Goal: Task Accomplishment & Management: Complete application form

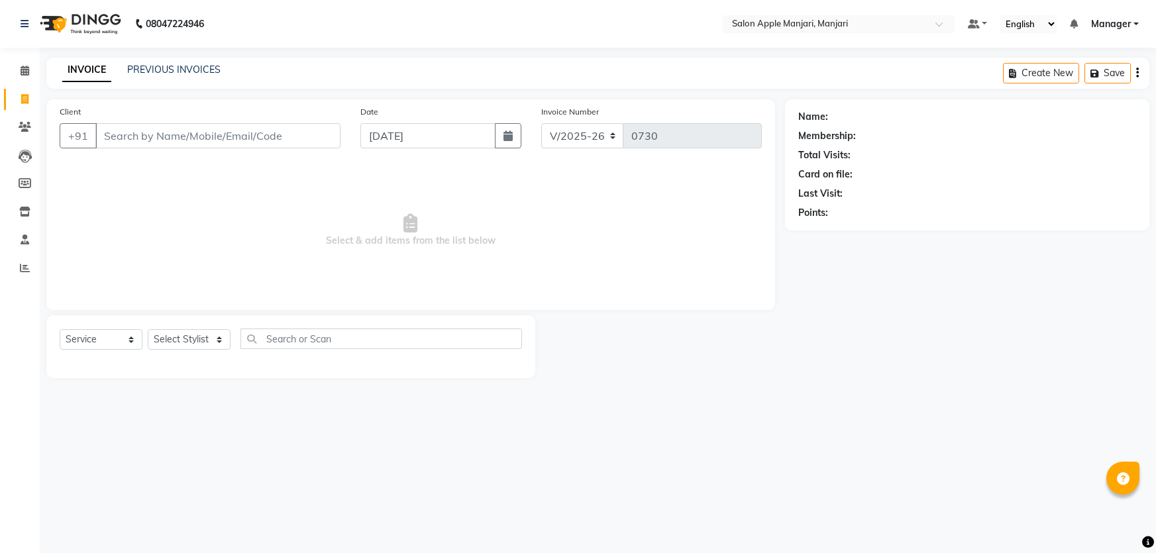
select select "8088"
select select "service"
select select "8088"
select select "service"
drag, startPoint x: 25, startPoint y: 98, endPoint x: 15, endPoint y: 125, distance: 28.9
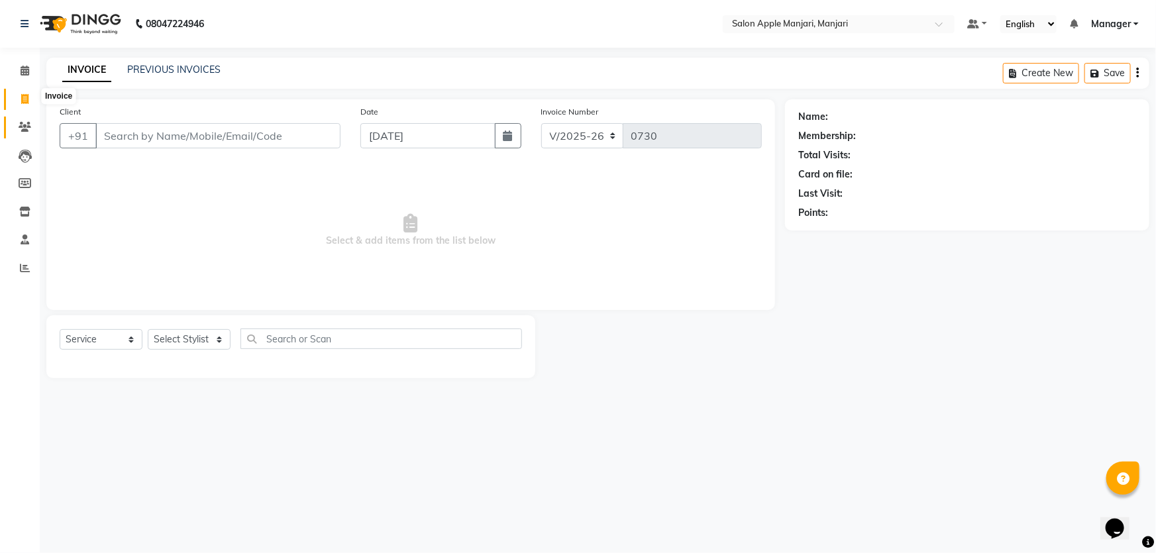
click at [25, 98] on icon at bounding box center [24, 99] width 7 height 10
select select "8088"
select select "service"
click at [24, 129] on icon at bounding box center [25, 127] width 13 height 10
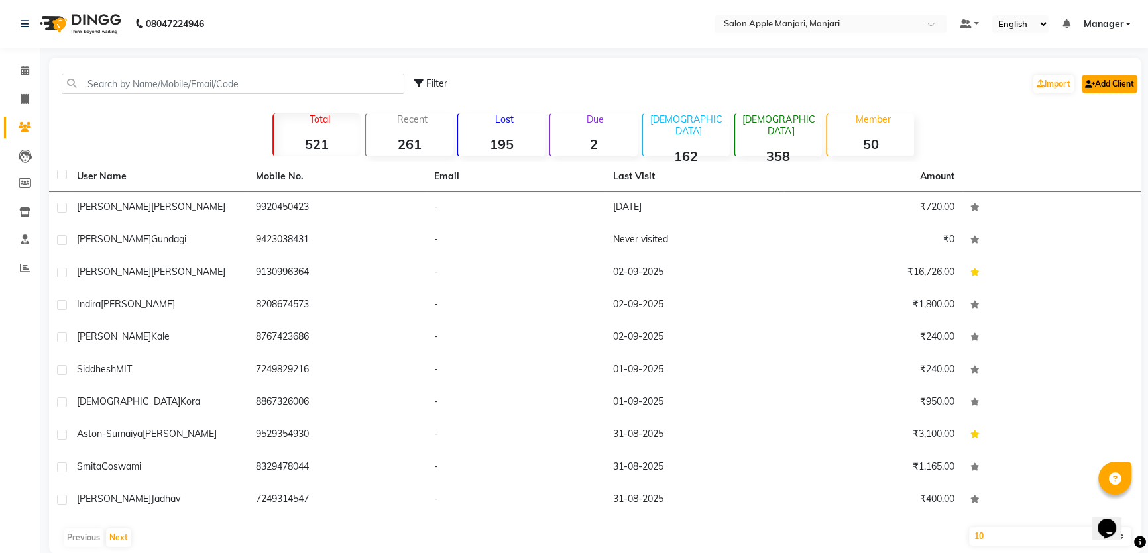
click at [1085, 93] on link "Add Client" at bounding box center [1109, 84] width 56 height 19
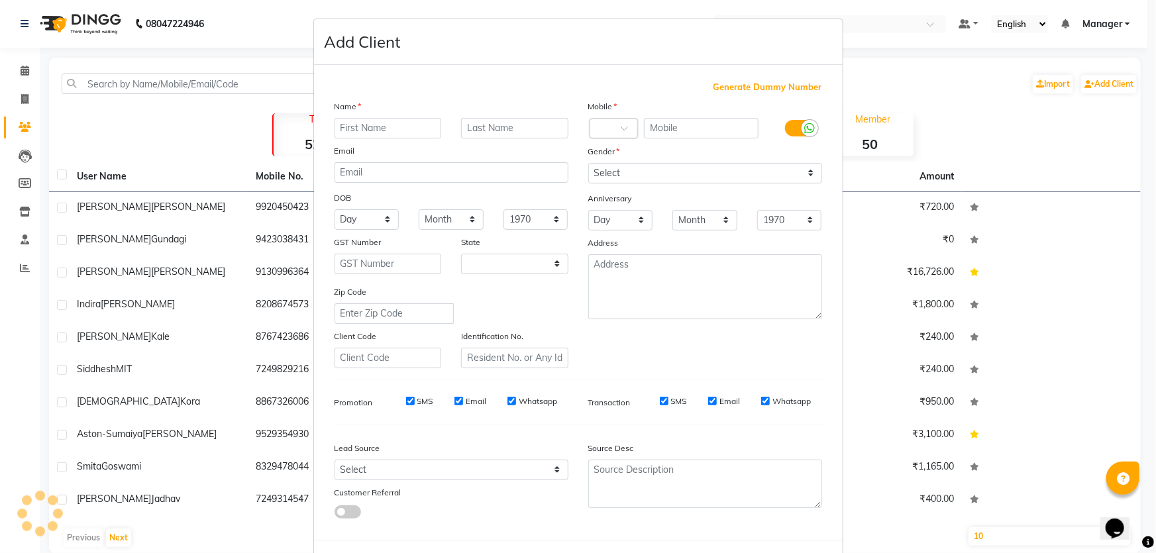
select select "22"
type input "[PERSON_NAME]"
click at [668, 138] on input "text" at bounding box center [701, 128] width 115 height 21
drag, startPoint x: 682, startPoint y: 159, endPoint x: 764, endPoint y: 158, distance: 81.5
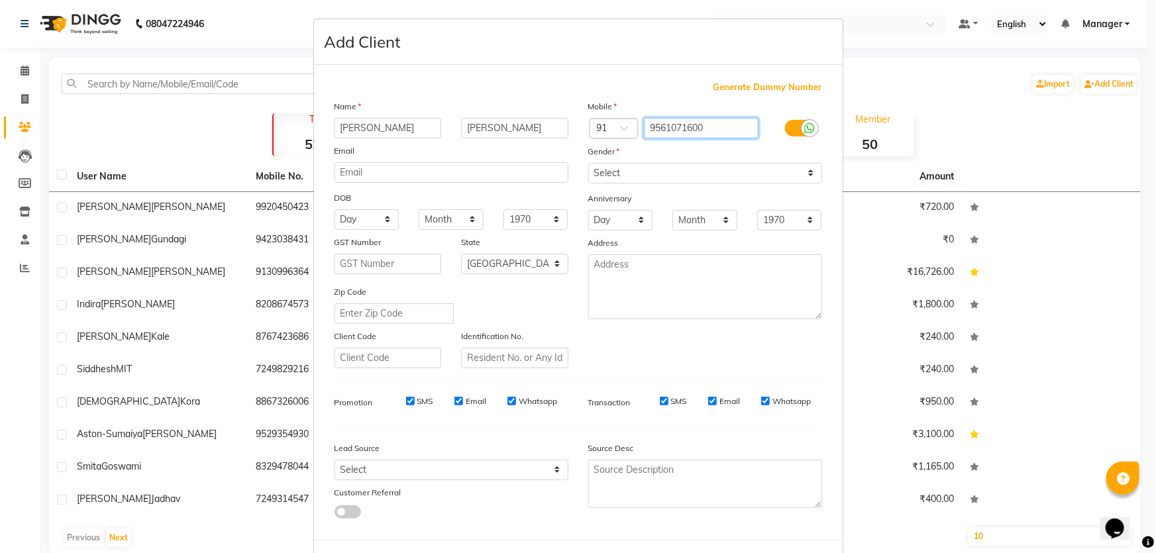
click at [764, 139] on div "Country Code × 91 9561071600" at bounding box center [705, 128] width 254 height 21
type input "9561071600"
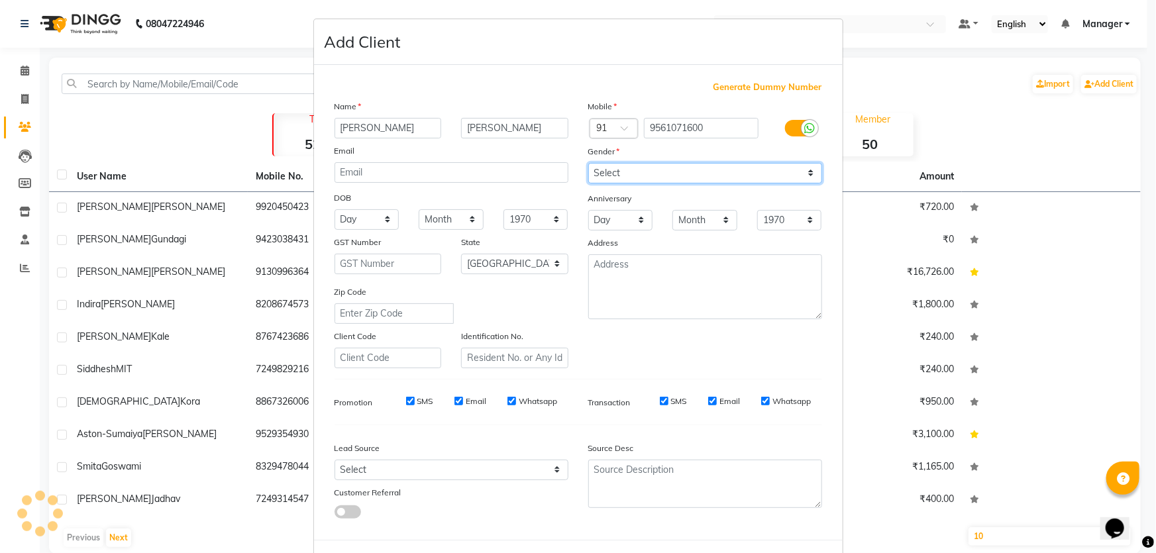
drag, startPoint x: 804, startPoint y: 208, endPoint x: 778, endPoint y: 218, distance: 27.7
click at [804, 184] on select "Select [DEMOGRAPHIC_DATA] [DEMOGRAPHIC_DATA] Other Prefer Not To Say" at bounding box center [705, 173] width 234 height 21
select select "[DEMOGRAPHIC_DATA]"
click at [588, 184] on select "Select [DEMOGRAPHIC_DATA] [DEMOGRAPHIC_DATA] Other Prefer Not To Say" at bounding box center [705, 173] width 234 height 21
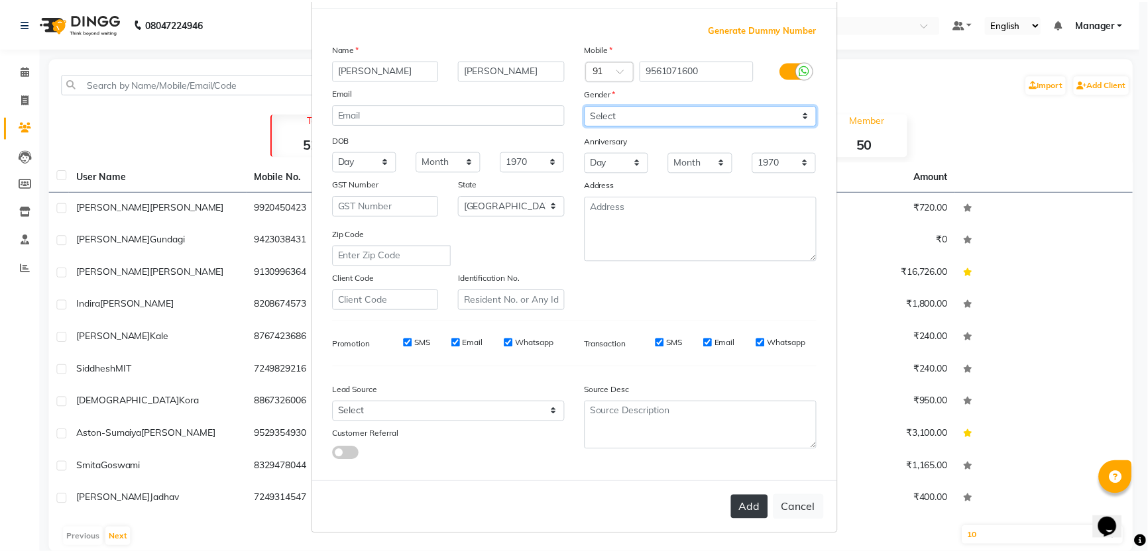
scroll to position [179, 0]
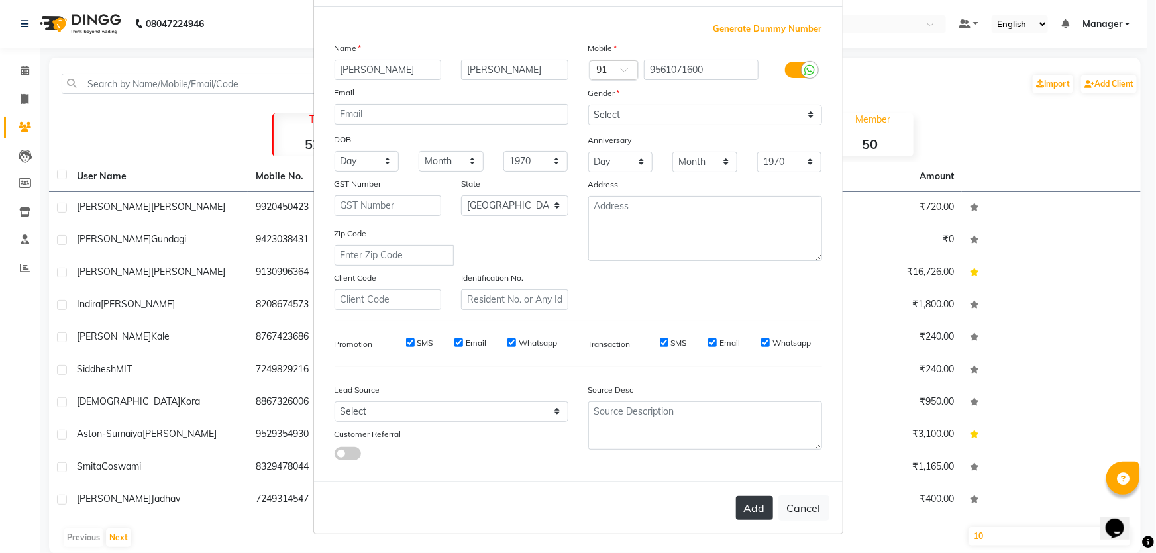
click at [736, 496] on button "Add" at bounding box center [754, 508] width 37 height 24
select select
select select "null"
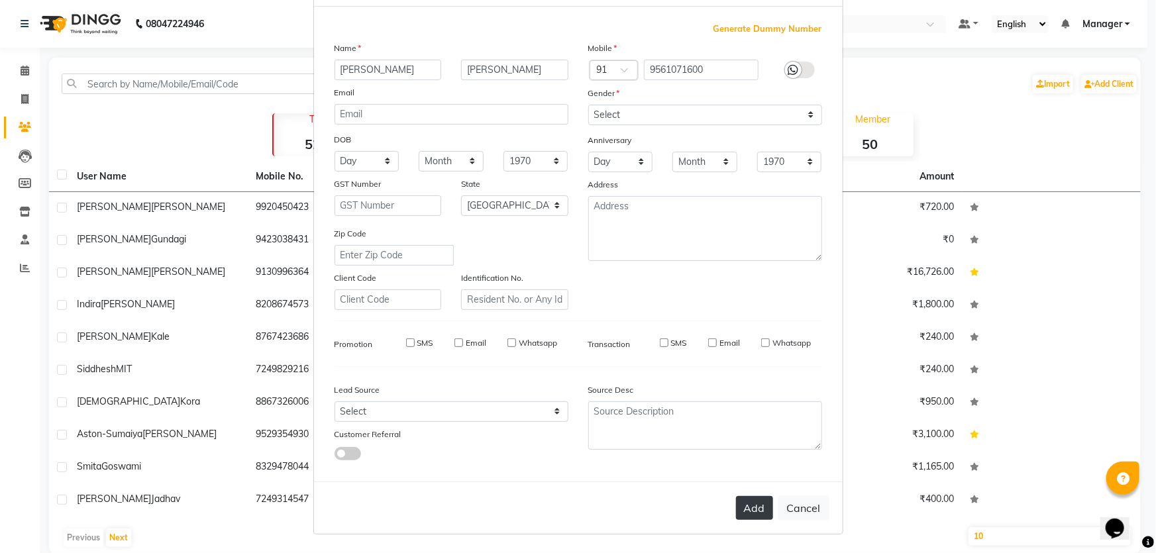
select select
checkbox input "false"
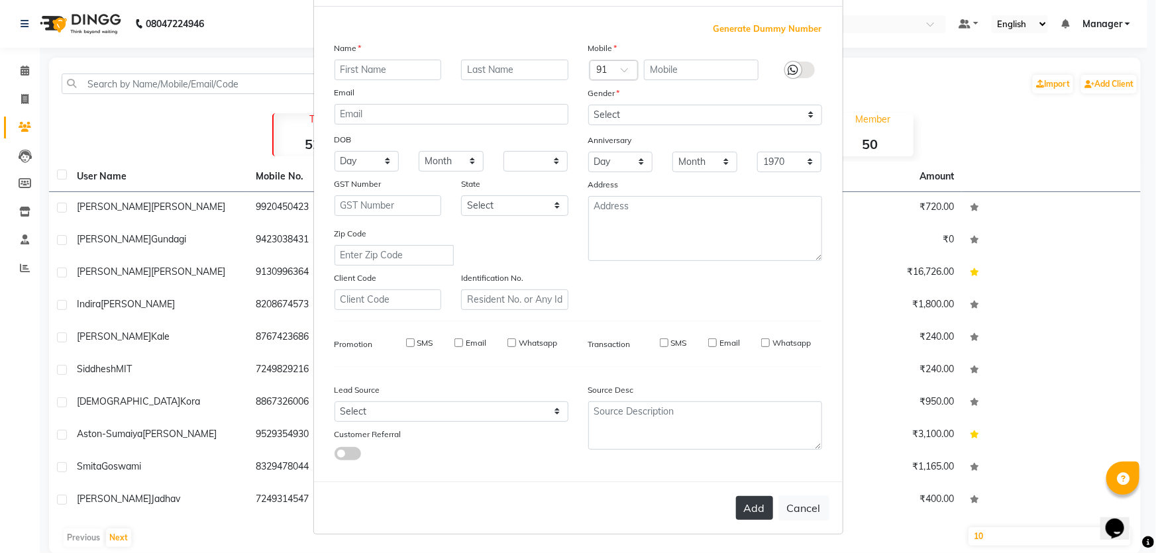
checkbox input "false"
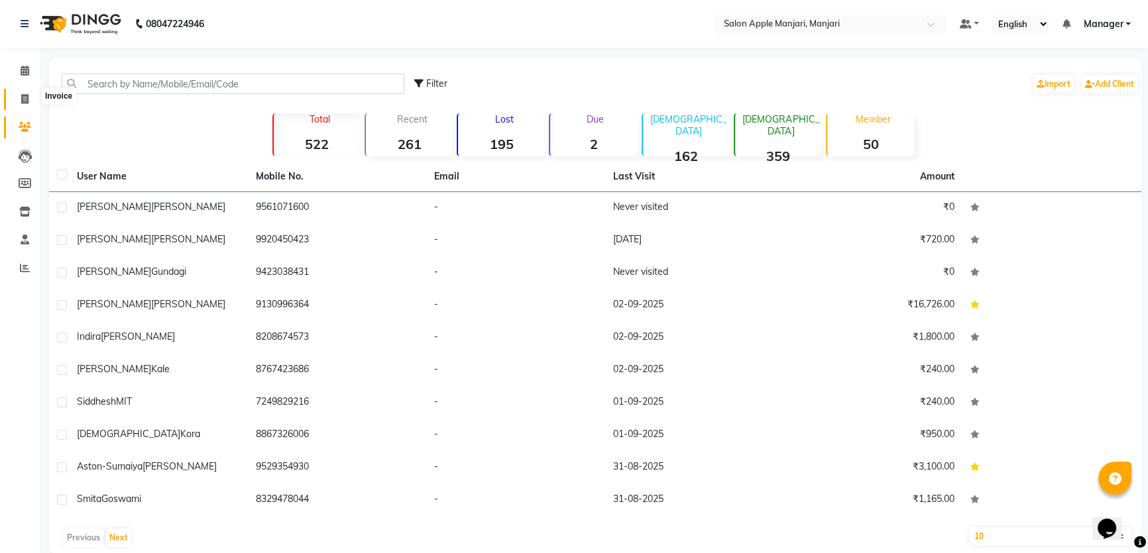
drag, startPoint x: 22, startPoint y: 93, endPoint x: 42, endPoint y: 93, distance: 19.9
click at [24, 94] on icon at bounding box center [24, 99] width 7 height 10
select select "8088"
select select "service"
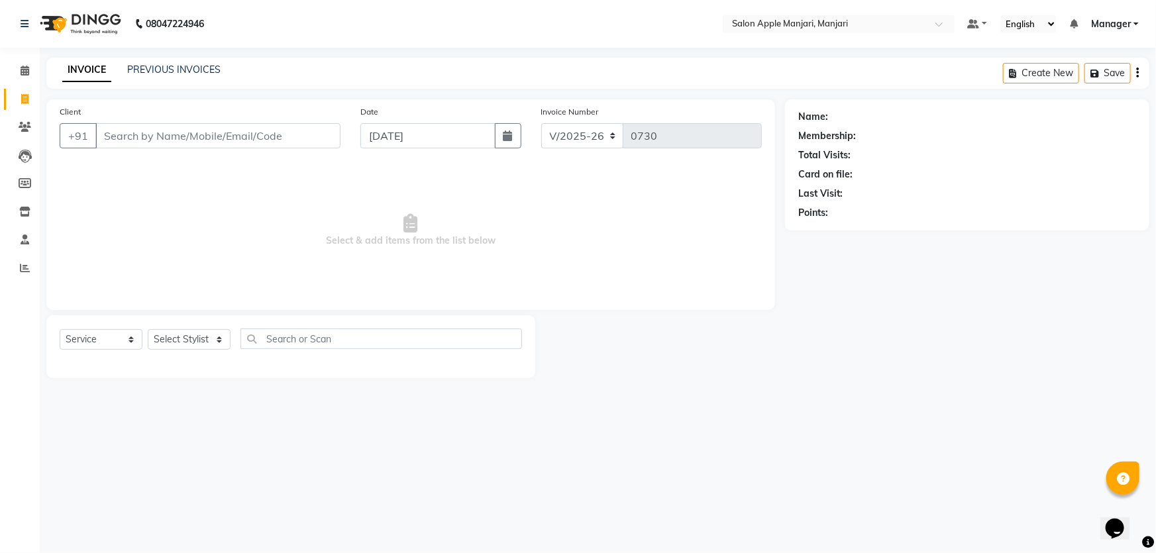
drag, startPoint x: 182, startPoint y: 162, endPoint x: 185, endPoint y: 155, distance: 7.8
click at [184, 148] on input "Client" at bounding box center [217, 135] width 245 height 25
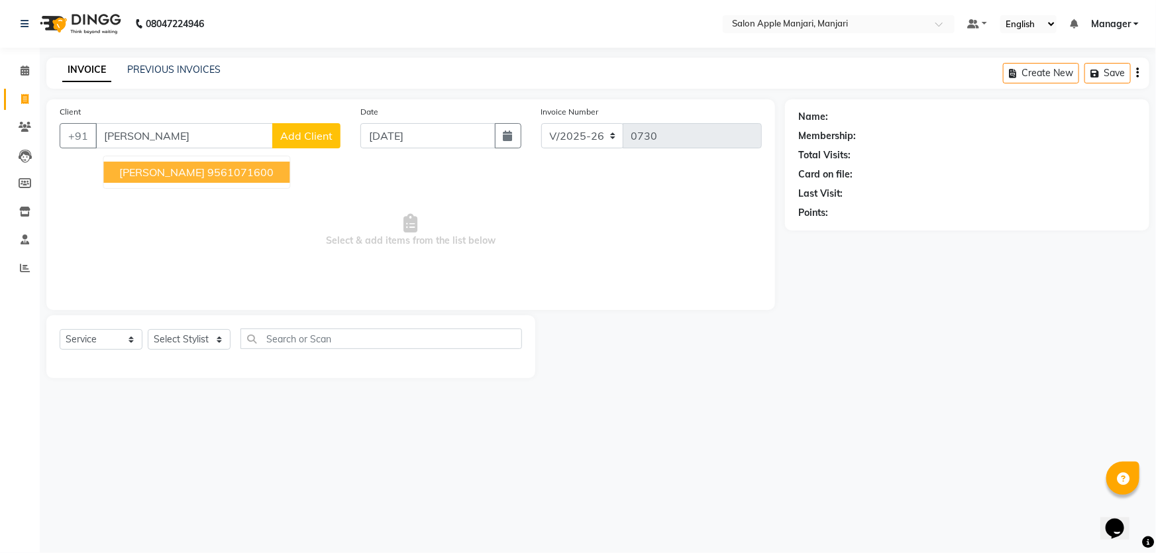
click at [248, 179] on ngb-highlight "9561071600" at bounding box center [240, 172] width 66 height 13
type input "9561071600"
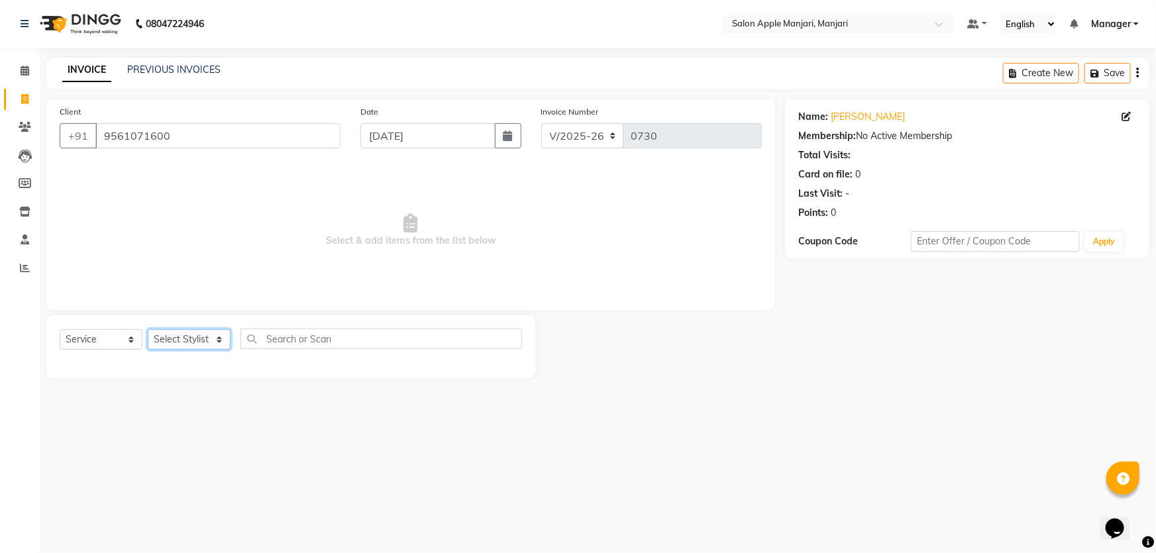
click at [231, 350] on select "Select Stylist [PERSON_NAME] [PERSON_NAME] [PERSON_NAME] Manager [PERSON_NAME] …" at bounding box center [189, 339] width 83 height 21
select select "85931"
click at [152, 350] on select "Select Stylist [PERSON_NAME] [PERSON_NAME] [PERSON_NAME] Manager [PERSON_NAME] …" at bounding box center [189, 339] width 83 height 21
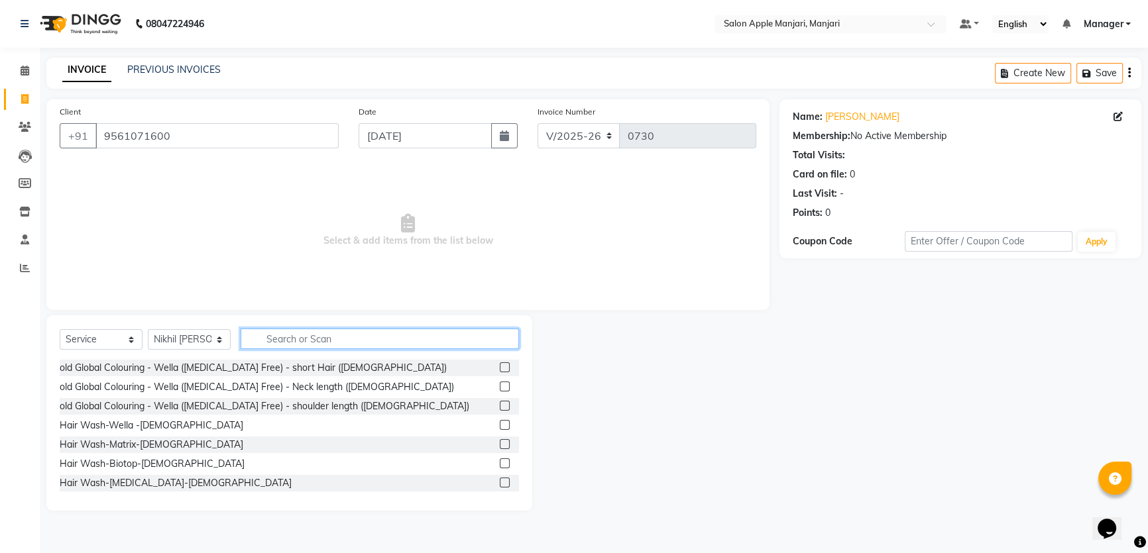
drag, startPoint x: 402, startPoint y: 369, endPoint x: 407, endPoint y: 358, distance: 12.4
click at [402, 349] on input "text" at bounding box center [379, 339] width 278 height 21
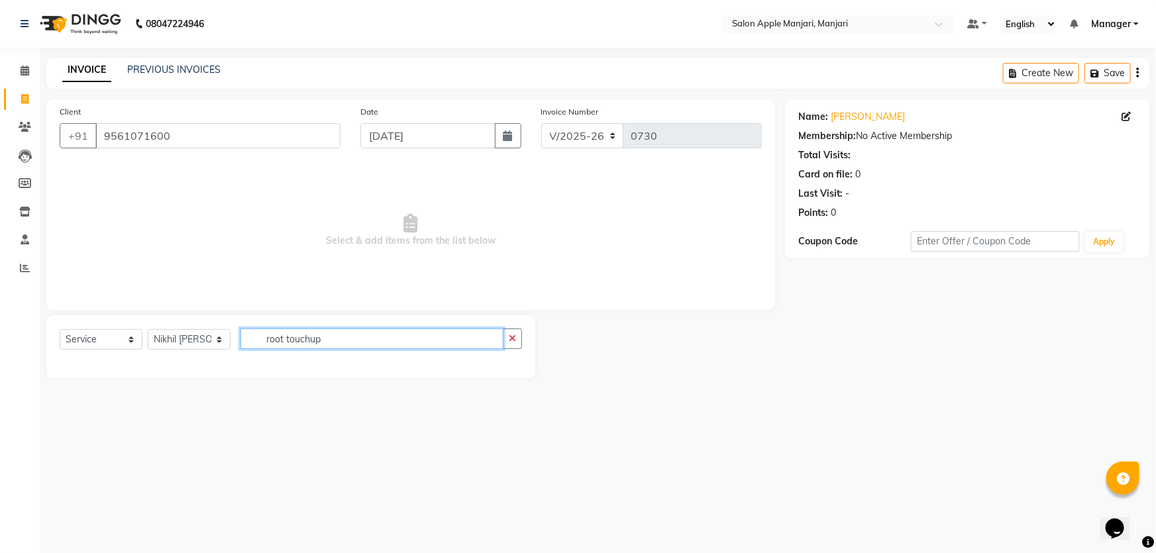
drag, startPoint x: 397, startPoint y: 383, endPoint x: 279, endPoint y: 374, distance: 118.2
click at [279, 349] on input "root touchup" at bounding box center [371, 339] width 263 height 21
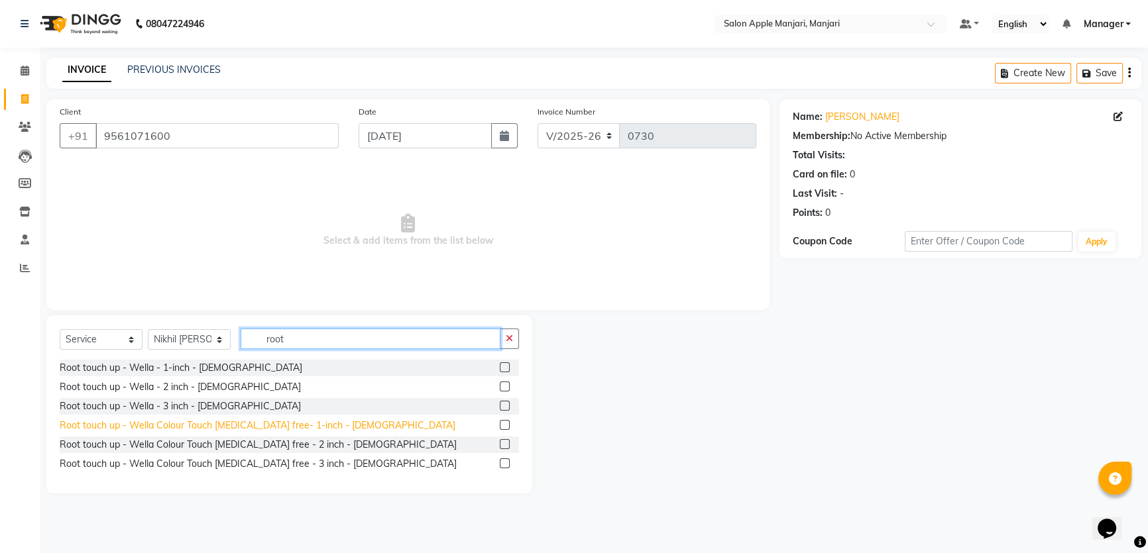
type input "root"
click at [321, 433] on div "Root touch up - Wella Colour Touch [MEDICAL_DATA] free- 1-inch - [DEMOGRAPHIC_D…" at bounding box center [258, 426] width 396 height 14
checkbox input "false"
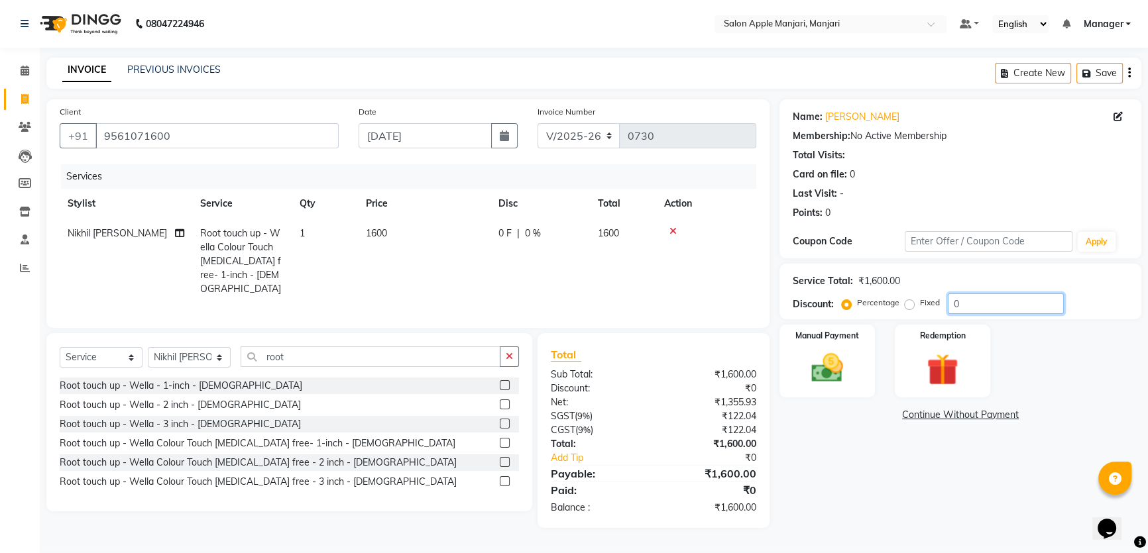
drag, startPoint x: 994, startPoint y: 341, endPoint x: 872, endPoint y: 343, distance: 121.9
click at [873, 314] on div "Percentage Fixed 0" at bounding box center [953, 304] width 219 height 21
type input "20"
drag, startPoint x: 869, startPoint y: 498, endPoint x: 853, endPoint y: 503, distance: 16.6
click at [869, 499] on div "Name: [PERSON_NAME] Membership: No Active Membership Total Visits: Card on file…" at bounding box center [965, 313] width 372 height 429
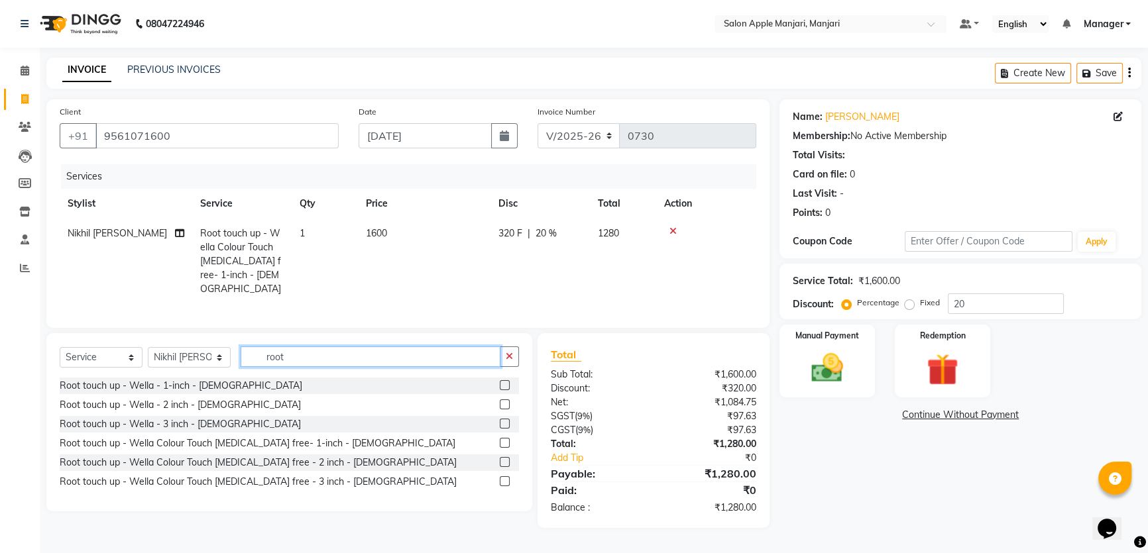
drag, startPoint x: 345, startPoint y: 400, endPoint x: 179, endPoint y: 366, distance: 169.2
click at [180, 366] on div "Client [PHONE_NUMBER] Date [DATE] Invoice Number V/2025 V/[PHONE_NUMBER] Servic…" at bounding box center [407, 313] width 743 height 429
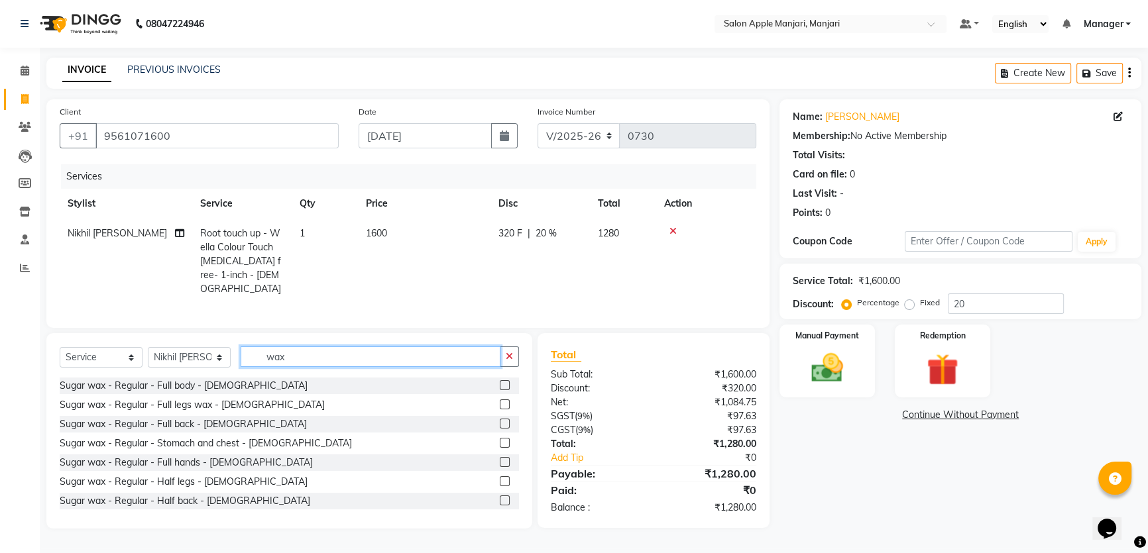
type input "wax"
click at [231, 368] on select "Select Stylist [PERSON_NAME] [PERSON_NAME] [PERSON_NAME] Manager [PERSON_NAME] …" at bounding box center [189, 357] width 83 height 21
select select "75339"
click at [152, 368] on select "Select Stylist [PERSON_NAME] [PERSON_NAME] [PERSON_NAME] Manager [PERSON_NAME] …" at bounding box center [189, 357] width 83 height 21
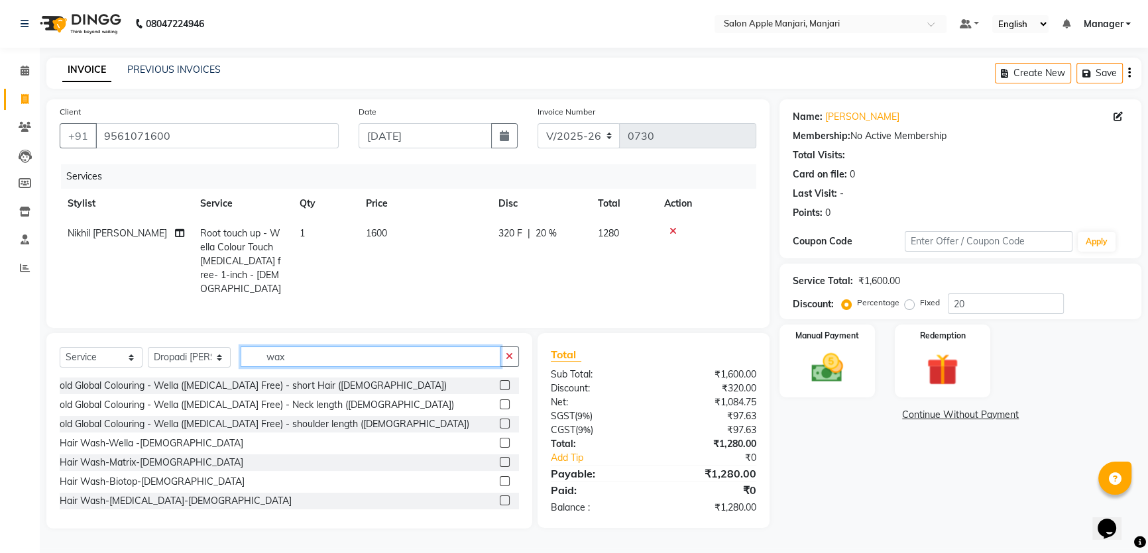
drag, startPoint x: 351, startPoint y: 339, endPoint x: 230, endPoint y: 324, distance: 122.2
click at [232, 333] on div "Select Service Product Membership Package Voucher Prepaid Gift Card Select Styl…" at bounding box center [289, 430] width 486 height 195
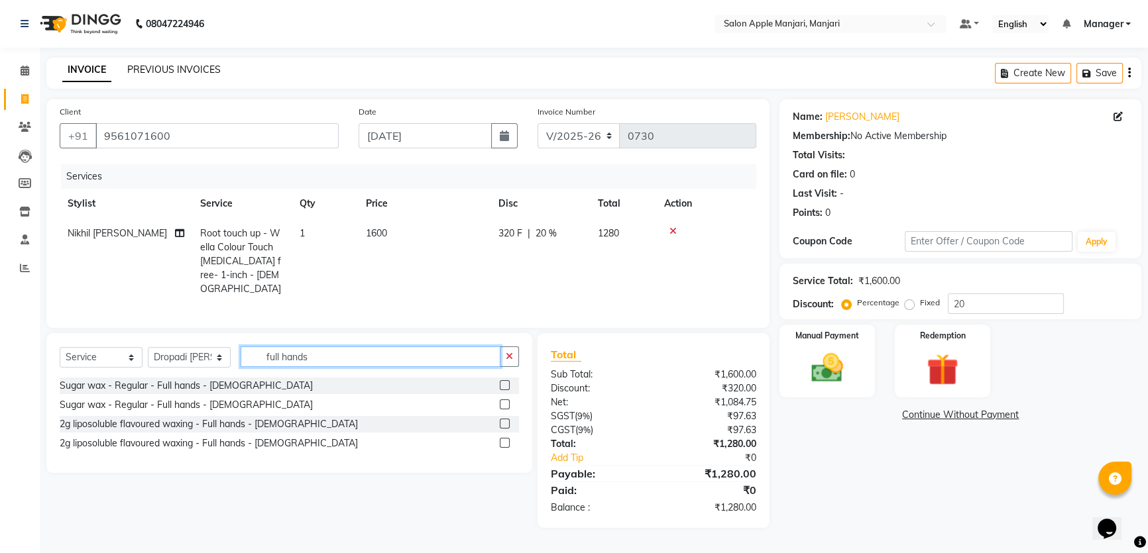
type input "full hands"
click at [176, 64] on link "PREVIOUS INVOICES" at bounding box center [173, 70] width 93 height 12
click at [380, 367] on input "full hands" at bounding box center [370, 357] width 260 height 21
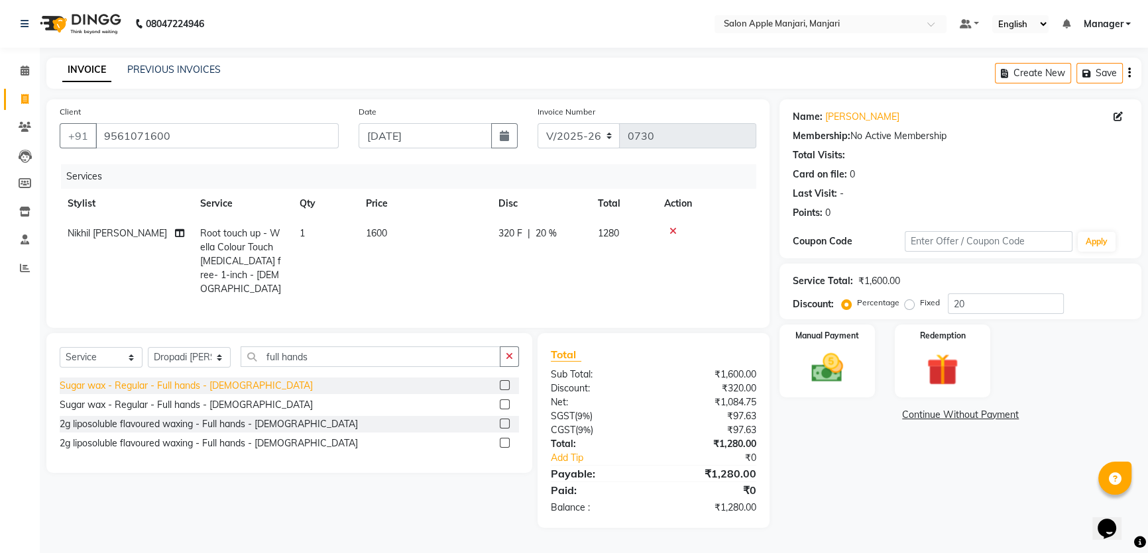
click at [186, 393] on div "Sugar wax - Regular - Full hands - [DEMOGRAPHIC_DATA]" at bounding box center [186, 386] width 253 height 14
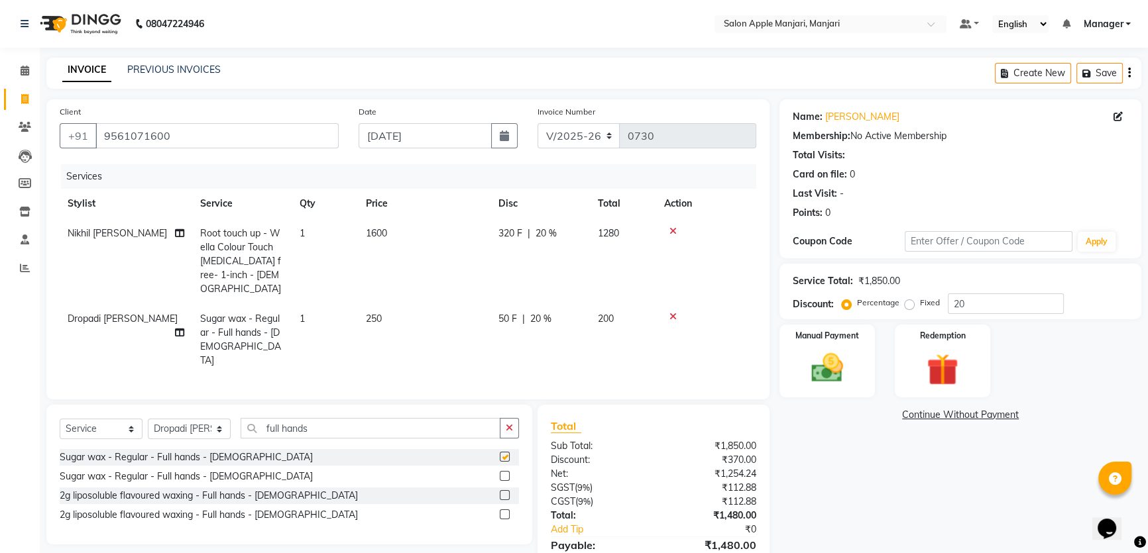
checkbox input "false"
drag, startPoint x: 378, startPoint y: 458, endPoint x: 171, endPoint y: 454, distance: 207.4
click at [218, 447] on div "Select Service Product Membership Package Voucher Prepaid Gift Card Select Styl…" at bounding box center [289, 475] width 486 height 140
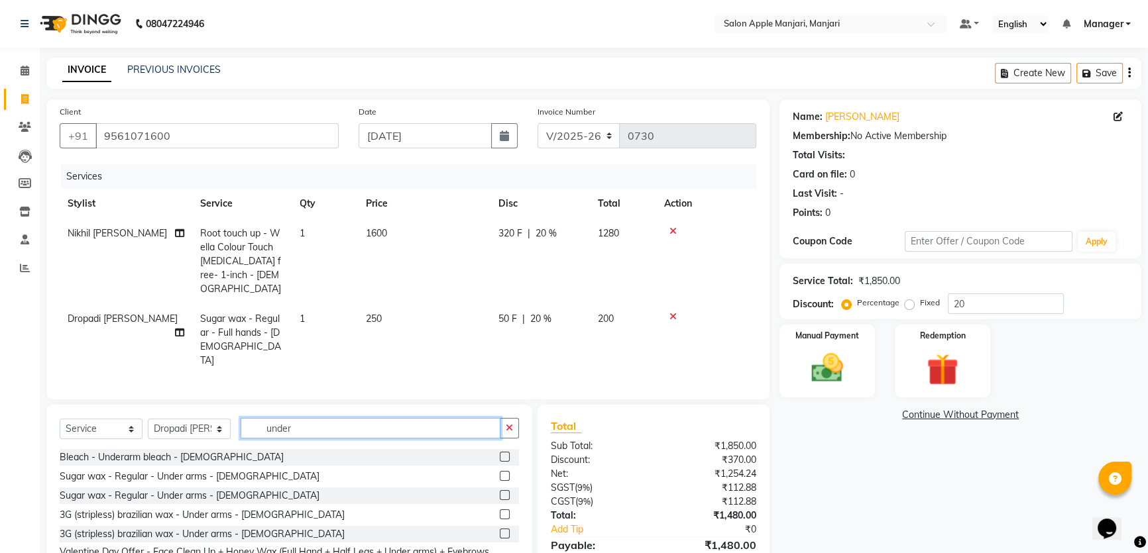
scroll to position [60, 0]
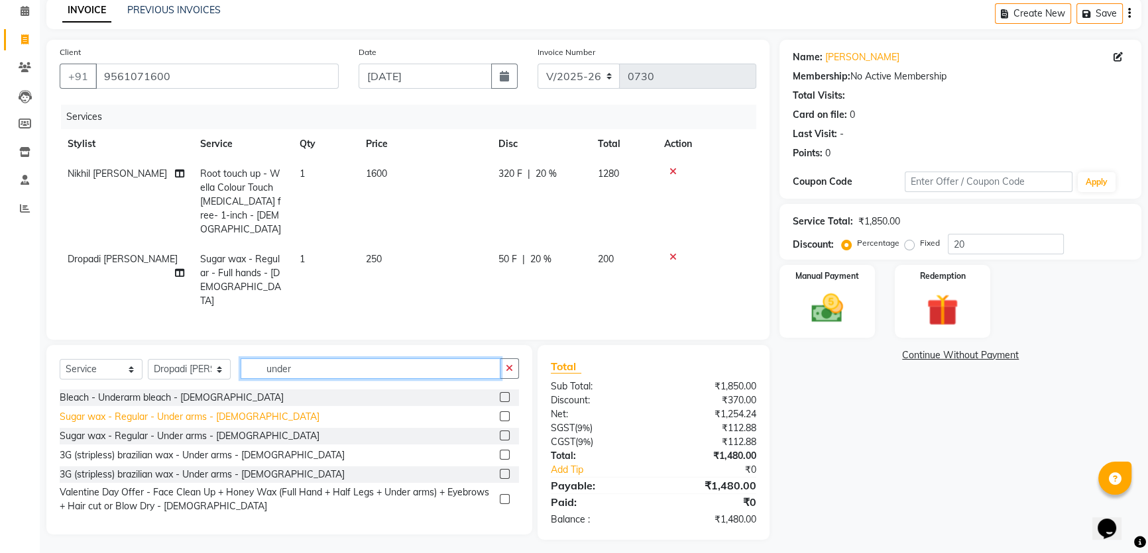
type input "under"
click at [244, 424] on div "Sugar wax - Regular - Under arms - [DEMOGRAPHIC_DATA]" at bounding box center [190, 417] width 260 height 14
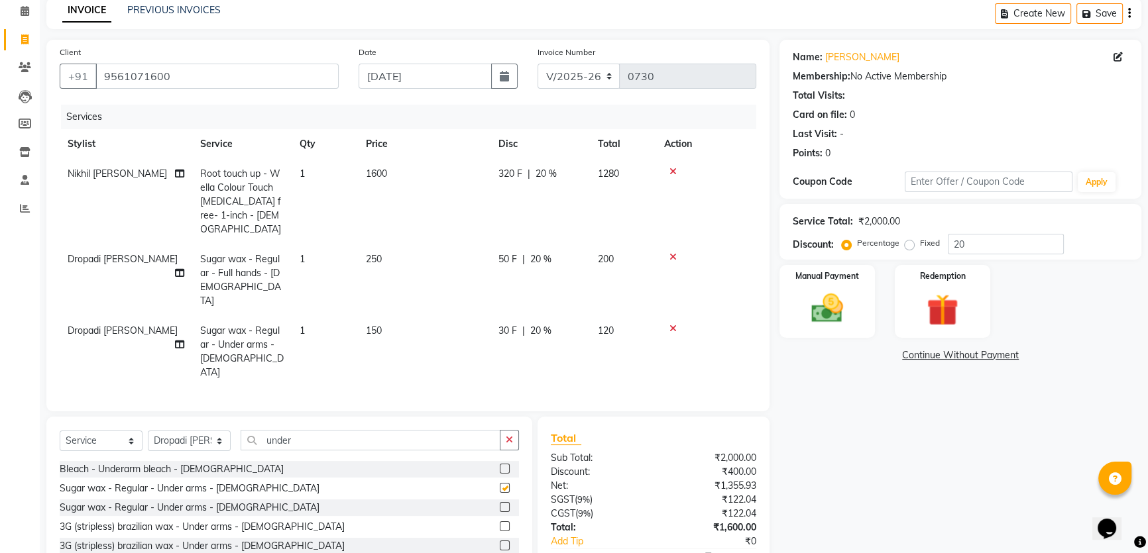
checkbox input "false"
click at [1010, 254] on input "20" at bounding box center [1005, 244] width 116 height 21
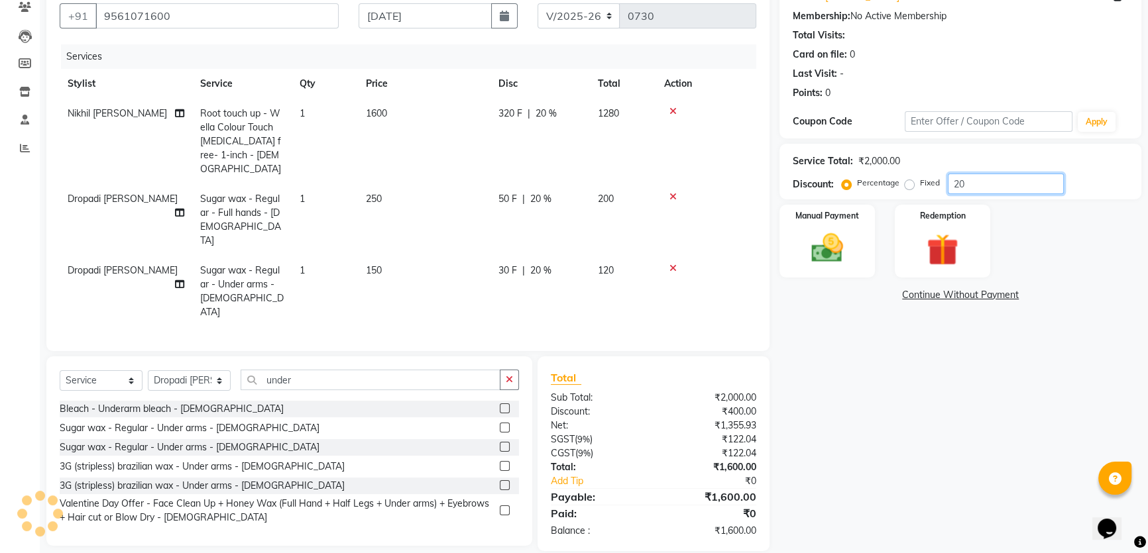
scroll to position [180, 0]
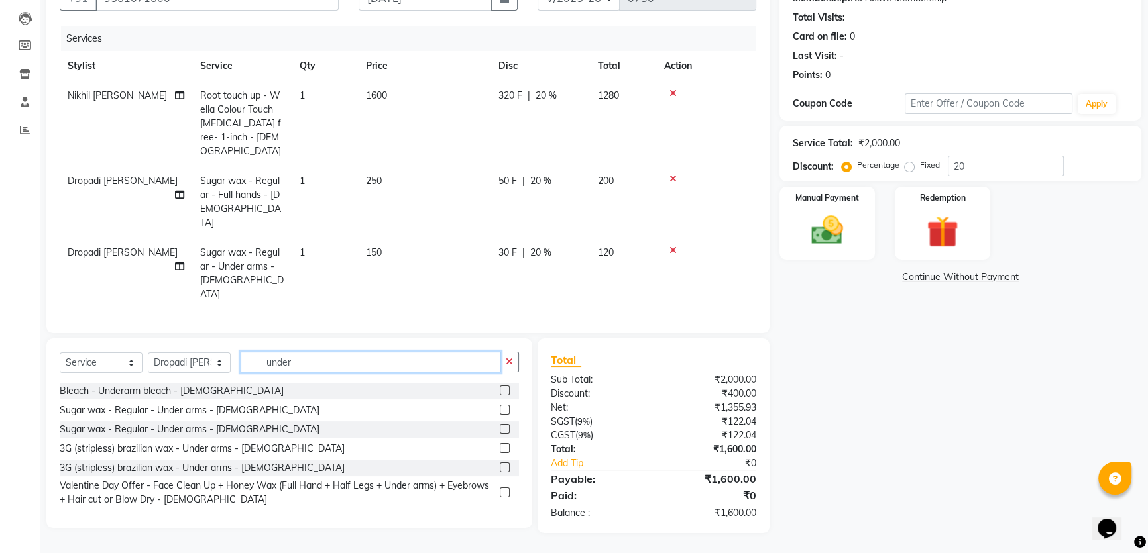
drag, startPoint x: 357, startPoint y: 348, endPoint x: 138, endPoint y: 235, distance: 246.5
click at [187, 339] on div "Select Service Product Membership Package Voucher Prepaid Gift Card Select Styl…" at bounding box center [289, 433] width 486 height 189
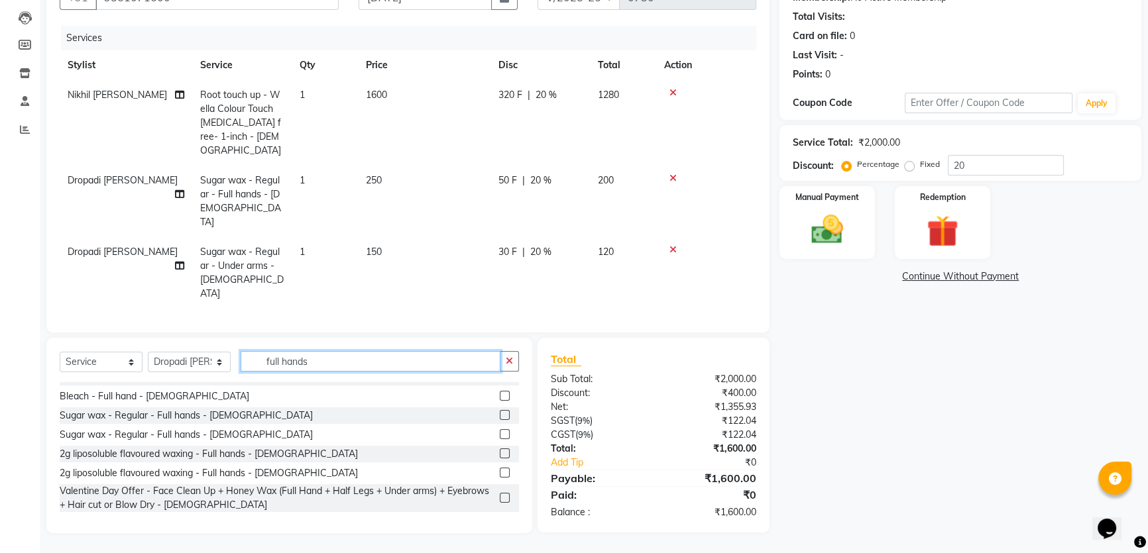
scroll to position [0, 0]
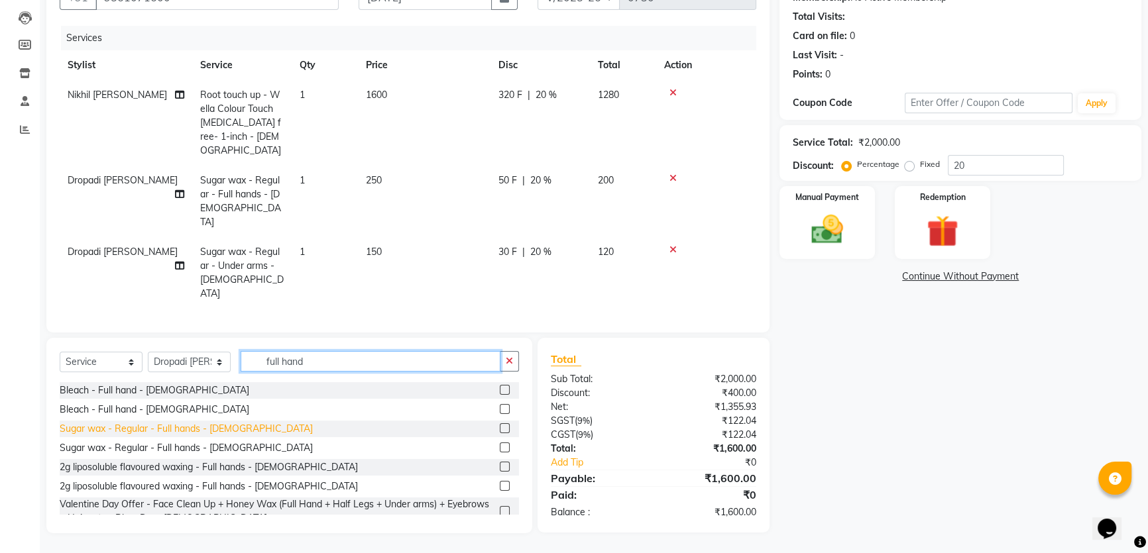
type input "full hand"
click at [226, 424] on div "Sugar wax - Regular - Full hands - [DEMOGRAPHIC_DATA]" at bounding box center [186, 429] width 253 height 14
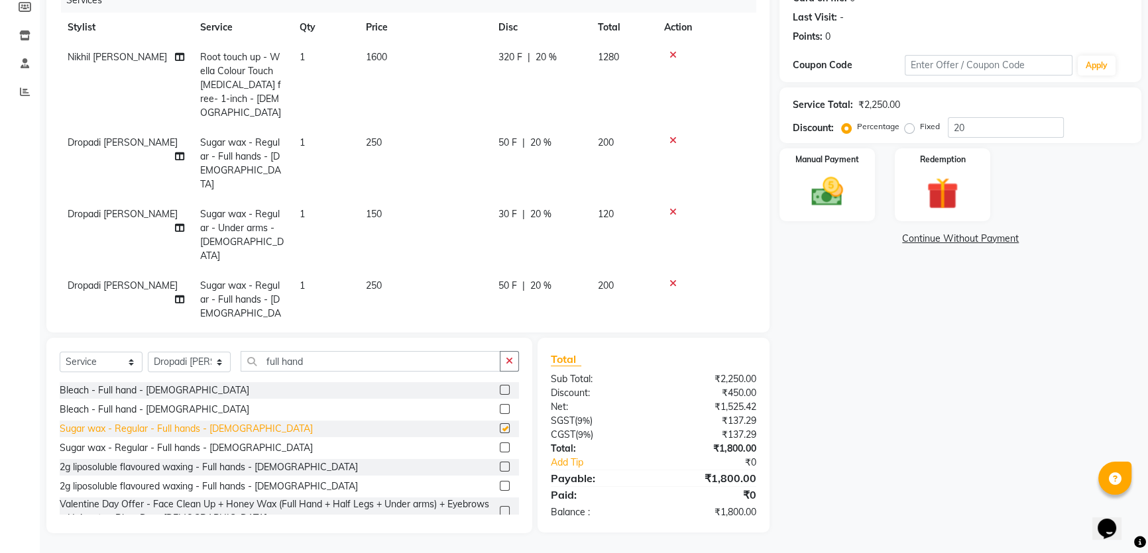
checkbox input "false"
click at [675, 281] on icon at bounding box center [672, 283] width 7 height 9
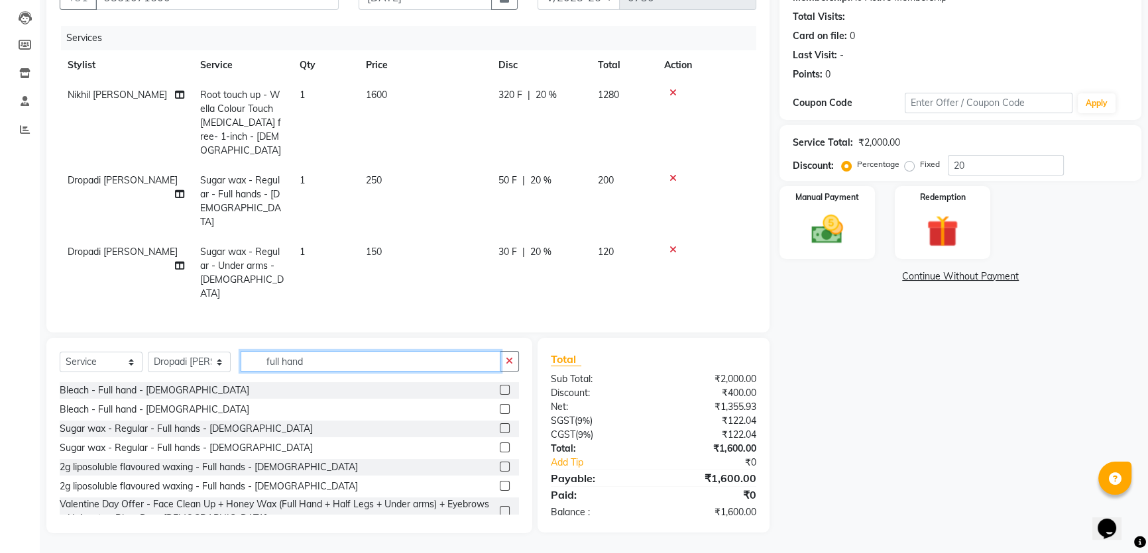
drag, startPoint x: 384, startPoint y: 349, endPoint x: 101, endPoint y: 317, distance: 284.7
click at [113, 338] on div "Select Service Product Membership Package Voucher Prepaid Gift Card Select Styl…" at bounding box center [289, 435] width 486 height 195
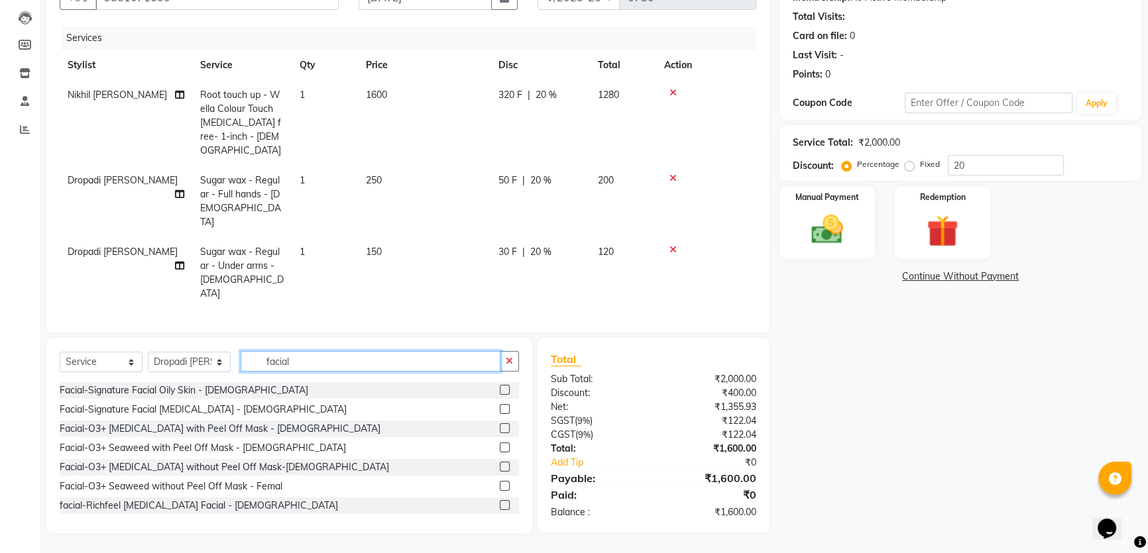
scroll to position [180, 0]
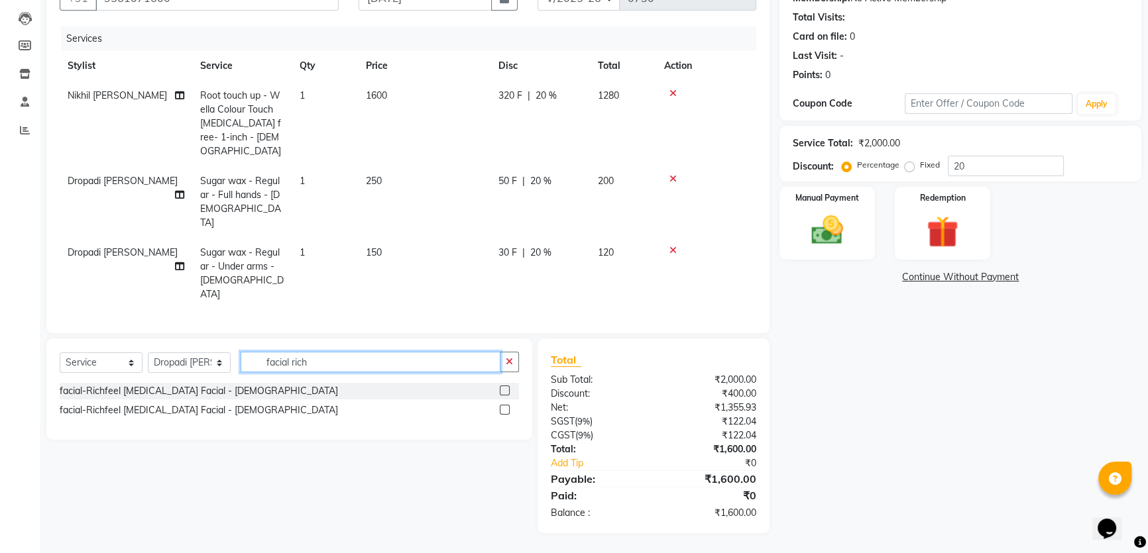
type input "facial rich"
click at [500, 386] on label at bounding box center [505, 391] width 10 height 10
click at [500, 387] on input "checkbox" at bounding box center [504, 391] width 9 height 9
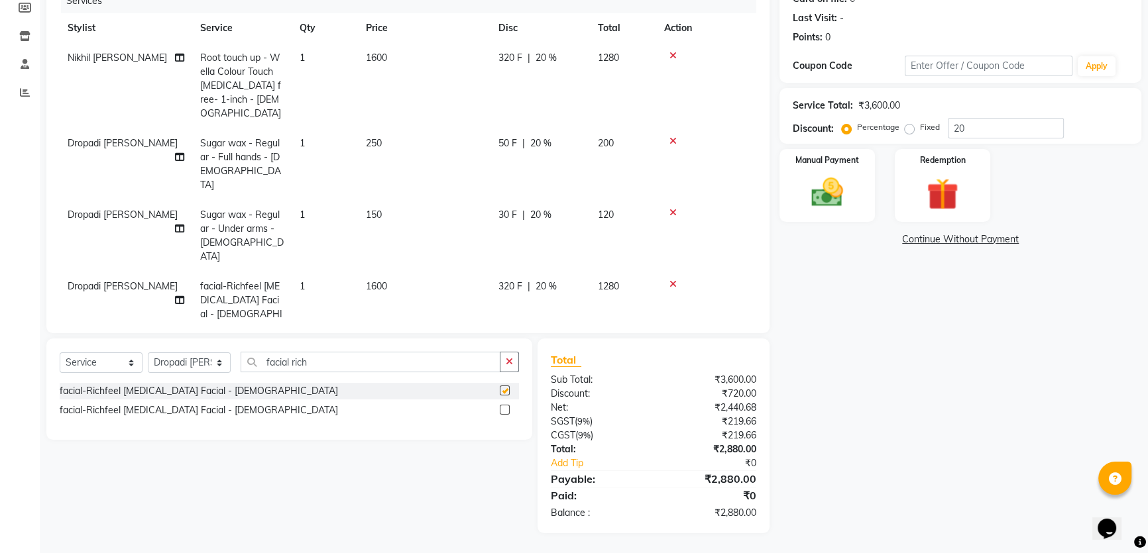
checkbox input "false"
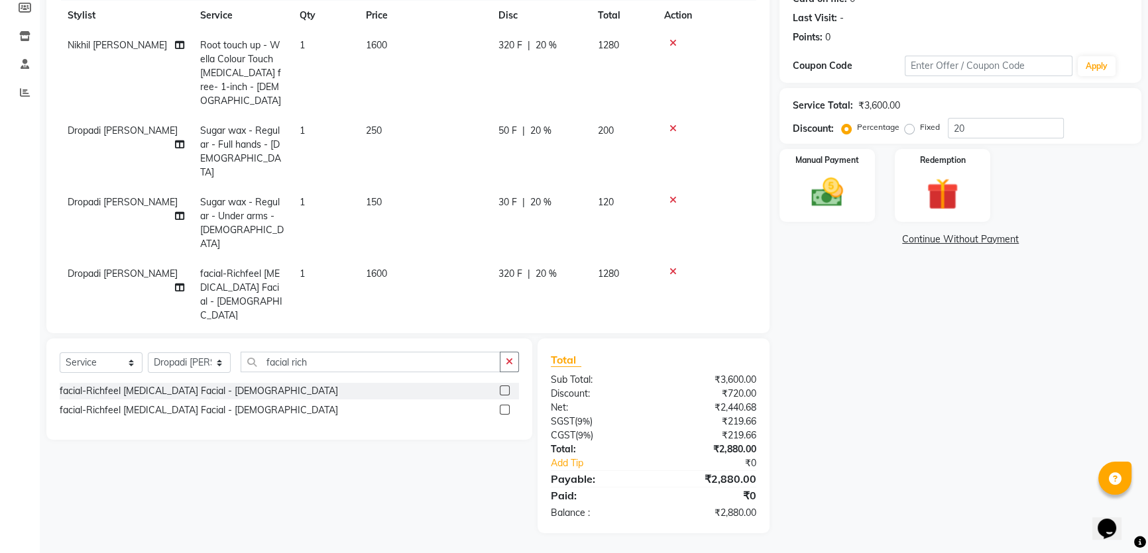
scroll to position [169, 0]
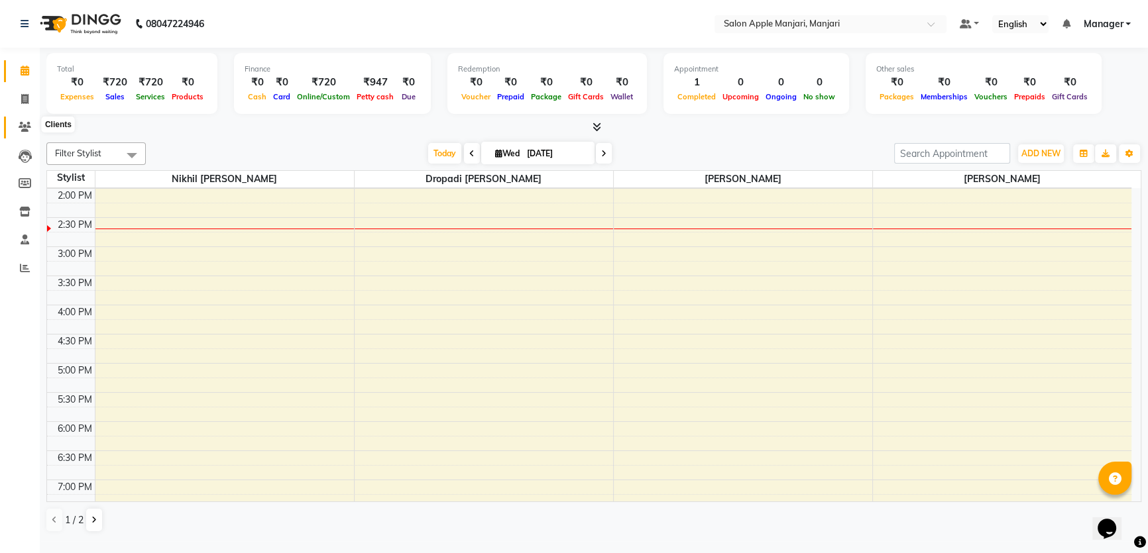
click at [21, 131] on icon at bounding box center [25, 127] width 13 height 10
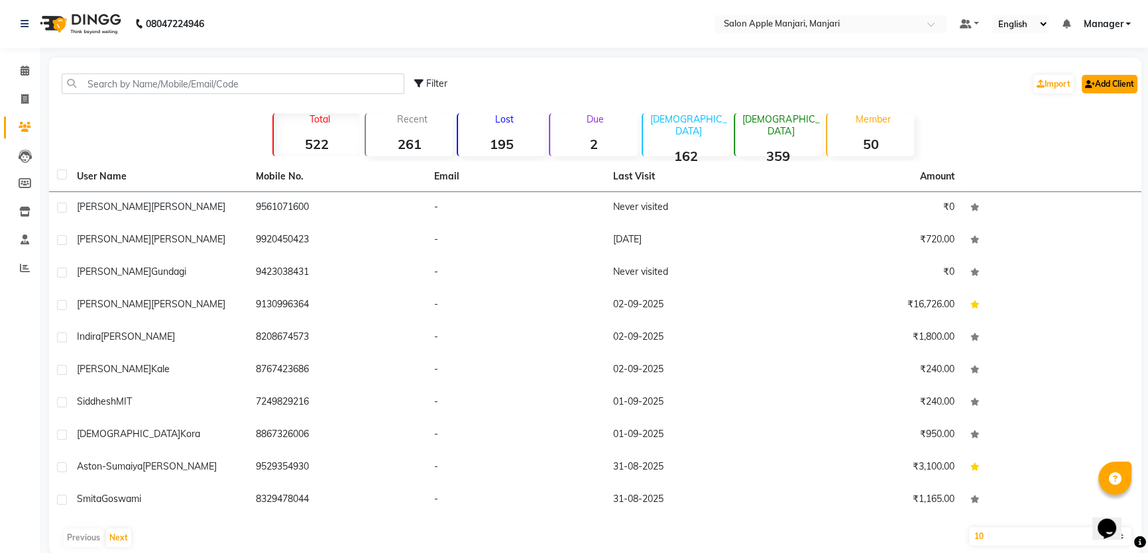
click at [1102, 93] on link "Add Client" at bounding box center [1109, 84] width 56 height 19
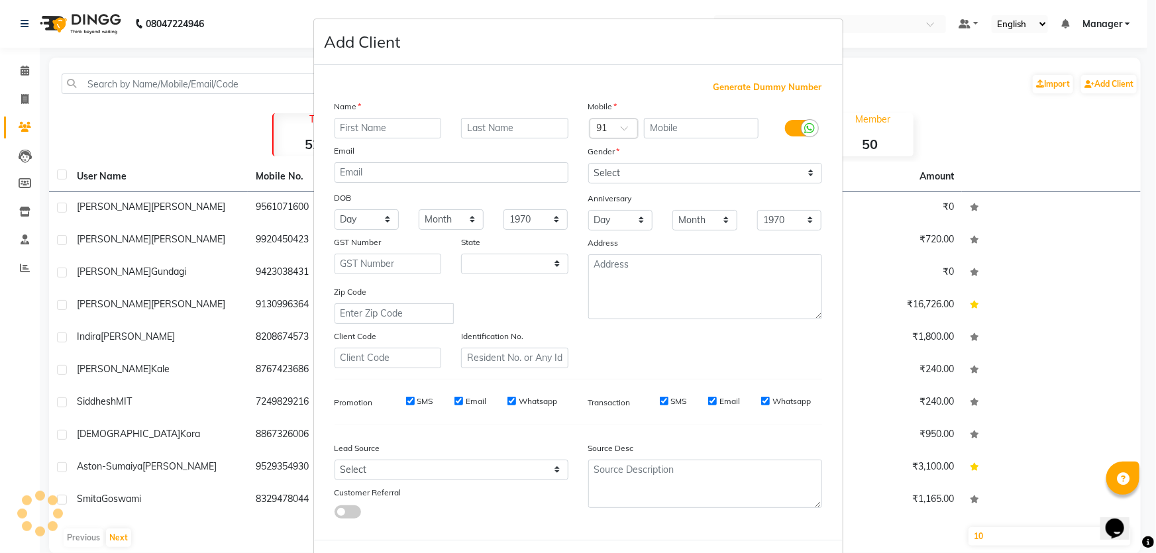
select select "22"
type input "Yash"
type input "[PERSON_NAME]"
click at [731, 138] on input "text" at bounding box center [701, 128] width 115 height 21
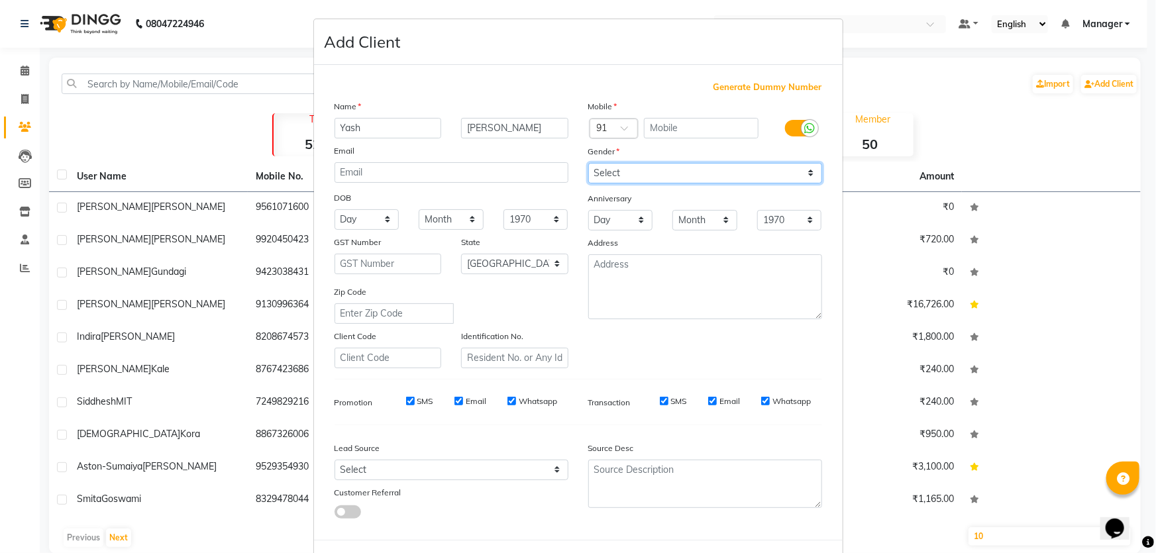
click at [803, 184] on select "Select Male Female Other Prefer Not To Say" at bounding box center [705, 173] width 234 height 21
select select "male"
click at [588, 184] on select "Select Male Female Other Prefer Not To Say" at bounding box center [705, 173] width 234 height 21
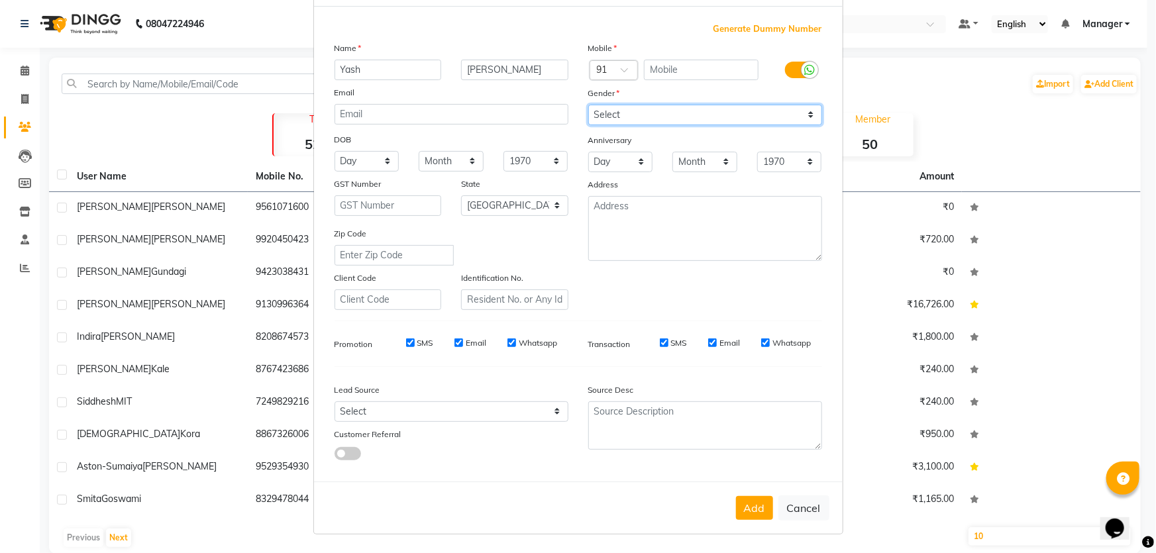
scroll to position [120, 0]
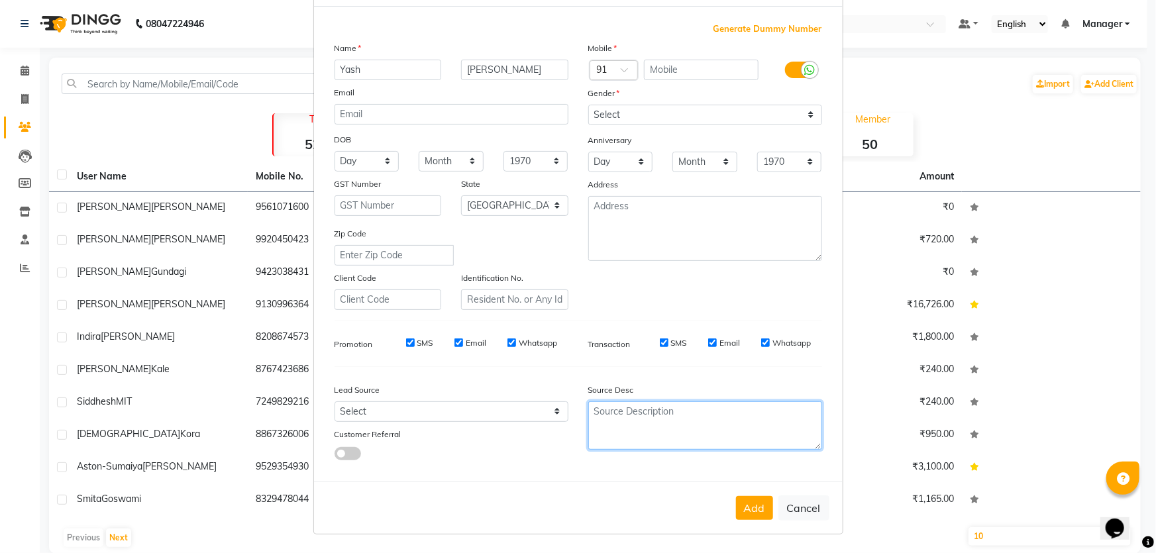
click at [686, 447] on textarea at bounding box center [705, 425] width 234 height 48
type textarea "Talib"
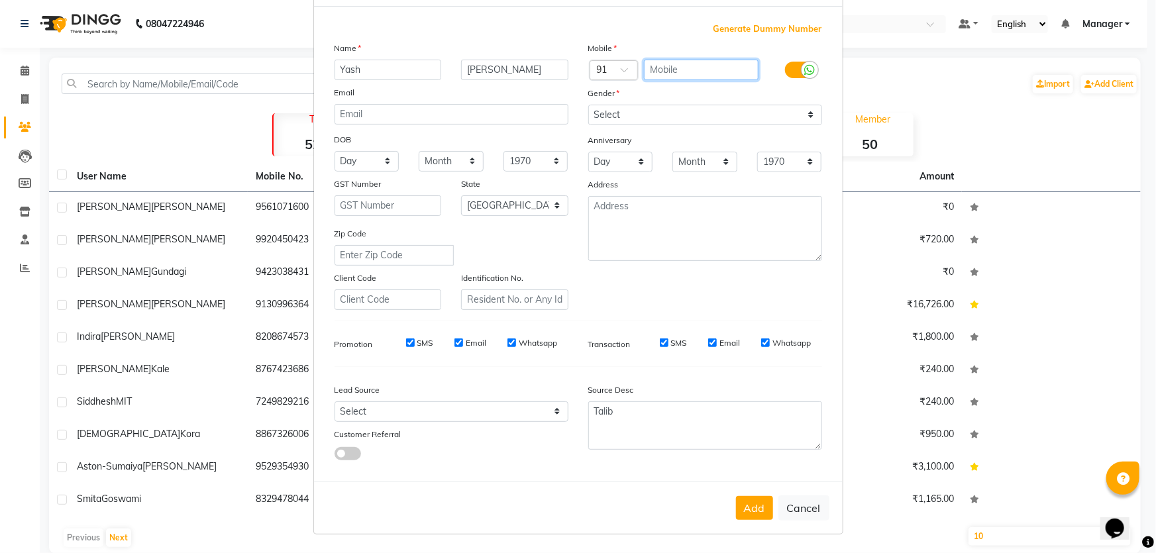
click at [690, 60] on input "text" at bounding box center [701, 70] width 115 height 21
click at [714, 80] on input "text" at bounding box center [701, 70] width 115 height 21
click at [705, 80] on input "text" at bounding box center [701, 70] width 115 height 21
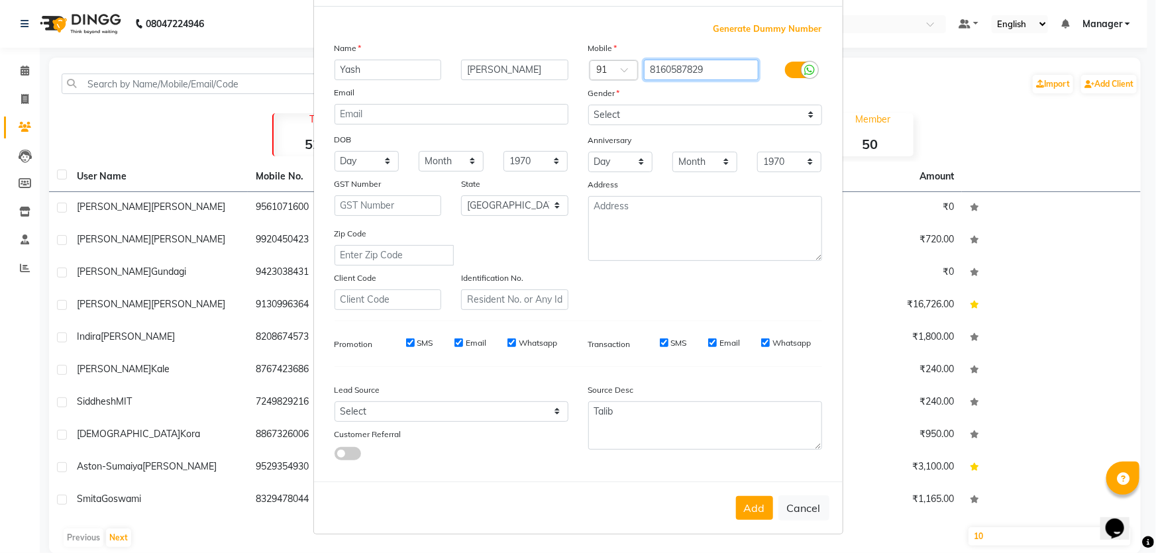
type input "8160587829"
click at [736, 504] on button "Add" at bounding box center [754, 508] width 37 height 24
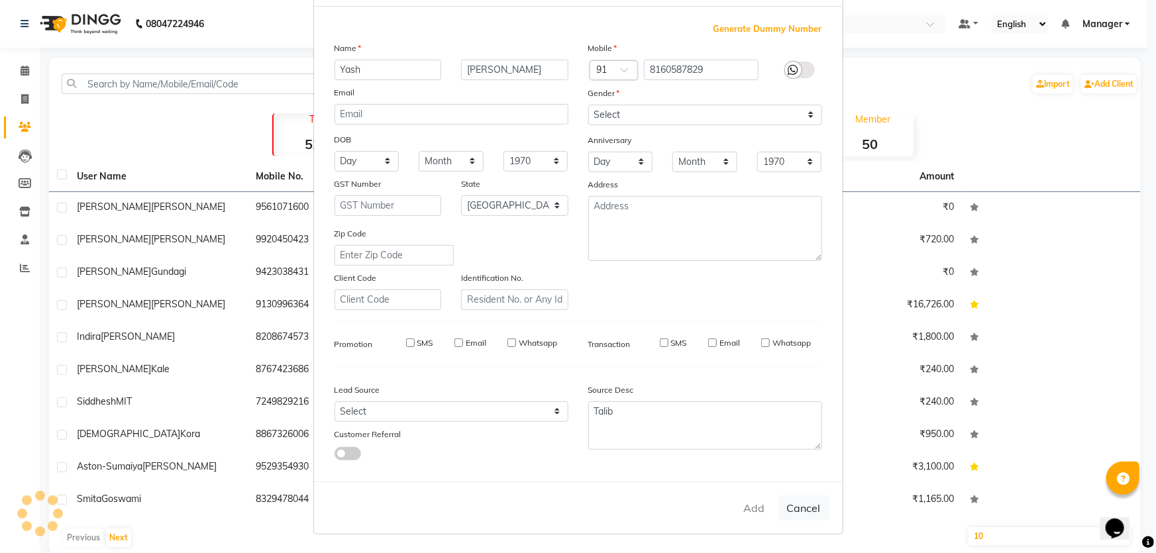
select select
select select "null"
select select
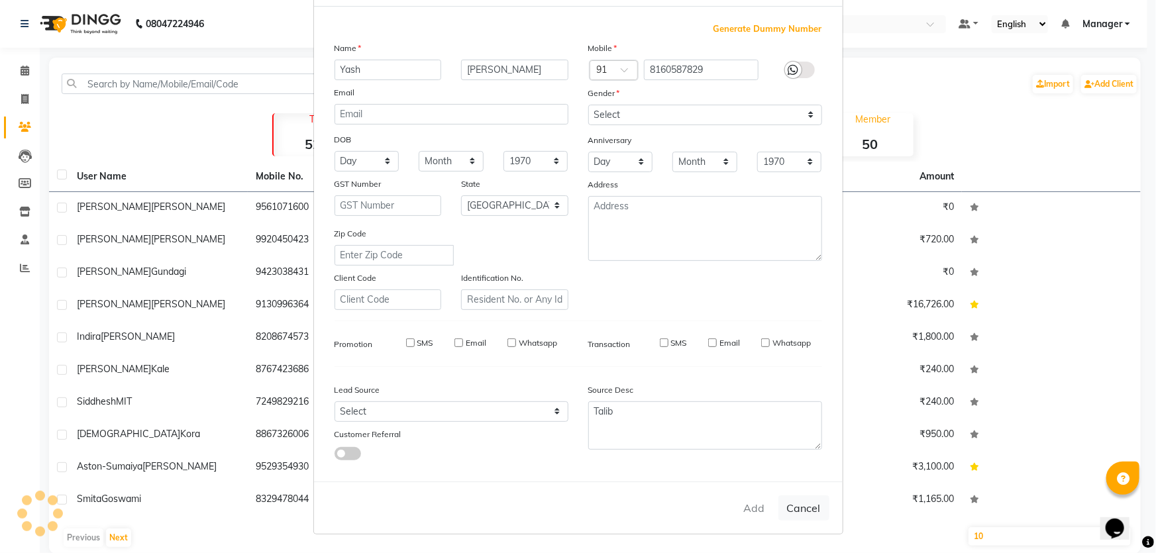
select select
checkbox input "false"
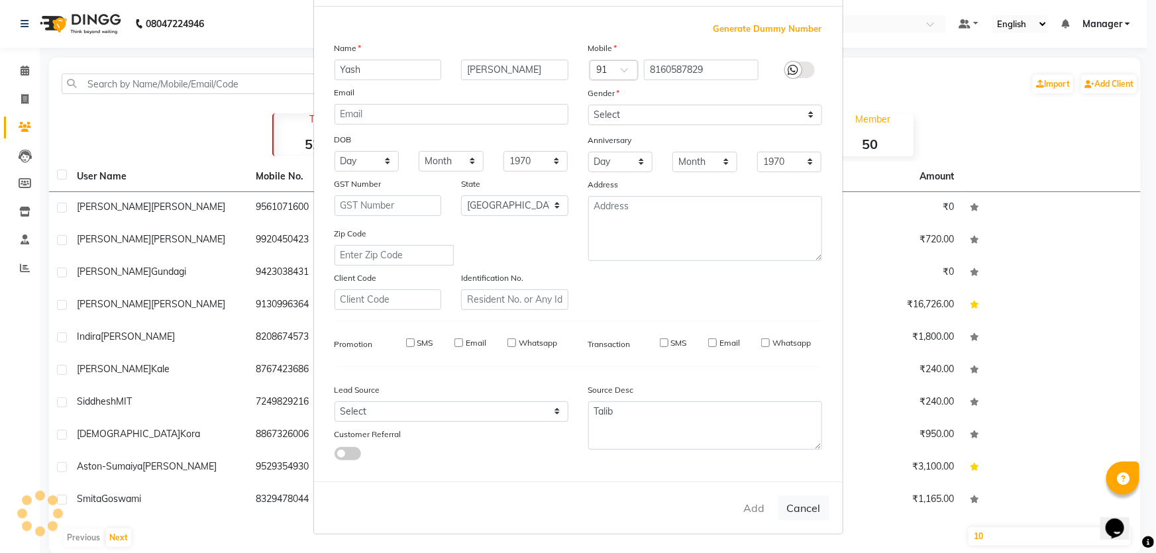
checkbox input "false"
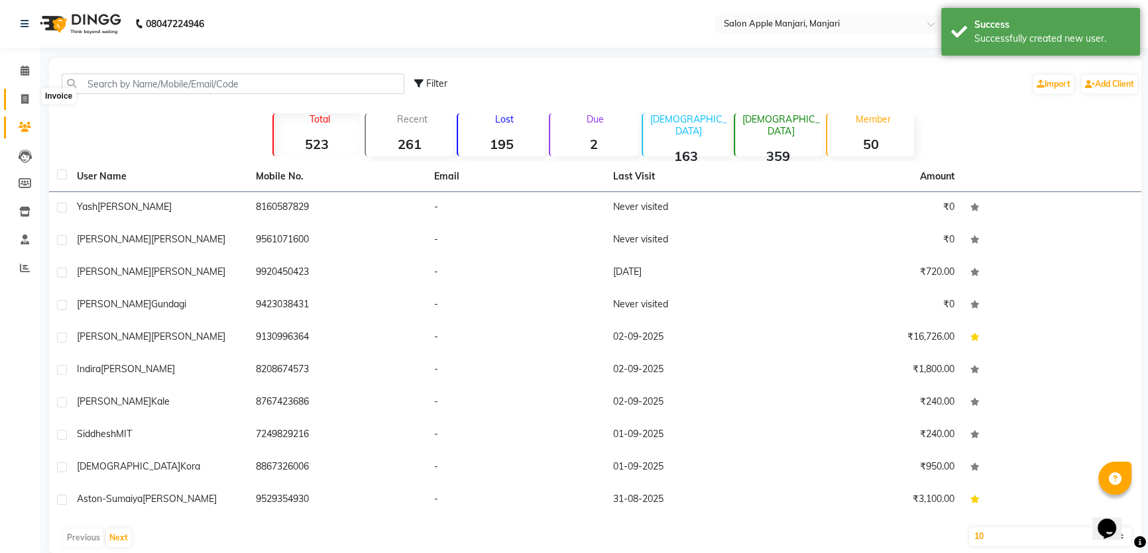
click at [22, 94] on icon at bounding box center [24, 99] width 7 height 10
select select "service"
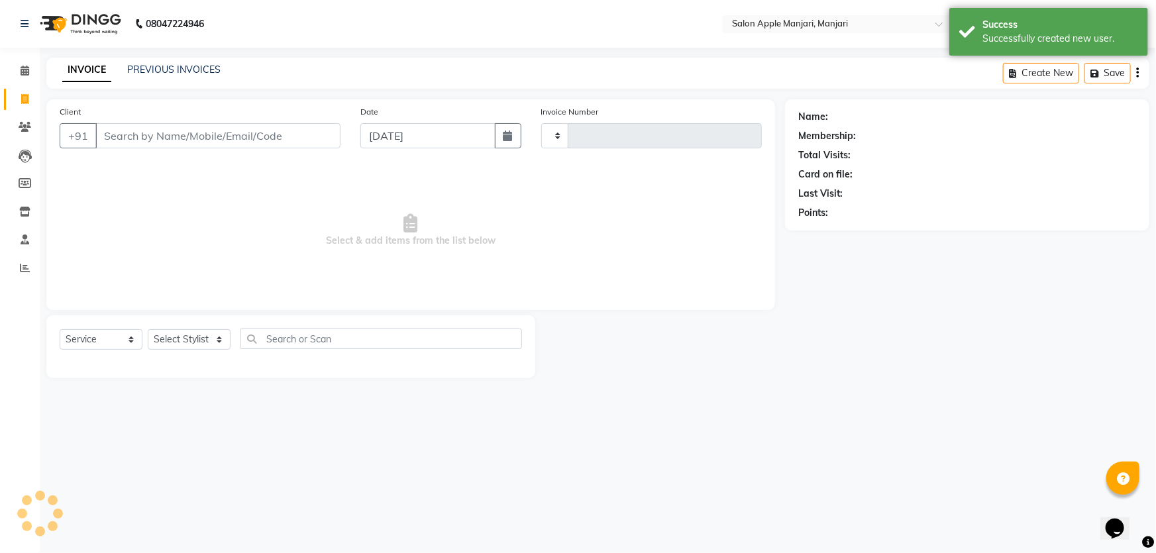
type input "0730"
select select "8088"
click at [311, 148] on input "Client" at bounding box center [217, 135] width 245 height 25
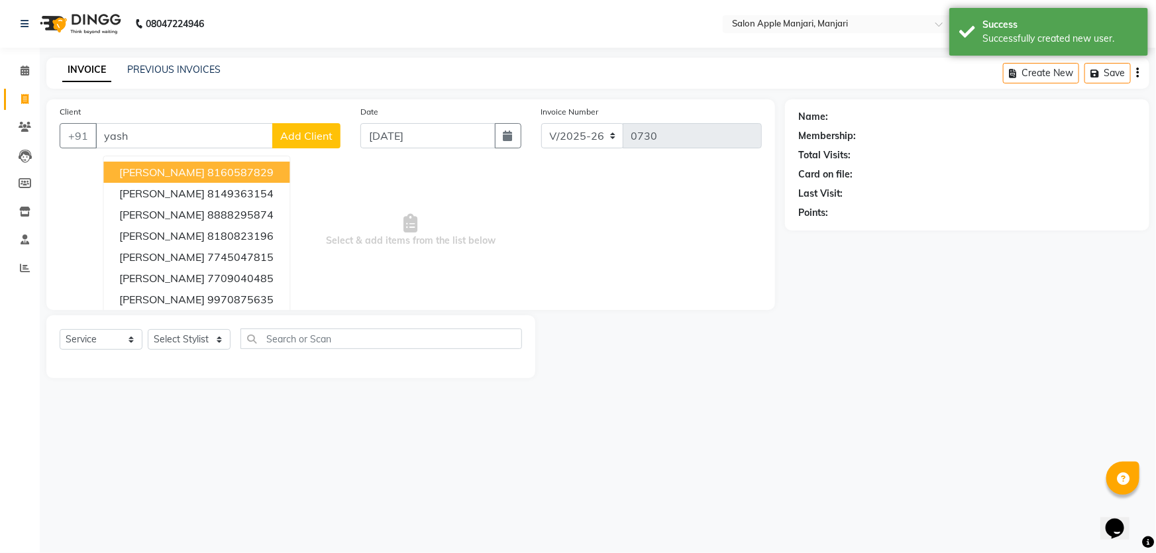
click at [272, 179] on ngb-highlight "8160587829" at bounding box center [240, 172] width 66 height 13
type input "8160587829"
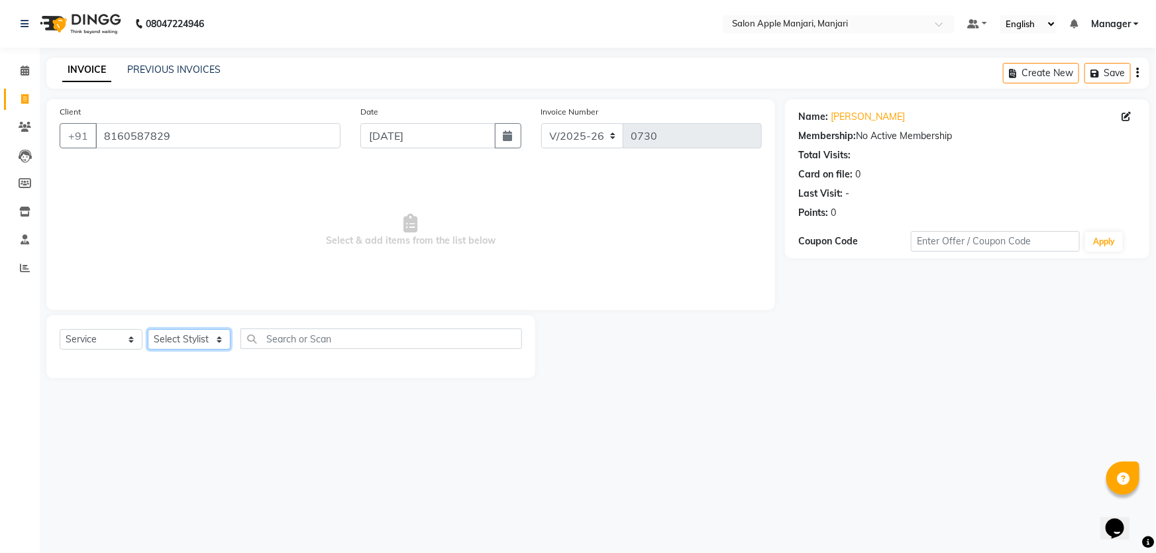
click at [231, 350] on select "Select Stylist [PERSON_NAME] [PERSON_NAME] [PERSON_NAME] Manager [PERSON_NAME] …" at bounding box center [189, 339] width 83 height 21
select select "88882"
click at [152, 350] on select "Select Stylist [PERSON_NAME] [PERSON_NAME] [PERSON_NAME] Manager [PERSON_NAME] …" at bounding box center [189, 339] width 83 height 21
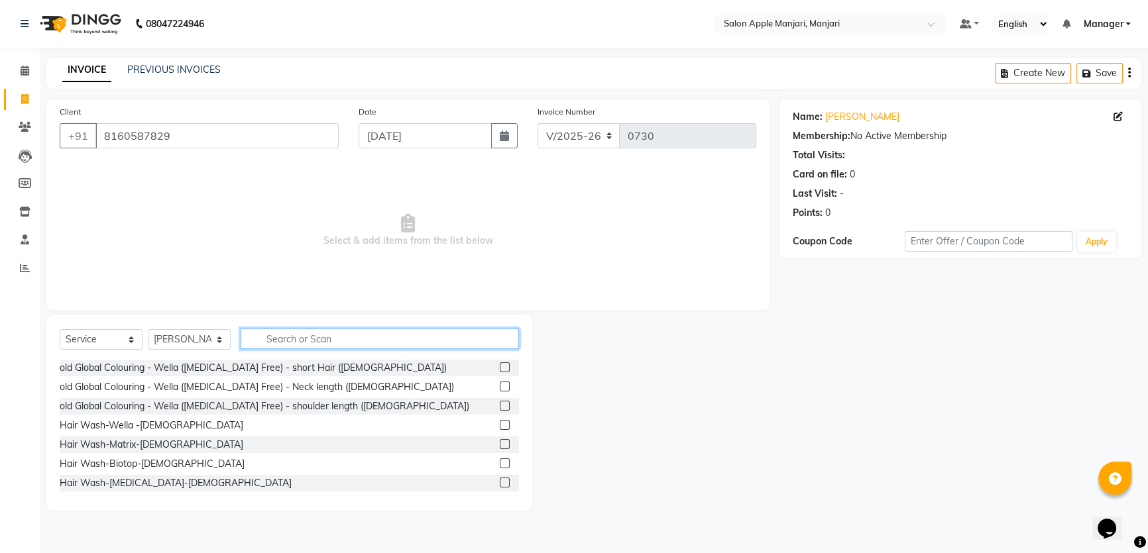
click at [353, 349] on input "text" at bounding box center [379, 339] width 278 height 21
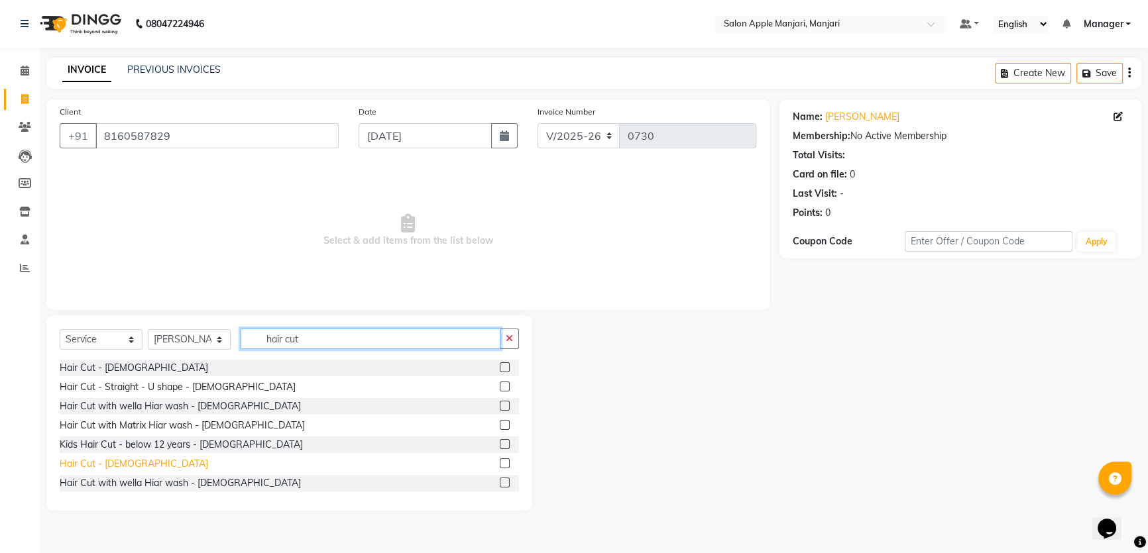
type input "hair cut"
click at [113, 471] on div "Hair Cut - [DEMOGRAPHIC_DATA]" at bounding box center [134, 464] width 148 height 14
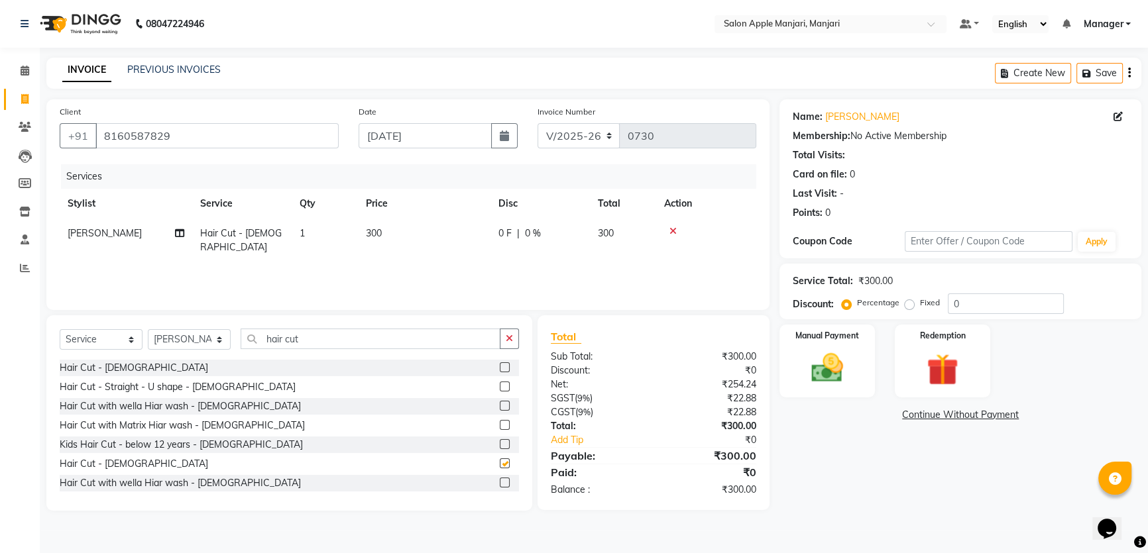
checkbox input "false"
drag, startPoint x: 354, startPoint y: 375, endPoint x: 260, endPoint y: 373, distance: 94.1
click at [260, 360] on div "Select Service Product Membership Package Voucher Prepaid Gift Card Select Styl…" at bounding box center [289, 344] width 459 height 31
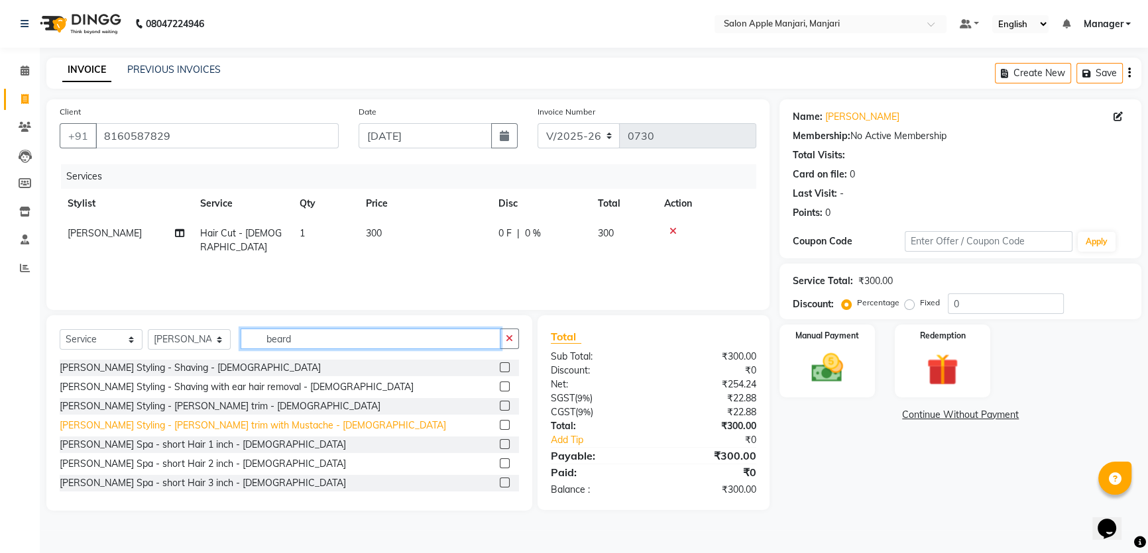
type input "beard"
drag, startPoint x: 239, startPoint y: 471, endPoint x: 284, endPoint y: 457, distance: 47.8
click at [239, 433] on div "[PERSON_NAME] Styling - [PERSON_NAME] trim with Mustache - [DEMOGRAPHIC_DATA]" at bounding box center [253, 426] width 386 height 14
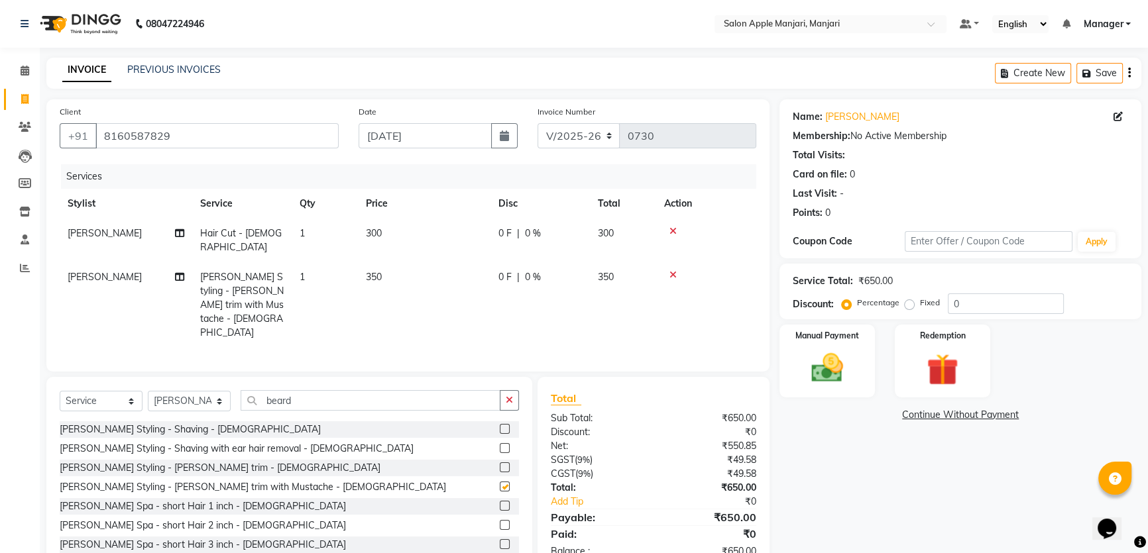
checkbox input "false"
drag, startPoint x: 351, startPoint y: 425, endPoint x: 259, endPoint y: 416, distance: 92.5
click at [259, 416] on div "Select Service Product Membership Package Voucher Prepaid Gift Card Select Styl…" at bounding box center [289, 405] width 459 height 31
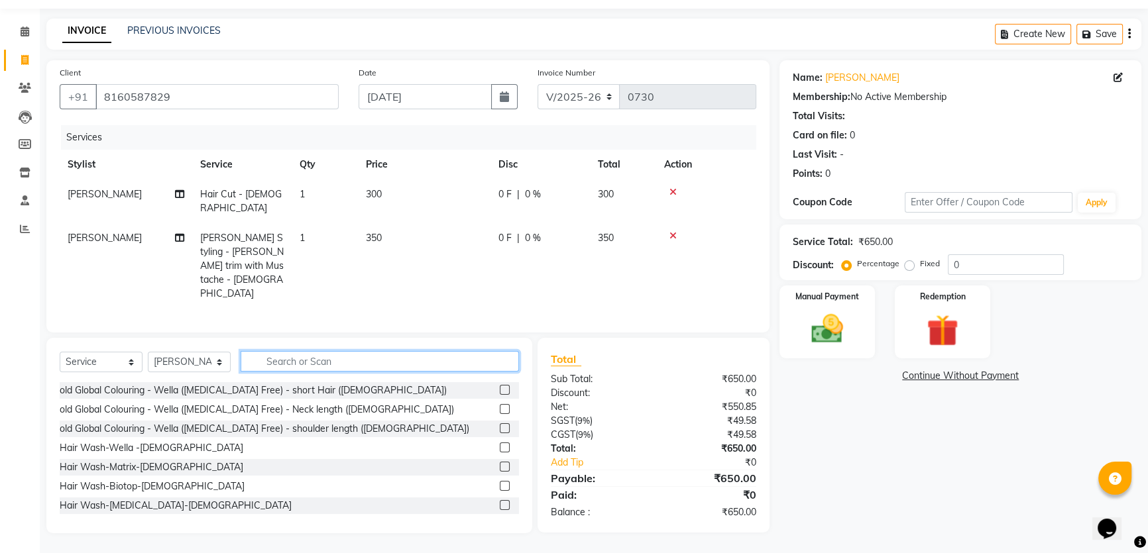
scroll to position [77, 0]
drag, startPoint x: 1012, startPoint y: 270, endPoint x: 946, endPoint y: 278, distance: 66.7
click at [951, 277] on div "Service Total: ₹650.00 Discount: Percentage Fixed 0" at bounding box center [960, 253] width 362 height 56
type input "20"
click at [855, 430] on div "Name: Yash Rana Membership: No Active Membership Total Visits: Card on file: 0 …" at bounding box center [965, 296] width 372 height 473
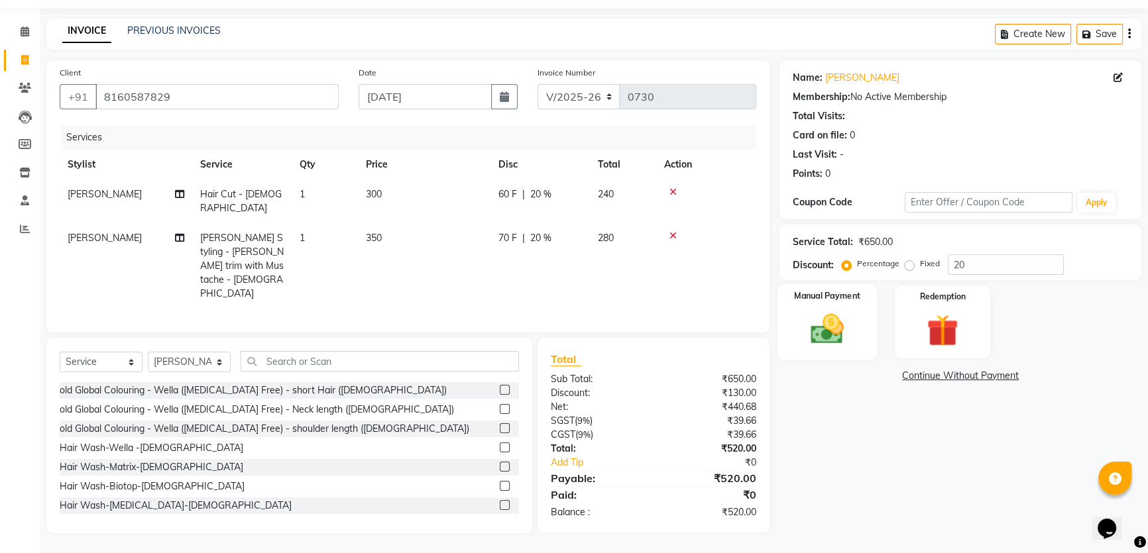
click at [863, 350] on div "Manual Payment" at bounding box center [826, 322] width 99 height 76
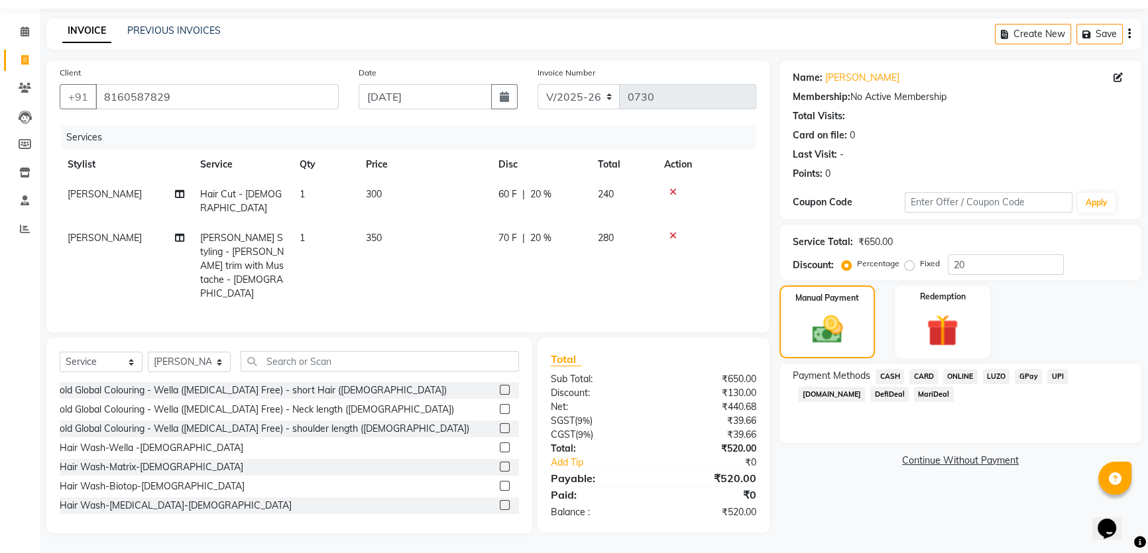
click at [973, 382] on span "ONLINE" at bounding box center [960, 376] width 34 height 15
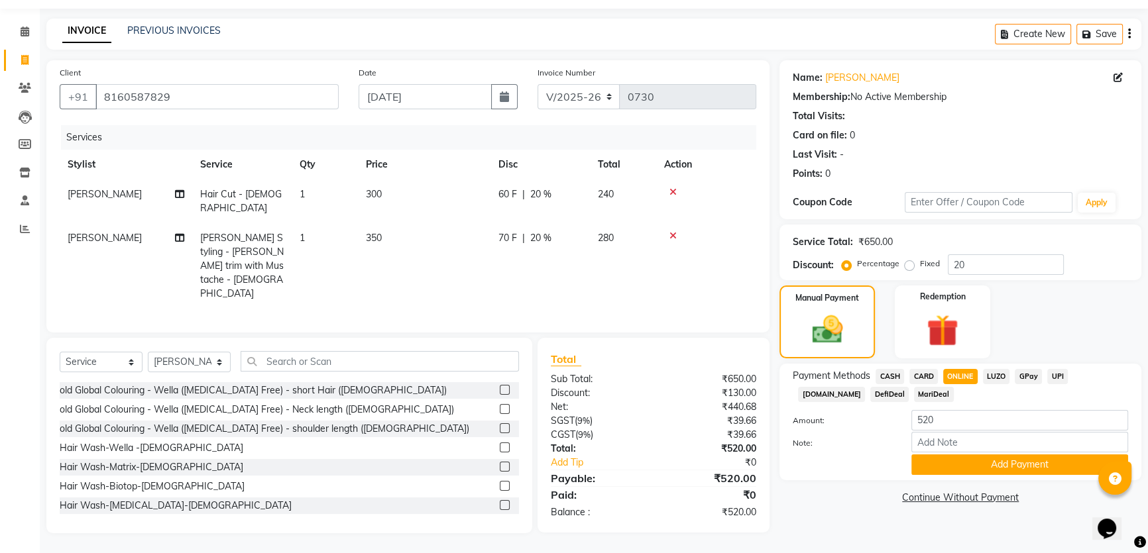
scroll to position [80, 0]
click at [985, 475] on button "Add Payment" at bounding box center [1019, 464] width 217 height 21
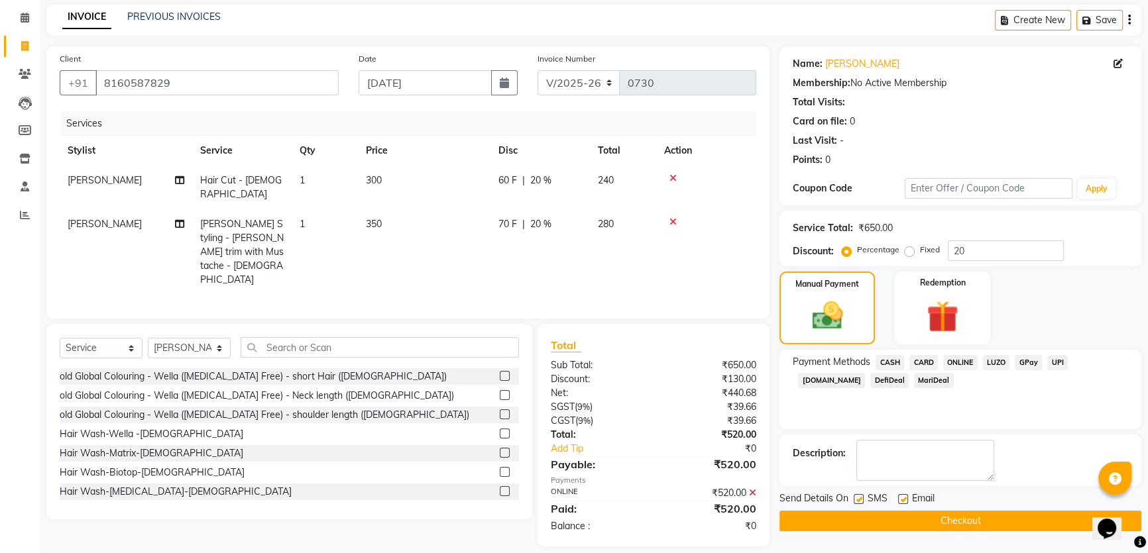
scroll to position [116, 0]
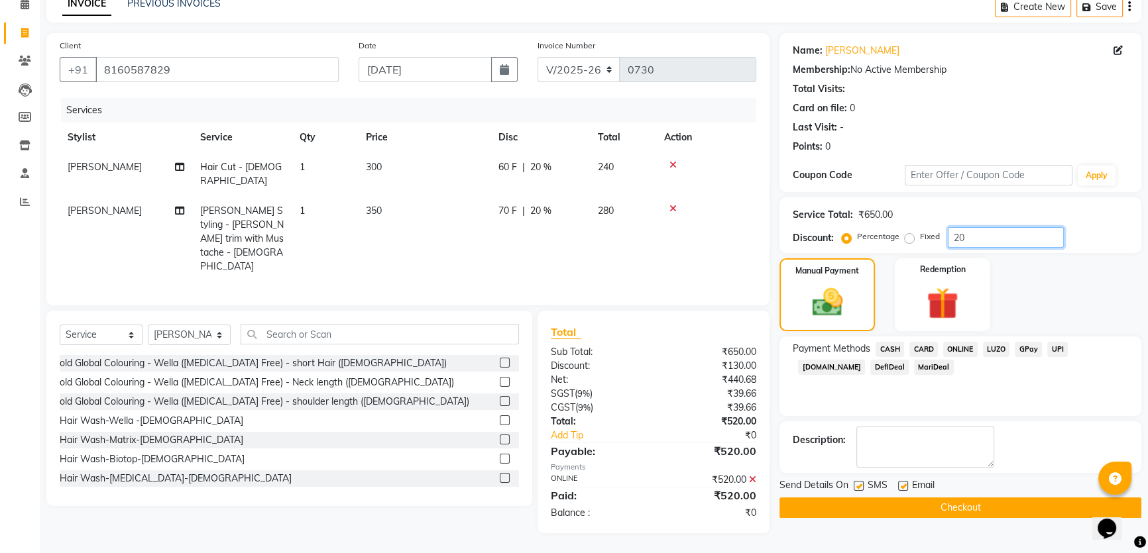
drag, startPoint x: 986, startPoint y: 219, endPoint x: 934, endPoint y: 228, distance: 53.0
click at [934, 228] on div "Percentage Fixed 20" at bounding box center [953, 237] width 219 height 21
click at [961, 518] on button "Checkout" at bounding box center [960, 508] width 362 height 21
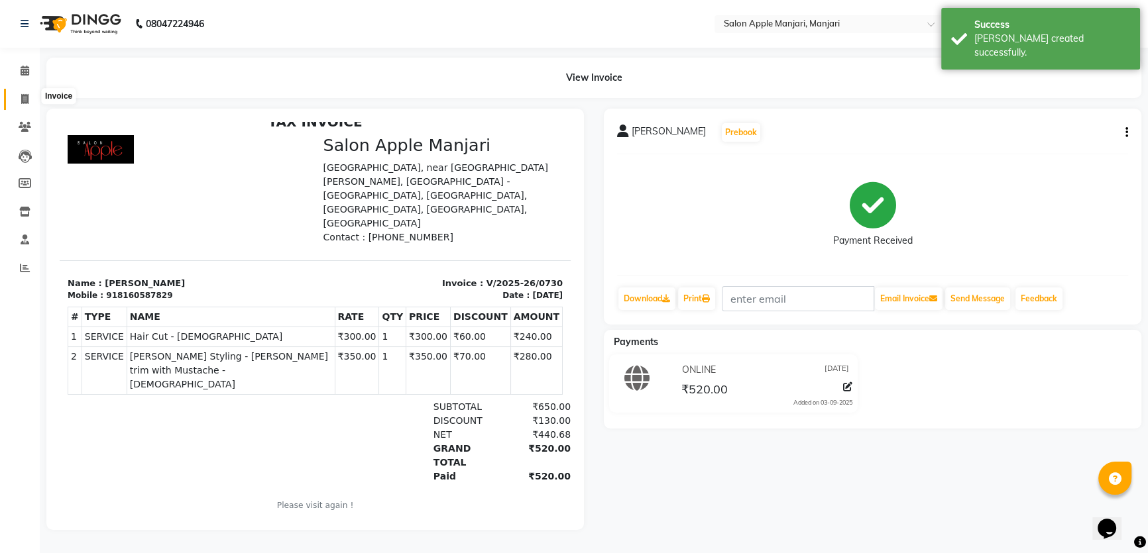
click at [26, 97] on icon at bounding box center [24, 99] width 7 height 10
select select "service"
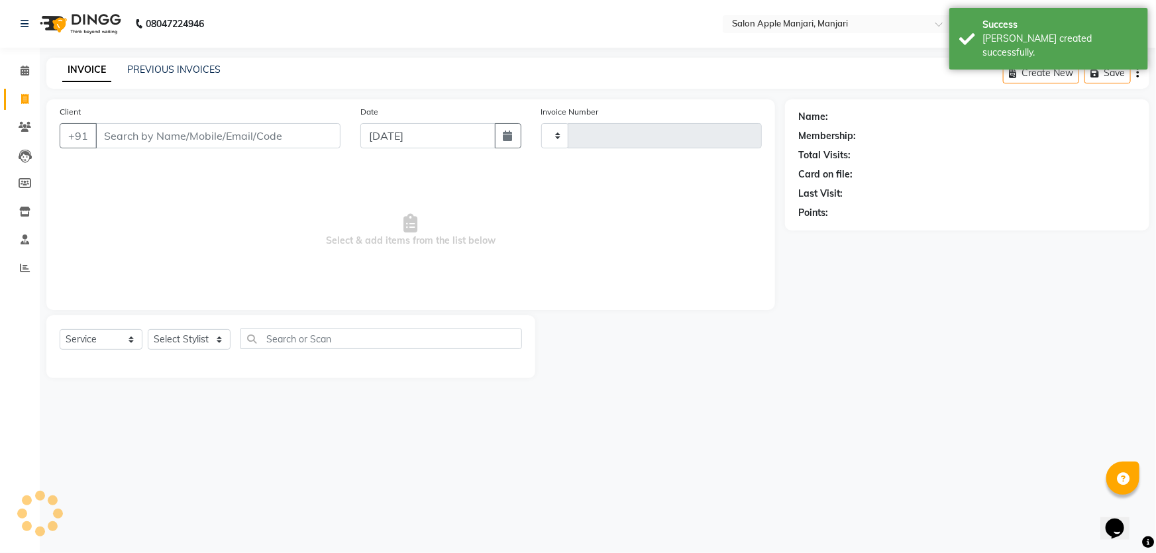
type input "0731"
select select "8088"
click at [21, 70] on icon at bounding box center [25, 71] width 9 height 10
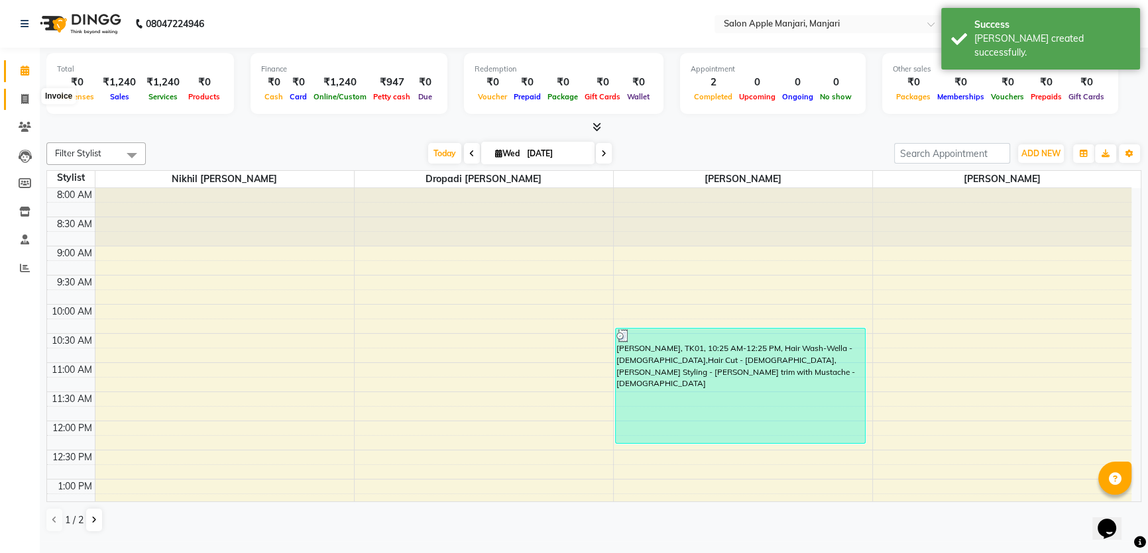
drag, startPoint x: 19, startPoint y: 101, endPoint x: 52, endPoint y: 101, distance: 33.1
click at [21, 101] on span at bounding box center [24, 99] width 23 height 15
select select "service"
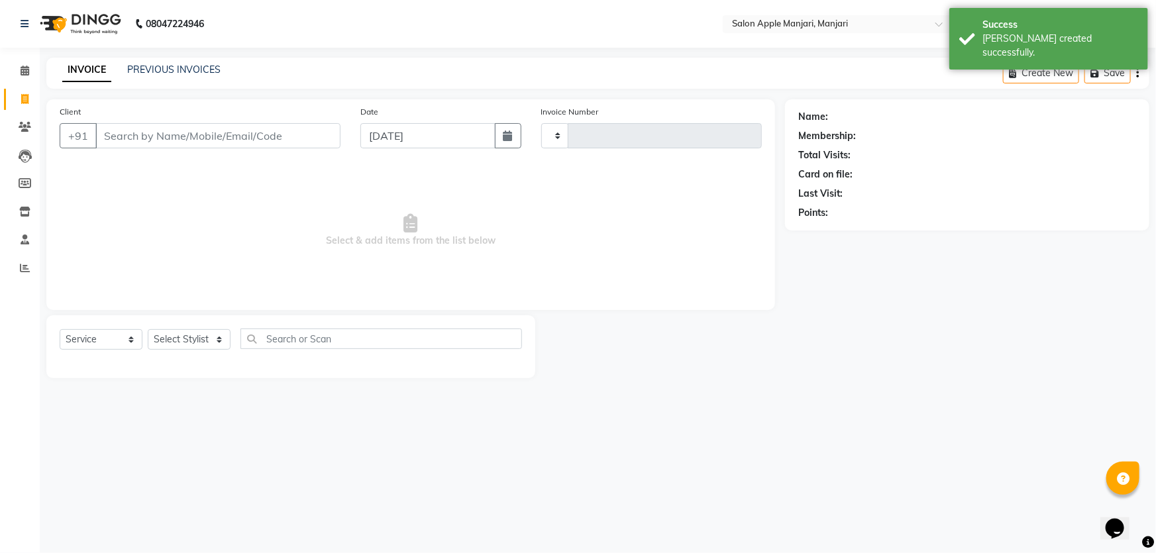
type input "0731"
select select "8088"
click at [188, 76] on link "PREVIOUS INVOICES" at bounding box center [173, 70] width 93 height 12
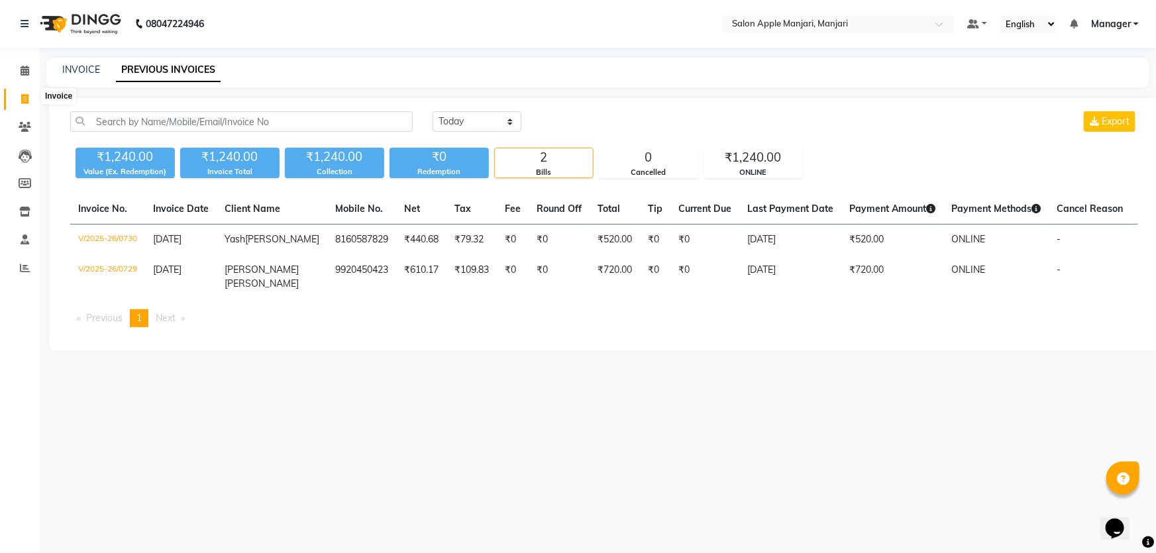
click at [33, 103] on span at bounding box center [24, 99] width 23 height 15
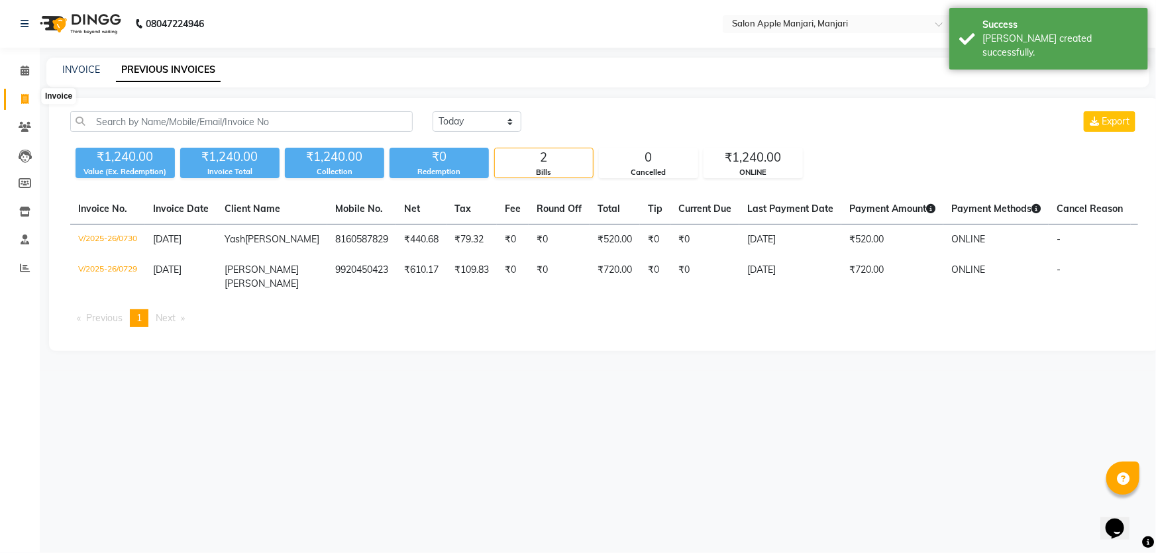
select select "service"
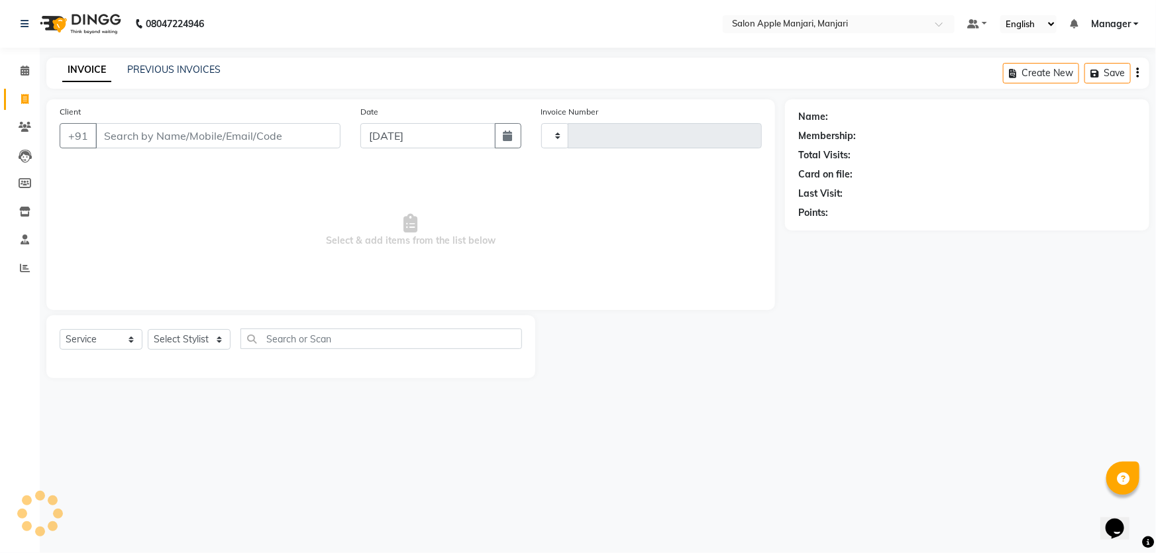
type input "0731"
select select "8088"
click at [232, 148] on input "Client" at bounding box center [217, 135] width 245 height 25
click at [172, 76] on link "PREVIOUS INVOICES" at bounding box center [173, 70] width 93 height 12
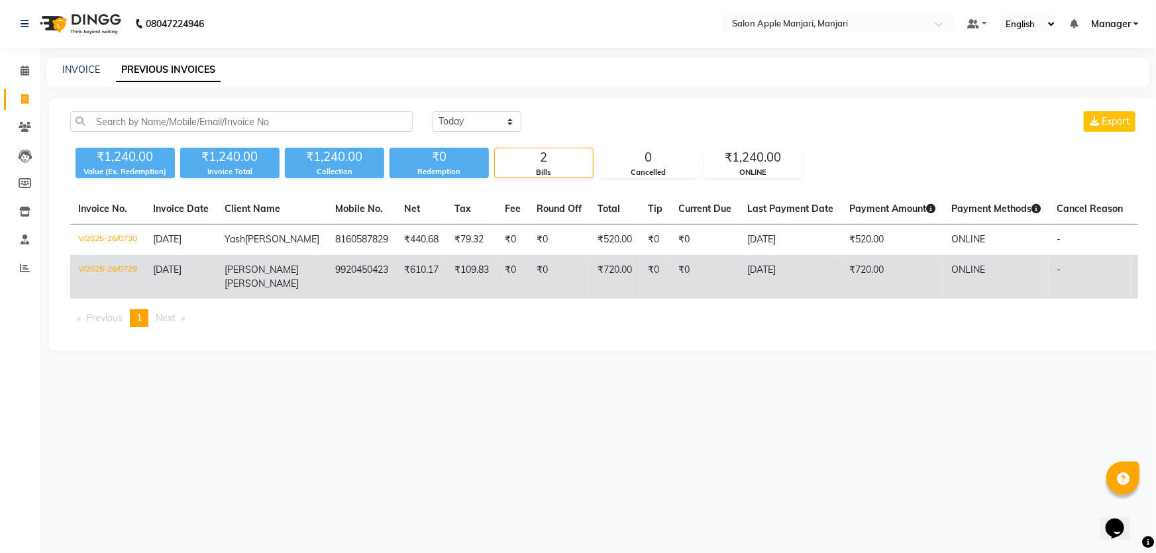
click at [124, 299] on td "V/2025-26/0729" at bounding box center [107, 277] width 75 height 44
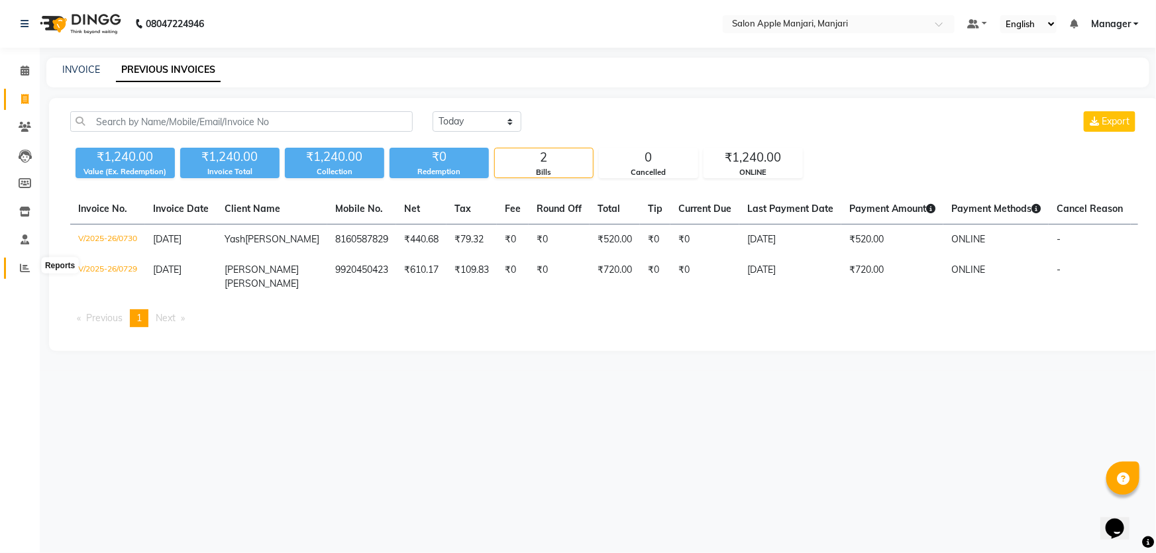
click at [30, 265] on span at bounding box center [24, 268] width 23 height 15
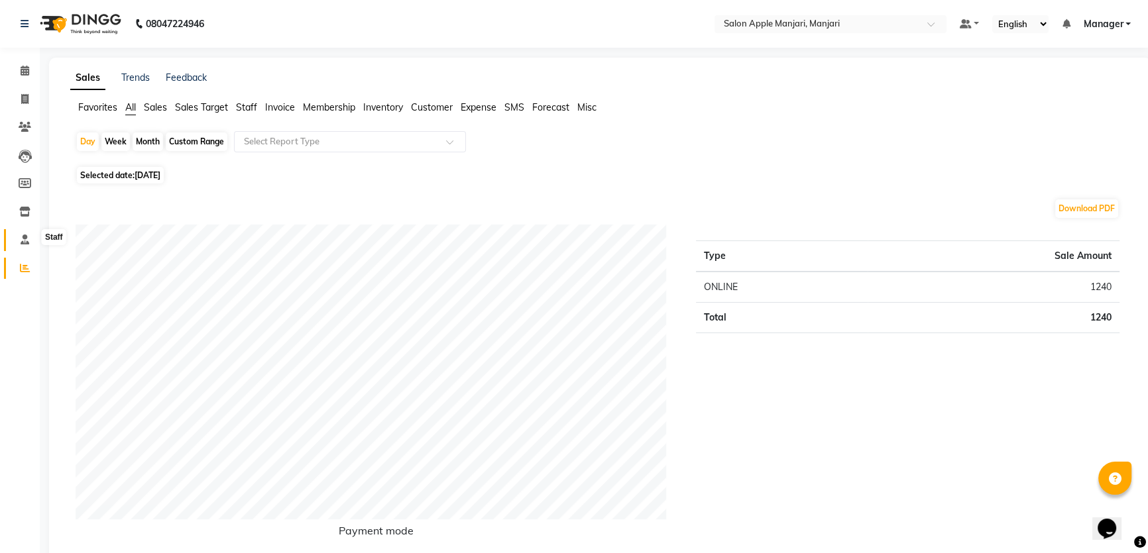
click at [27, 241] on icon at bounding box center [25, 240] width 9 height 10
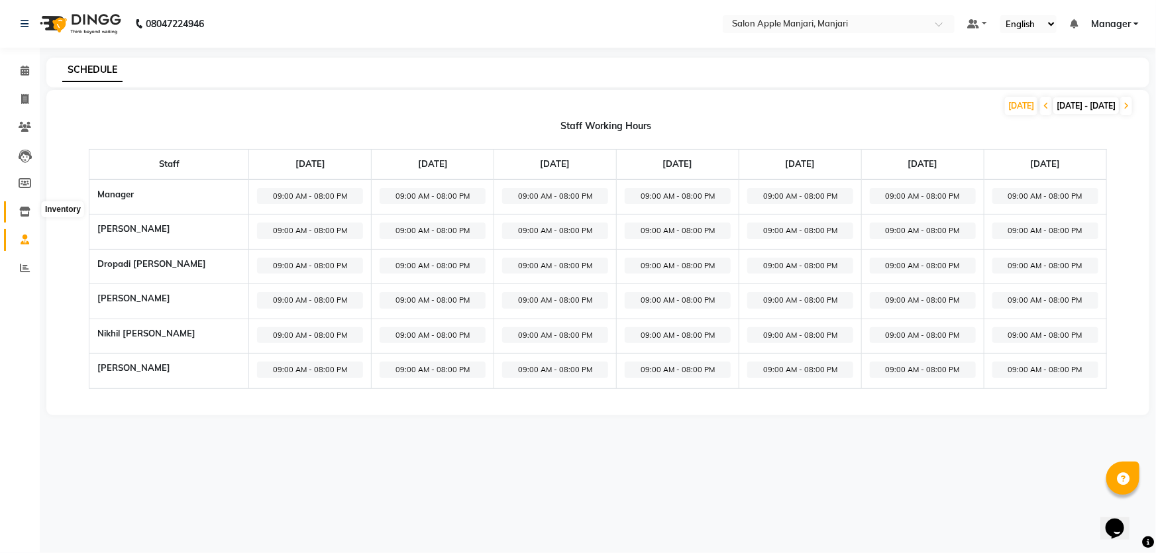
click at [30, 208] on span at bounding box center [24, 212] width 23 height 15
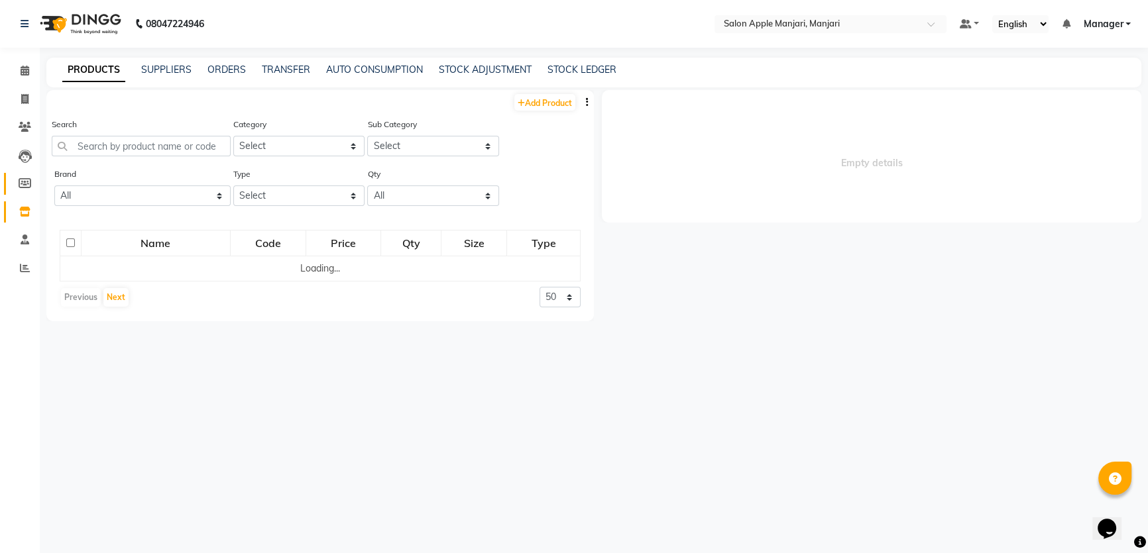
select select
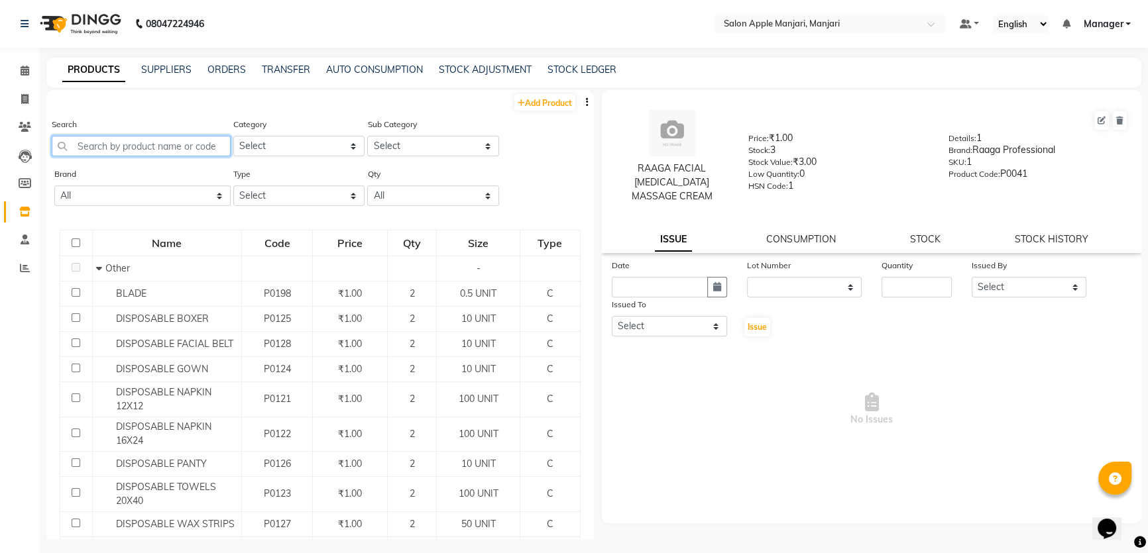
click at [148, 156] on input "text" at bounding box center [141, 146] width 179 height 21
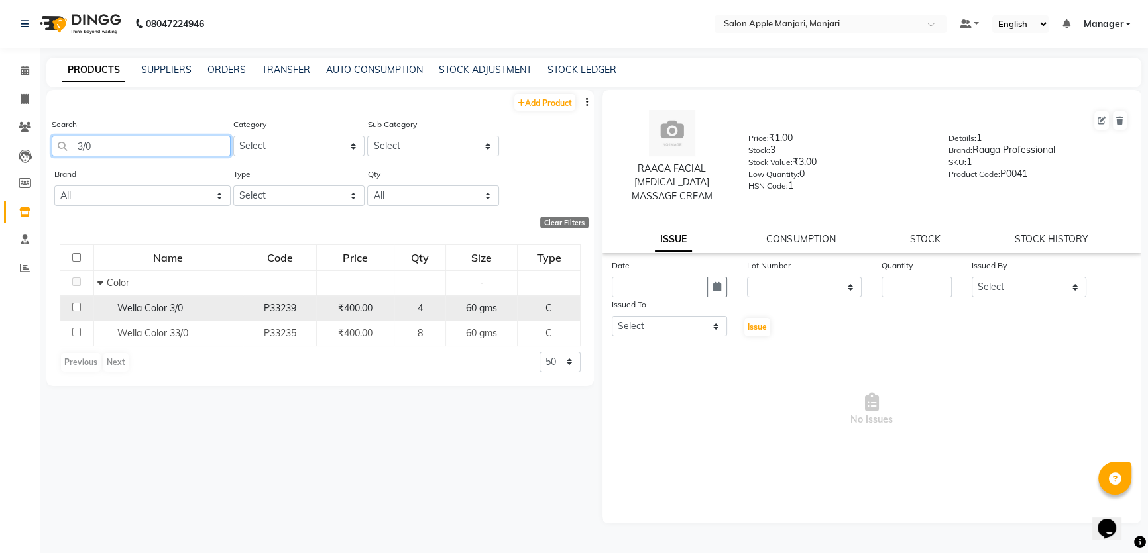
type input "3/0"
click at [407, 315] on div "4" at bounding box center [420, 308] width 40 height 14
select select
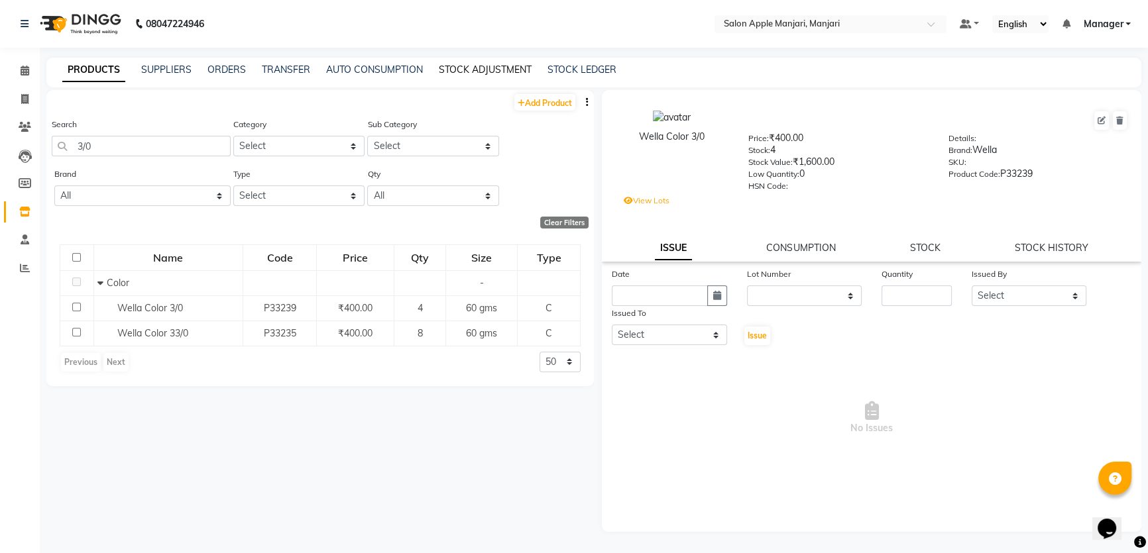
click at [511, 72] on link "STOCK ADJUSTMENT" at bounding box center [485, 70] width 93 height 12
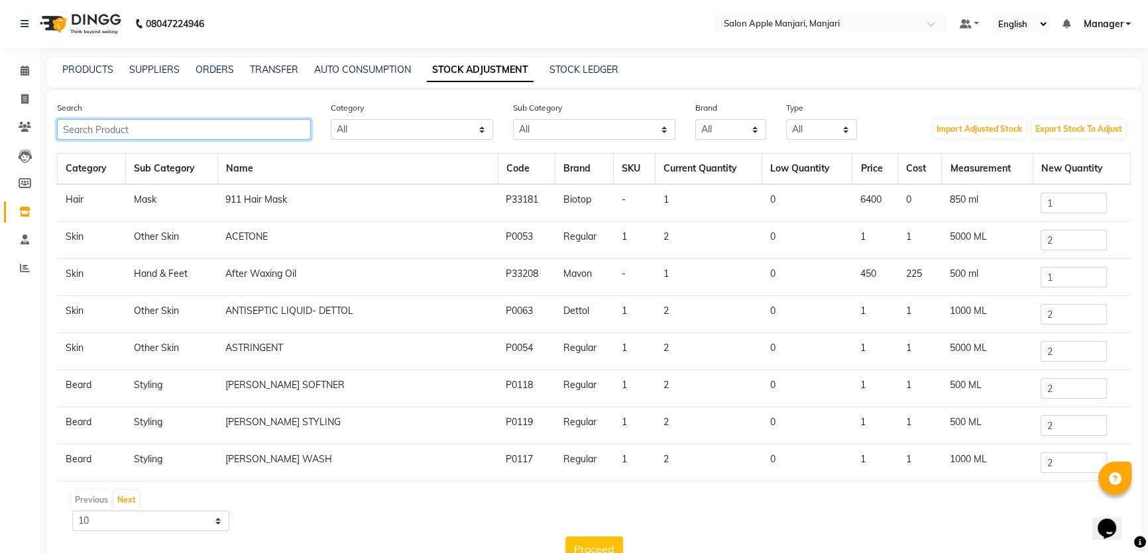
click at [173, 136] on input "text" at bounding box center [184, 129] width 254 height 21
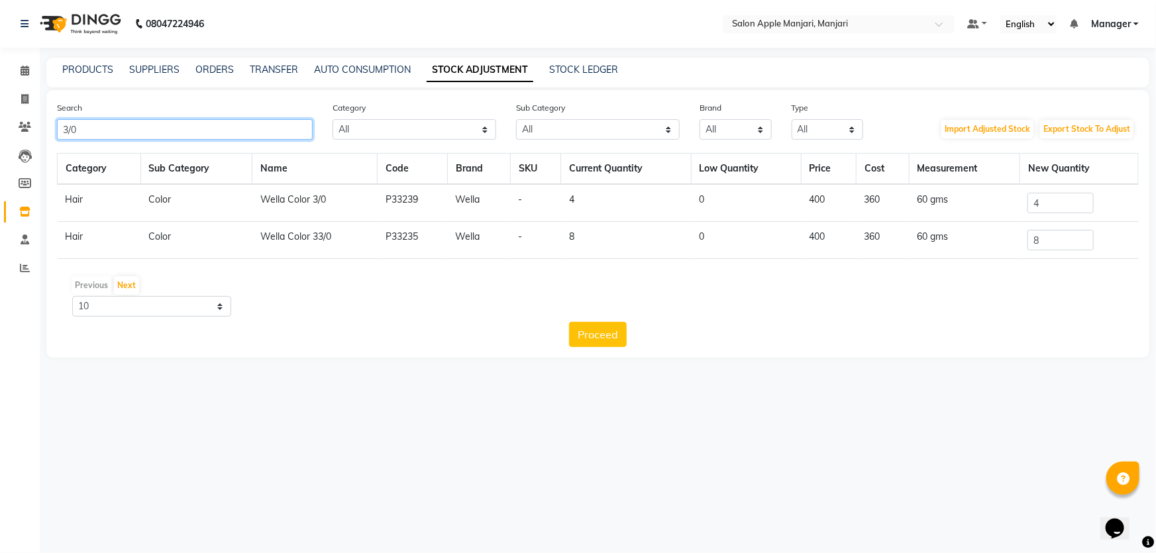
type input "3/0"
drag, startPoint x: 1067, startPoint y: 230, endPoint x: 1000, endPoint y: 240, distance: 67.0
click at [1007, 222] on tr "Hair Color Wella Color 3/0 P33239 Wella - 4 0 400 360 60 gms 4" at bounding box center [598, 203] width 1081 height 38
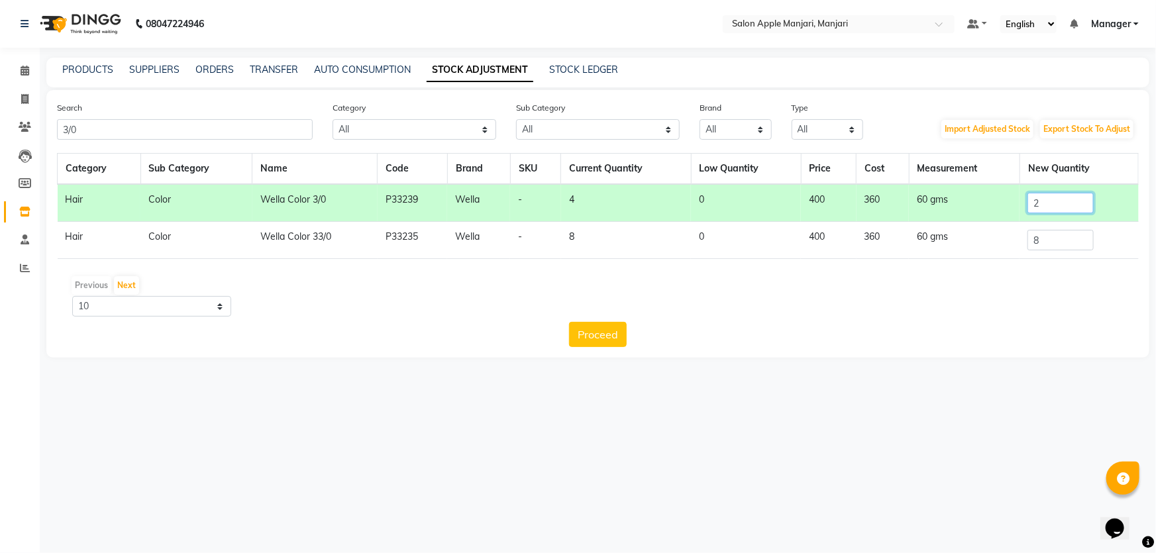
type input "2"
click at [921, 460] on div "08047224946 Select Location × Salon Apple Manjari, Manjari Default Panel My Pan…" at bounding box center [578, 276] width 1156 height 553
drag, startPoint x: 138, startPoint y: 138, endPoint x: 0, endPoint y: 129, distance: 138.8
click at [0, 129] on app-home "08047224946 Select Location × Salon Apple Manjari, Manjari Default Panel My Pan…" at bounding box center [578, 189] width 1156 height 378
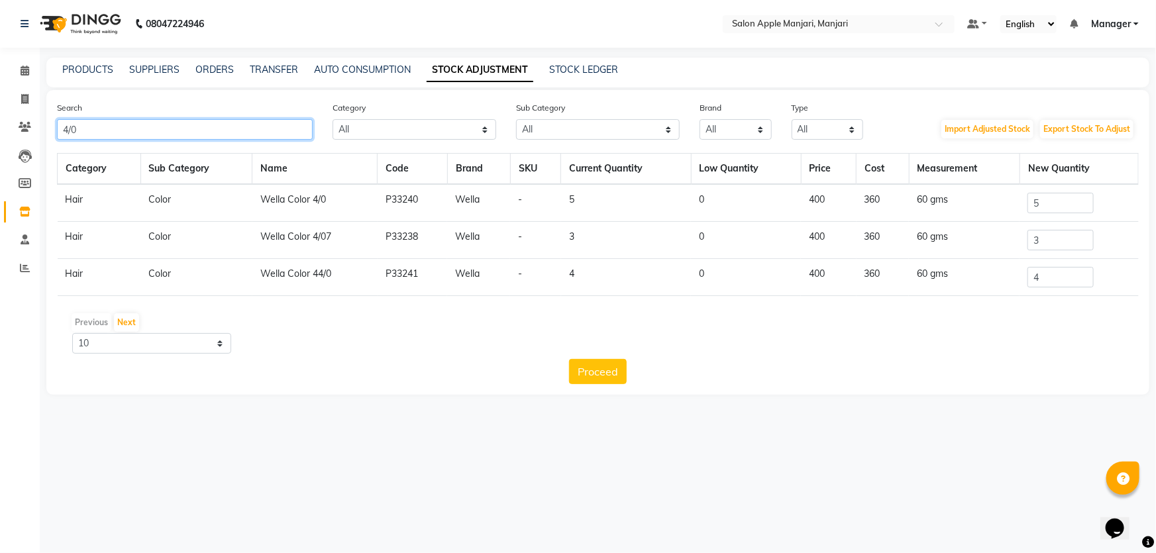
type input "4/0"
drag, startPoint x: 1049, startPoint y: 235, endPoint x: 960, endPoint y: 258, distance: 92.4
click at [968, 222] on tr "Hair Color Wella Color 4/0 P33240 Wella - 5 0 400 360 60 gms 5" at bounding box center [598, 203] width 1081 height 38
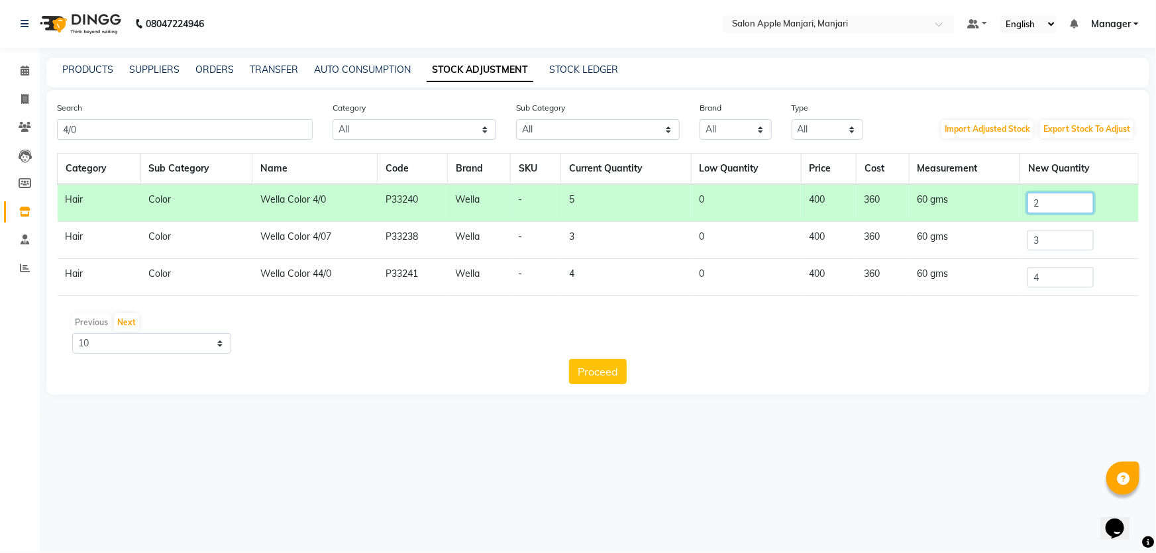
type input "2"
click at [864, 395] on div "Search 4/0 Category All Hair Skin Makeup Personal Care Appliances Beard Waxing …" at bounding box center [597, 242] width 1103 height 305
click at [582, 384] on button "Proceed" at bounding box center [598, 371] width 58 height 25
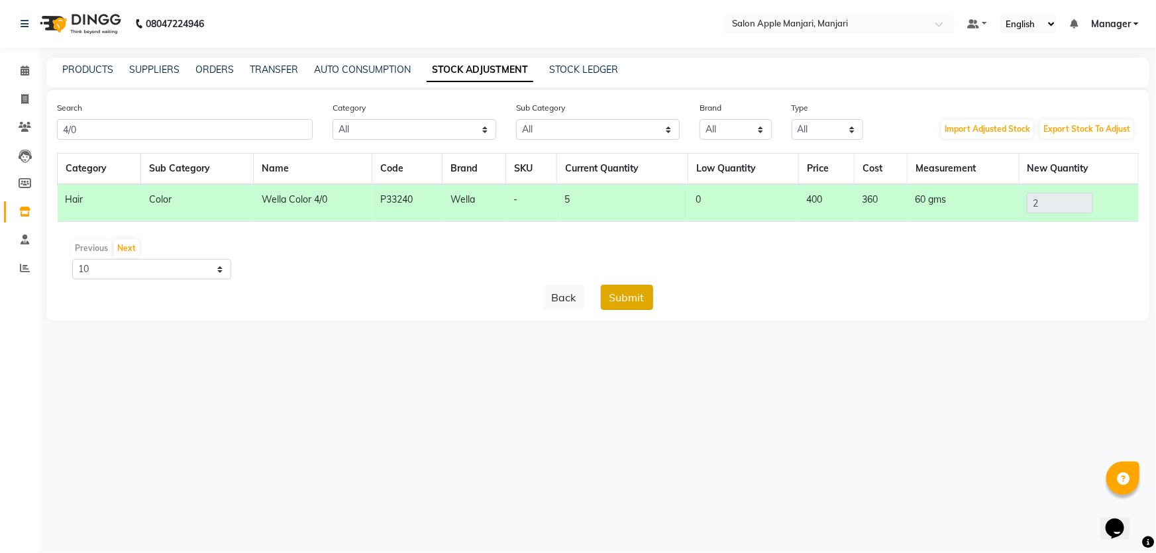
click at [651, 310] on button "Submit" at bounding box center [627, 297] width 52 height 25
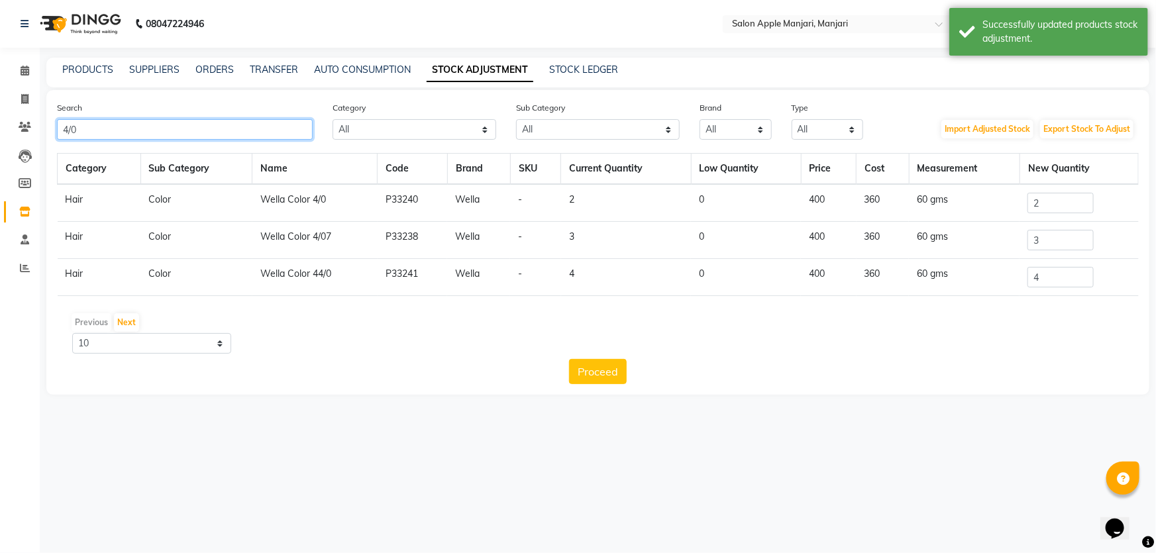
drag, startPoint x: 166, startPoint y: 144, endPoint x: 0, endPoint y: 140, distance: 166.3
click at [0, 140] on app-home "08047224946 Select Location × Salon Apple Manjari, Manjari Default Panel My Pan…" at bounding box center [578, 207] width 1156 height 415
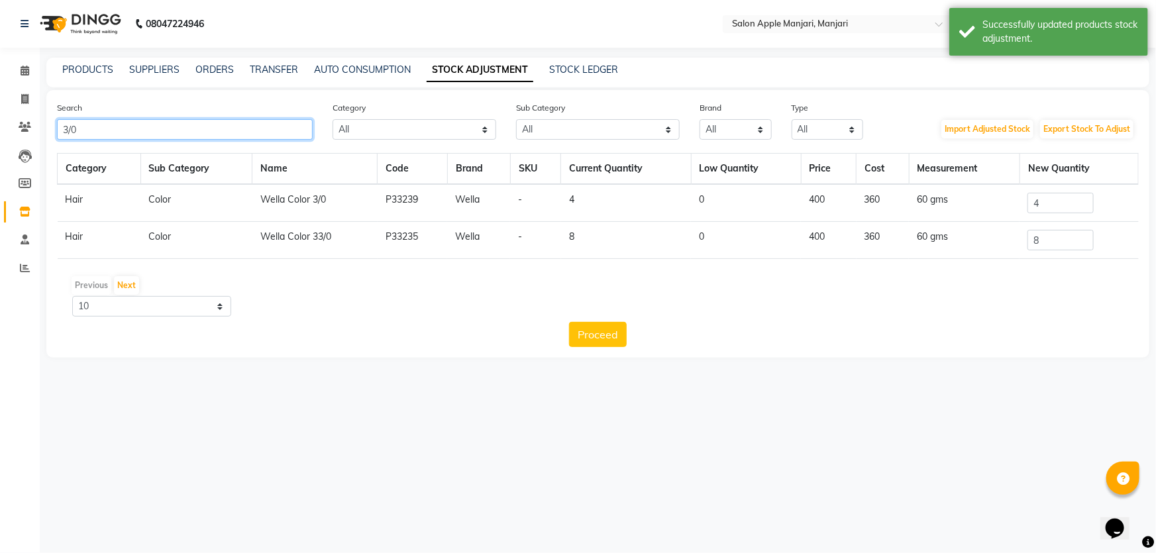
type input "3/0"
drag, startPoint x: 1049, startPoint y: 229, endPoint x: 967, endPoint y: 263, distance: 88.8
click at [975, 222] on tr "Hair Color Wella Color 3/0 P33239 Wella - 4 0 400 360 60 gms 4" at bounding box center [598, 203] width 1081 height 38
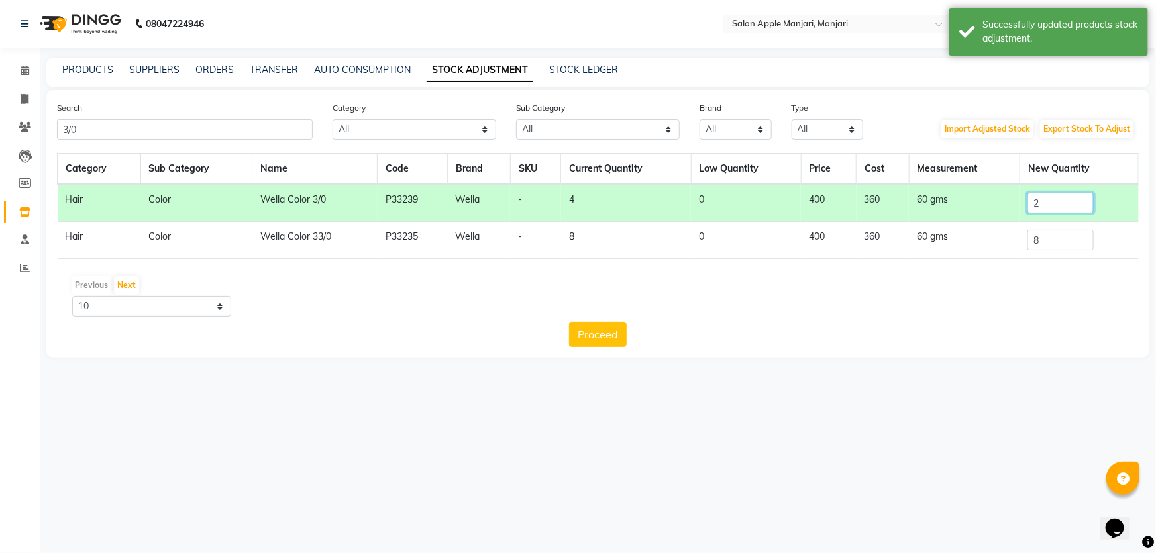
type input "2"
click at [836, 471] on div "08047224946 Select Location × Salon Apple Manjari, Manjari Default Panel My Pan…" at bounding box center [578, 276] width 1156 height 553
click at [578, 347] on button "Proceed" at bounding box center [598, 334] width 58 height 25
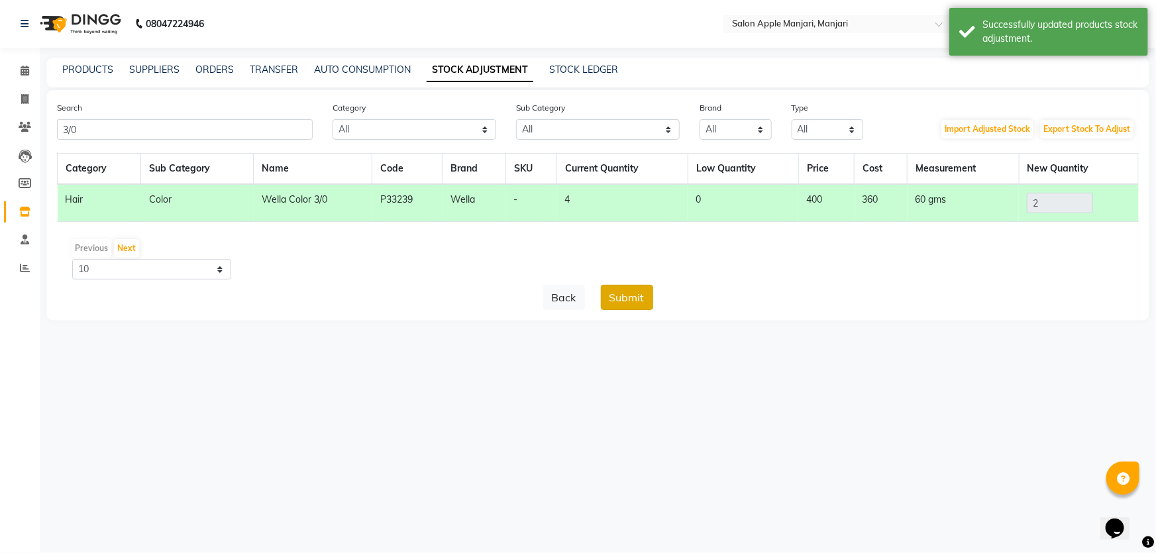
click at [653, 310] on button "Submit" at bounding box center [627, 297] width 52 height 25
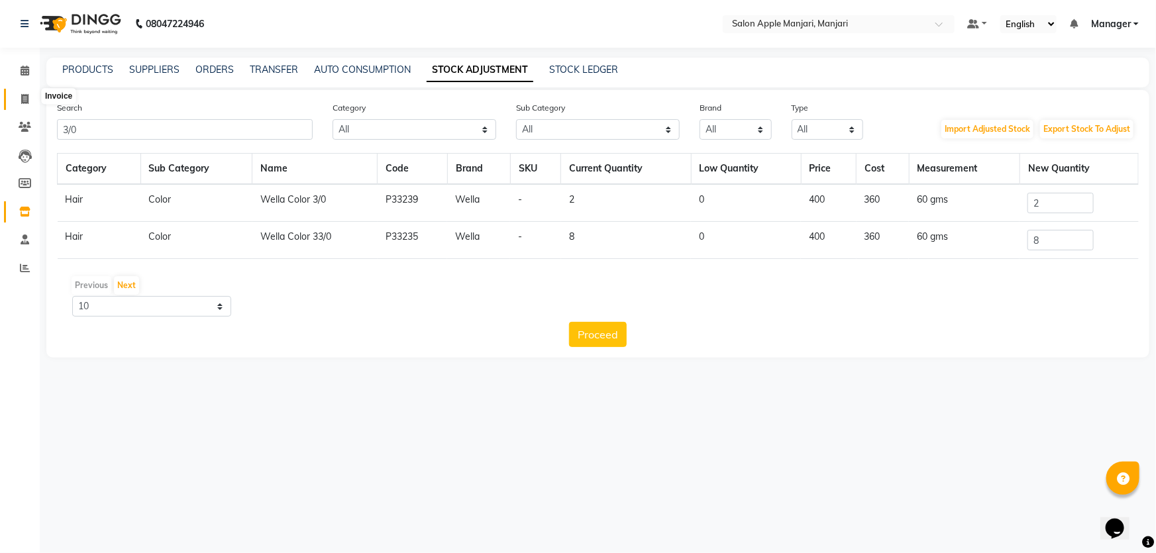
click at [21, 95] on icon at bounding box center [24, 99] width 7 height 10
select select "service"
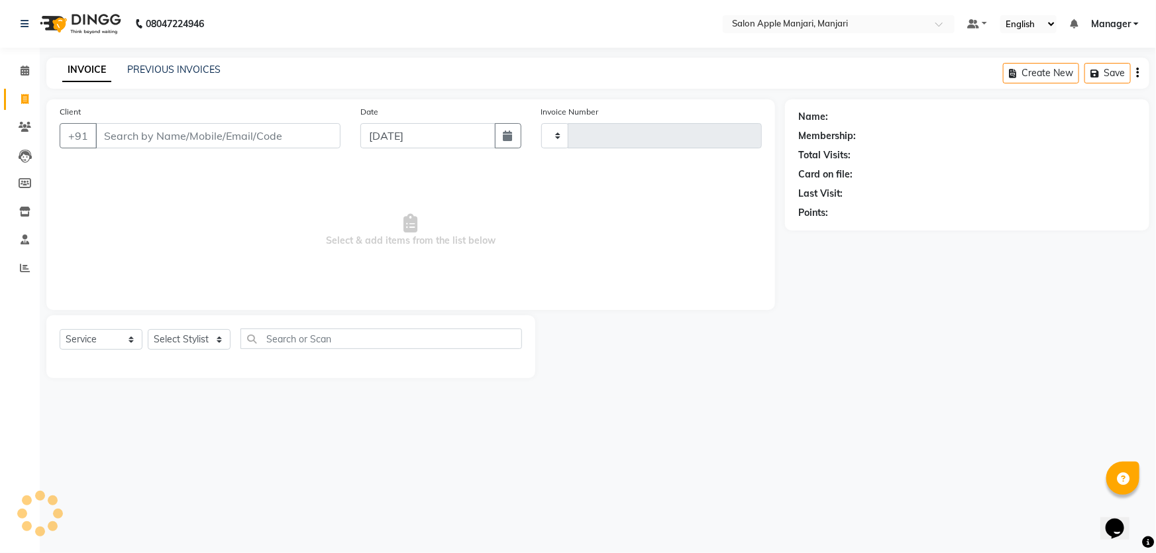
type input "0731"
select select "8088"
click at [23, 123] on icon at bounding box center [25, 127] width 13 height 10
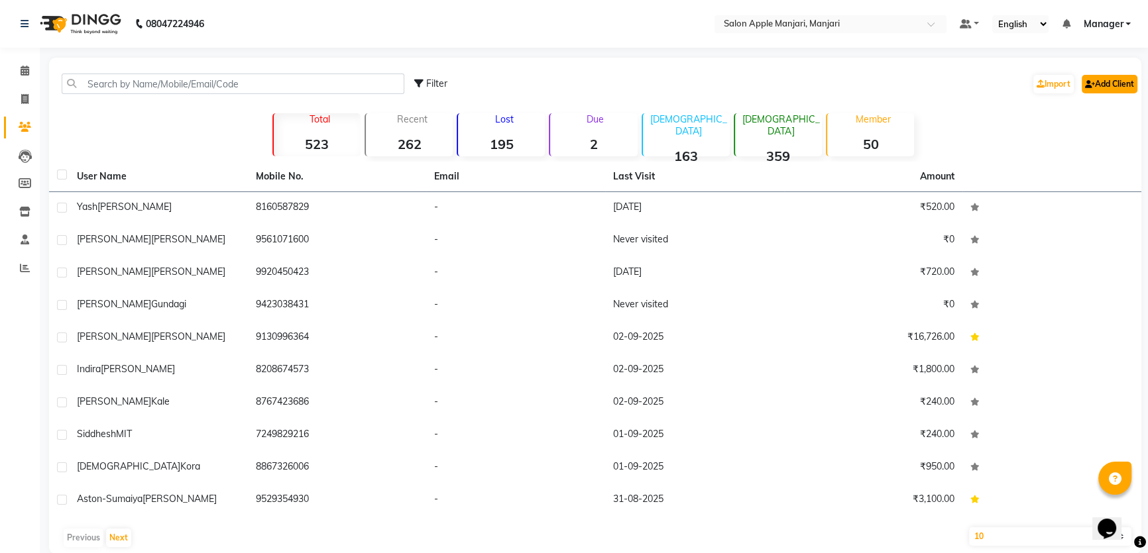
click at [1088, 88] on icon at bounding box center [1090, 84] width 10 height 8
select select "22"
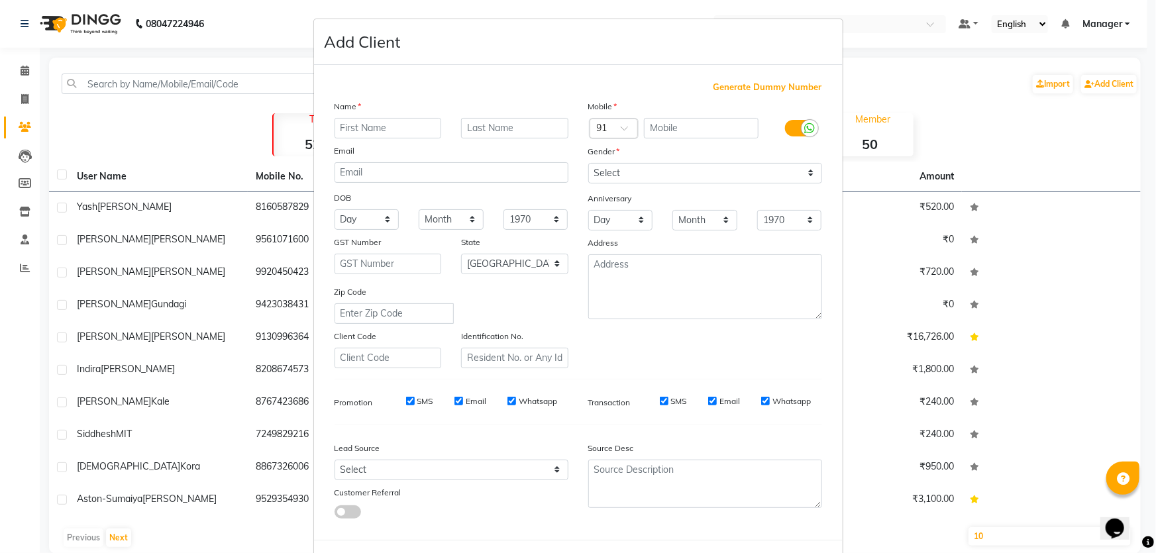
click at [402, 118] on div "Name" at bounding box center [452, 108] width 254 height 19
click at [418, 138] on input "text" at bounding box center [388, 128] width 107 height 21
type input "Monika"
type input "Sawashe"
click at [723, 138] on input "text" at bounding box center [701, 128] width 115 height 21
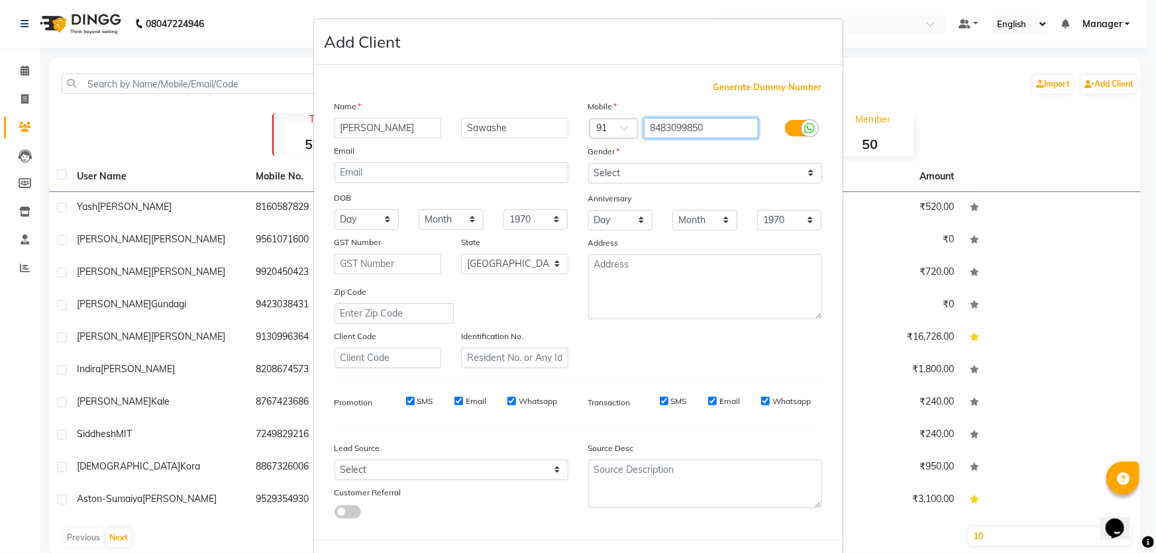
type input "8483099850"
drag, startPoint x: 802, startPoint y: 204, endPoint x: 791, endPoint y: 209, distance: 11.9
click at [802, 184] on select "Select [DEMOGRAPHIC_DATA] [DEMOGRAPHIC_DATA] Other Prefer Not To Say" at bounding box center [705, 173] width 234 height 21
select select "[DEMOGRAPHIC_DATA]"
click at [588, 184] on select "Select [DEMOGRAPHIC_DATA] [DEMOGRAPHIC_DATA] Other Prefer Not To Say" at bounding box center [705, 173] width 234 height 21
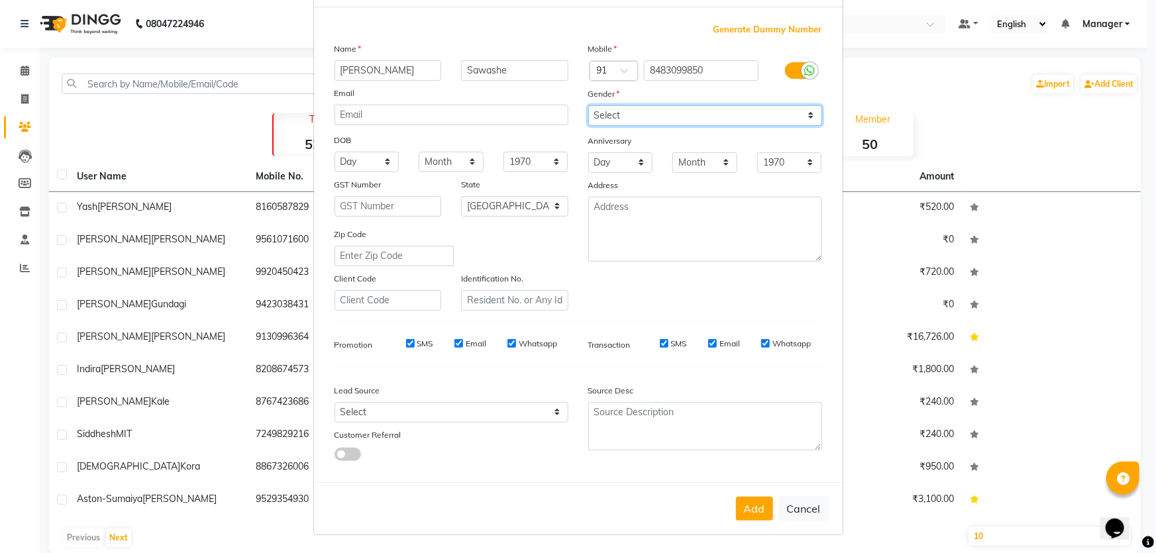
scroll to position [179, 0]
click at [736, 496] on button "Add" at bounding box center [754, 508] width 37 height 24
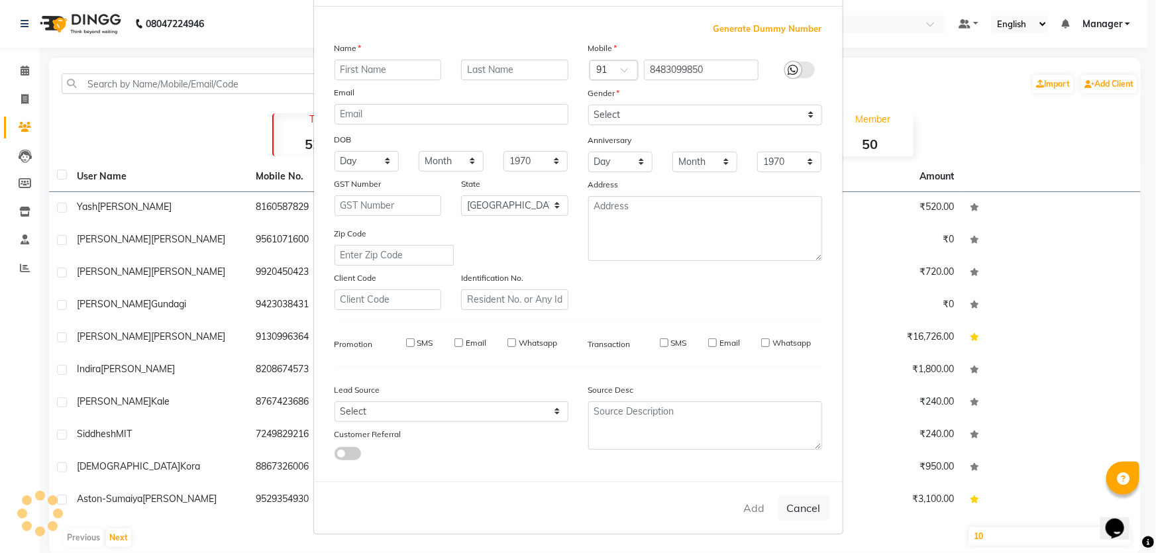
select select
select select "null"
select select
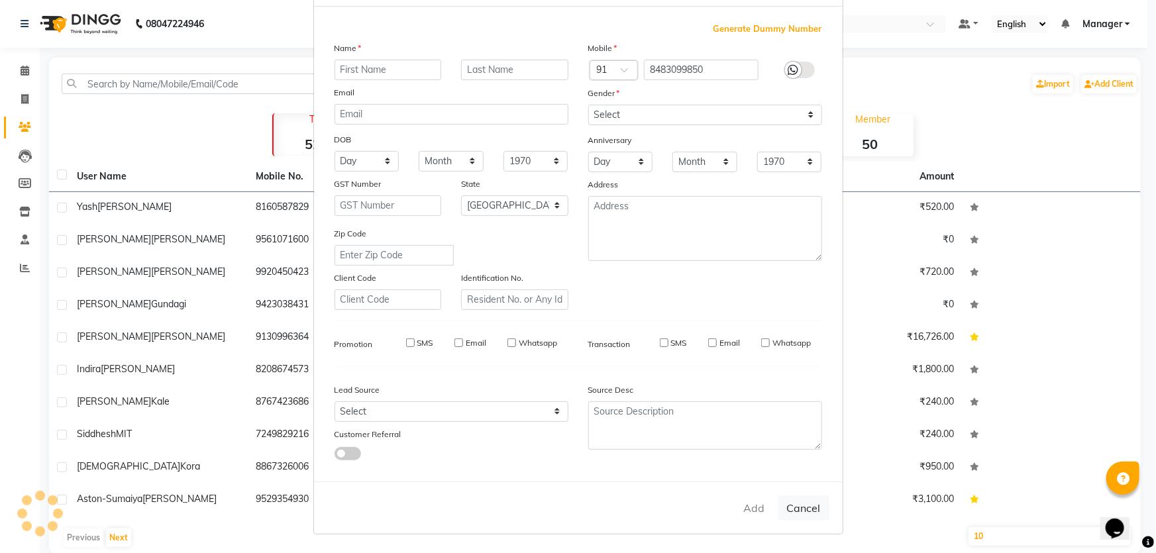
select select
checkbox input "false"
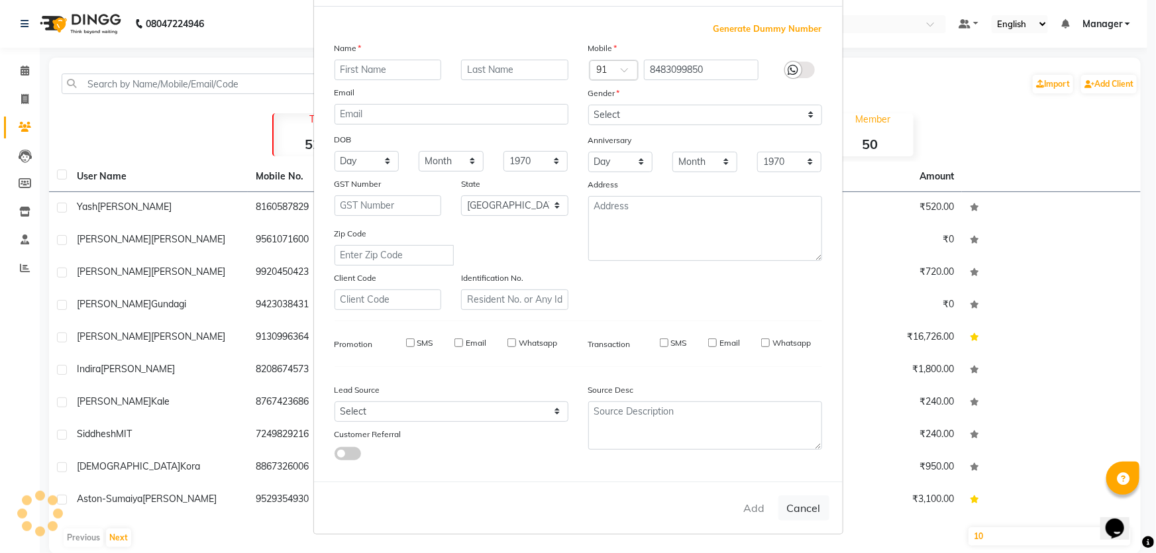
checkbox input "false"
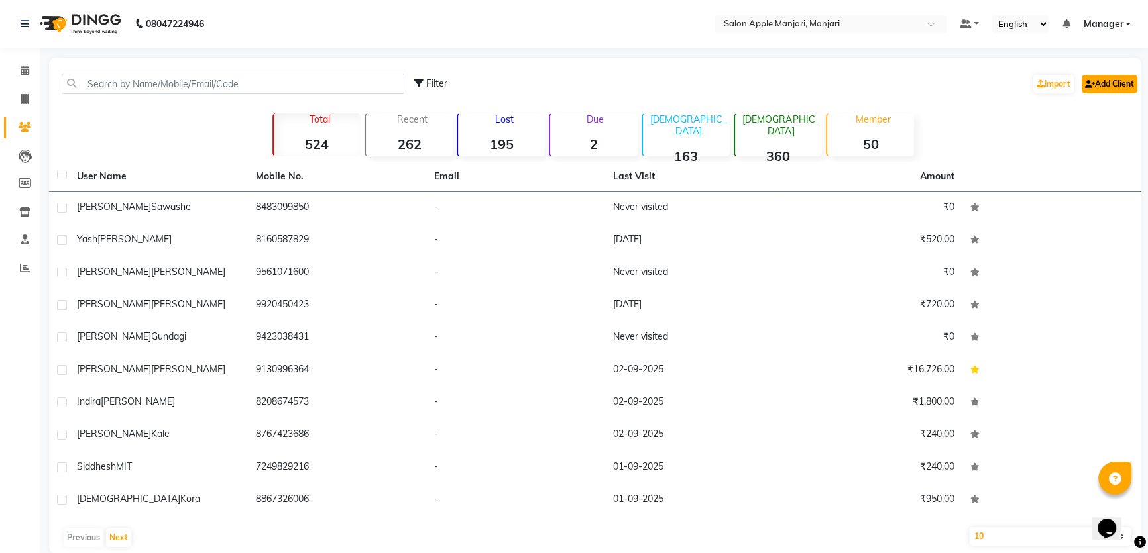
click at [1081, 93] on link "Add Client" at bounding box center [1109, 84] width 56 height 19
select select "22"
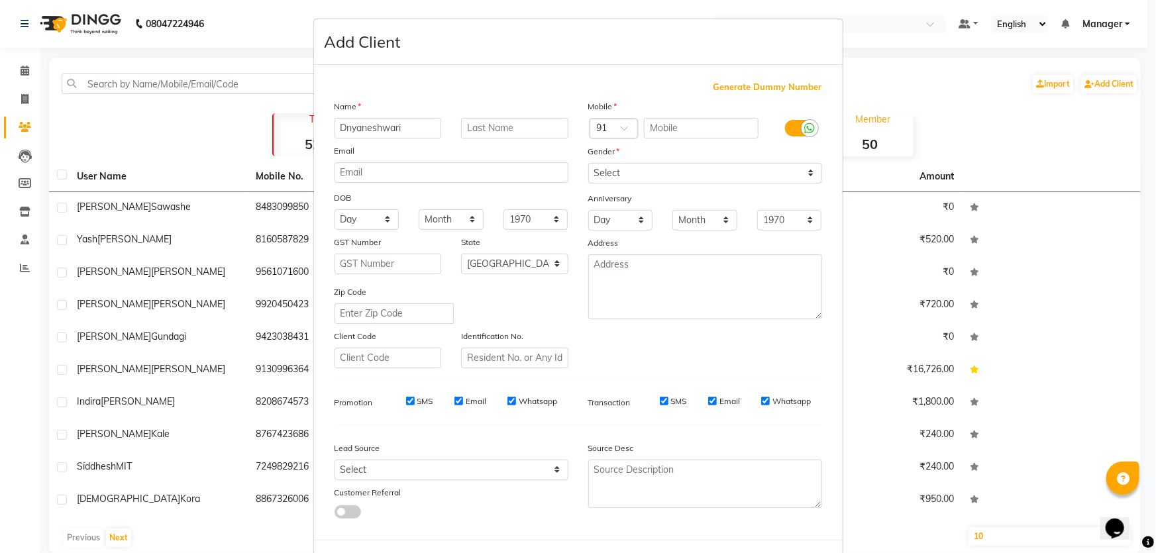
type input "Dnyaneshwari"
click at [519, 171] on div "Name Dnyaneshwari Email DOB Day 01 02 03 04 05 06 07 08 09 10 11 12 13 14 15 16…" at bounding box center [452, 233] width 254 height 269
click at [526, 138] on input "text" at bounding box center [514, 128] width 107 height 21
type input "Bhapkar"
click at [714, 138] on input "text" at bounding box center [701, 128] width 115 height 21
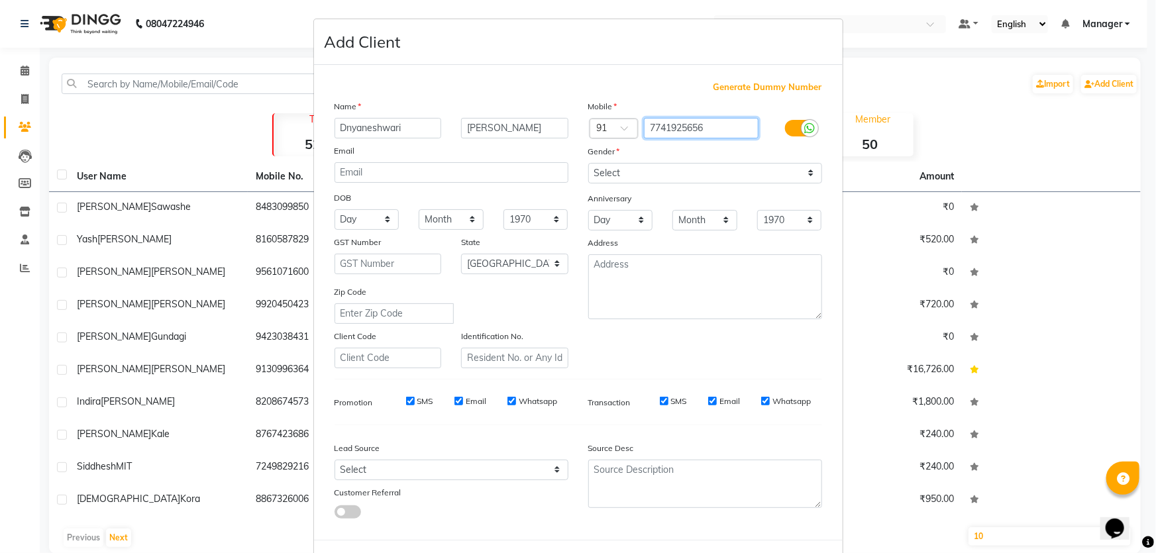
drag, startPoint x: 705, startPoint y: 157, endPoint x: 739, endPoint y: 157, distance: 33.8
click at [739, 138] on input "7741925656" at bounding box center [701, 128] width 115 height 21
drag, startPoint x: 684, startPoint y: 154, endPoint x: 755, endPoint y: 153, distance: 71.6
click at [755, 139] on div "7741925656" at bounding box center [704, 128] width 127 height 21
type input "7741925656"
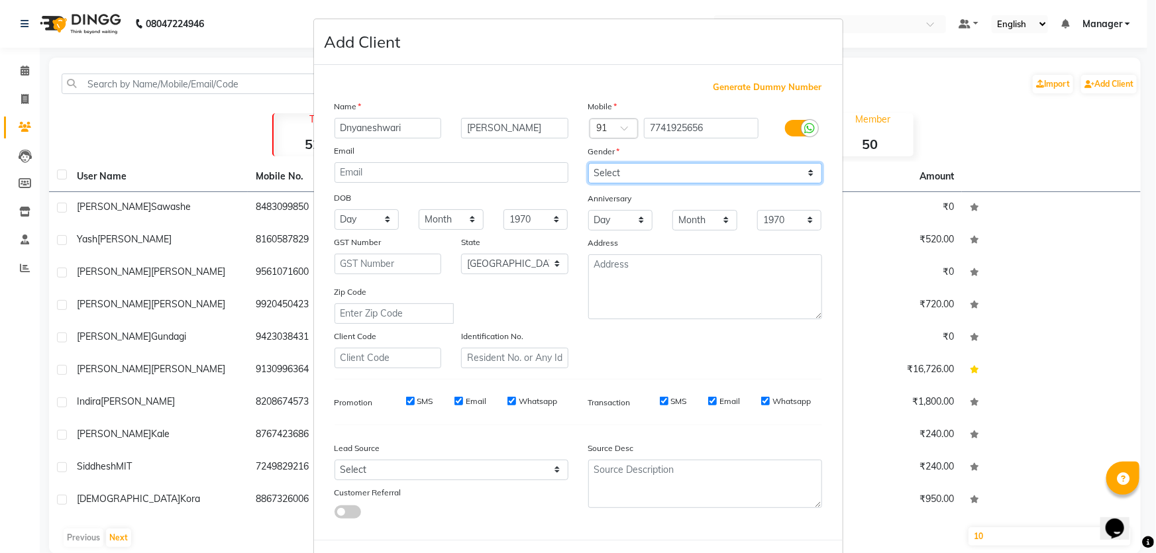
click at [802, 184] on select "Select [DEMOGRAPHIC_DATA] [DEMOGRAPHIC_DATA] Other Prefer Not To Say" at bounding box center [705, 173] width 234 height 21
select select "[DEMOGRAPHIC_DATA]"
click at [588, 184] on select "Select [DEMOGRAPHIC_DATA] [DEMOGRAPHIC_DATA] Other Prefer Not To Say" at bounding box center [705, 173] width 234 height 21
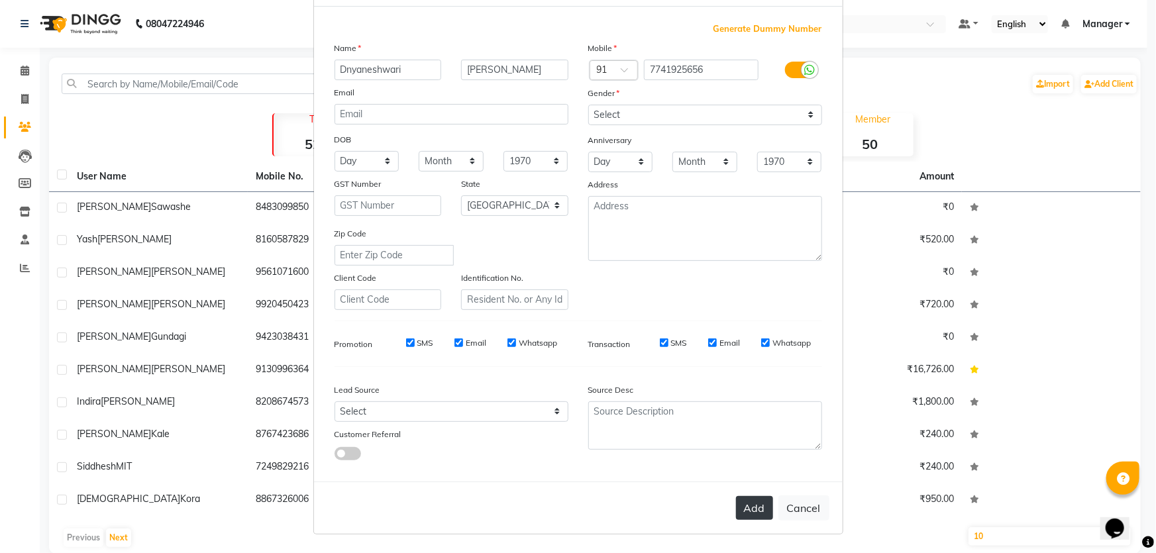
click at [744, 496] on button "Add" at bounding box center [754, 508] width 37 height 24
select select
select select "null"
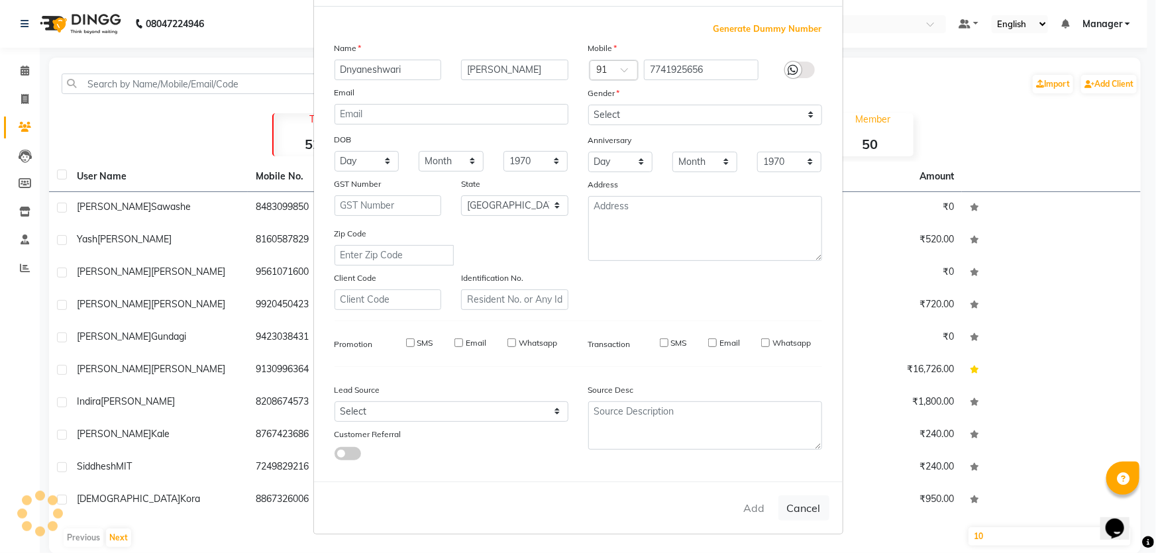
select select
checkbox input "false"
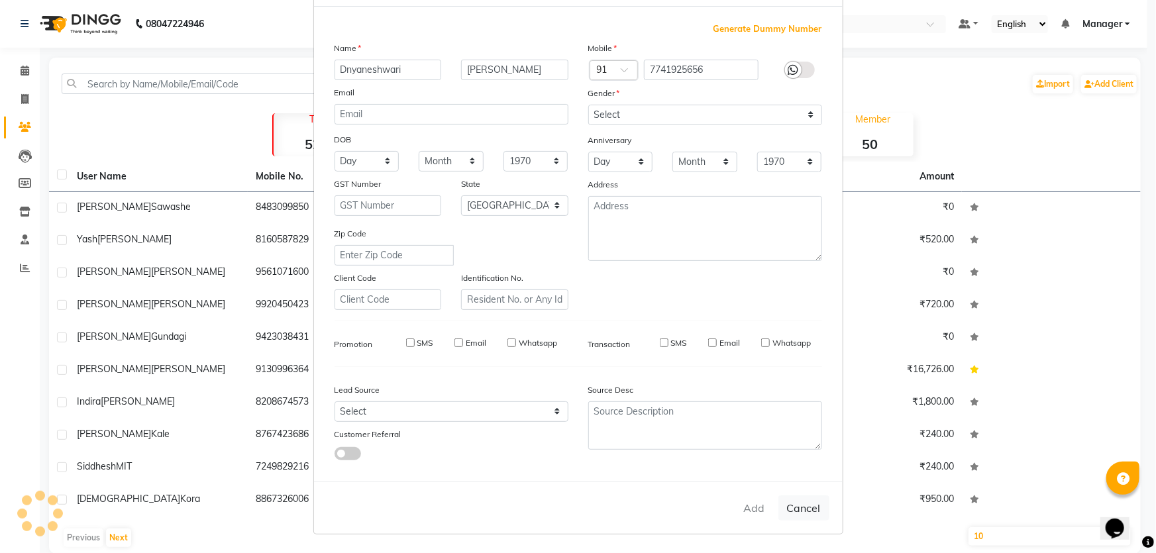
checkbox input "false"
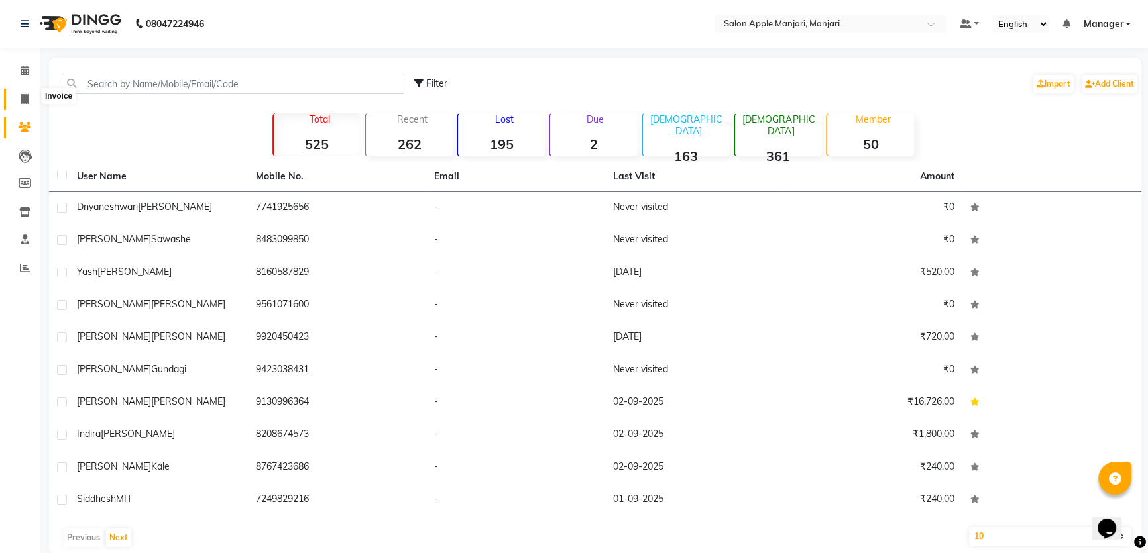
drag, startPoint x: 19, startPoint y: 101, endPoint x: 51, endPoint y: 97, distance: 32.1
click at [19, 101] on span at bounding box center [24, 99] width 23 height 15
select select "service"
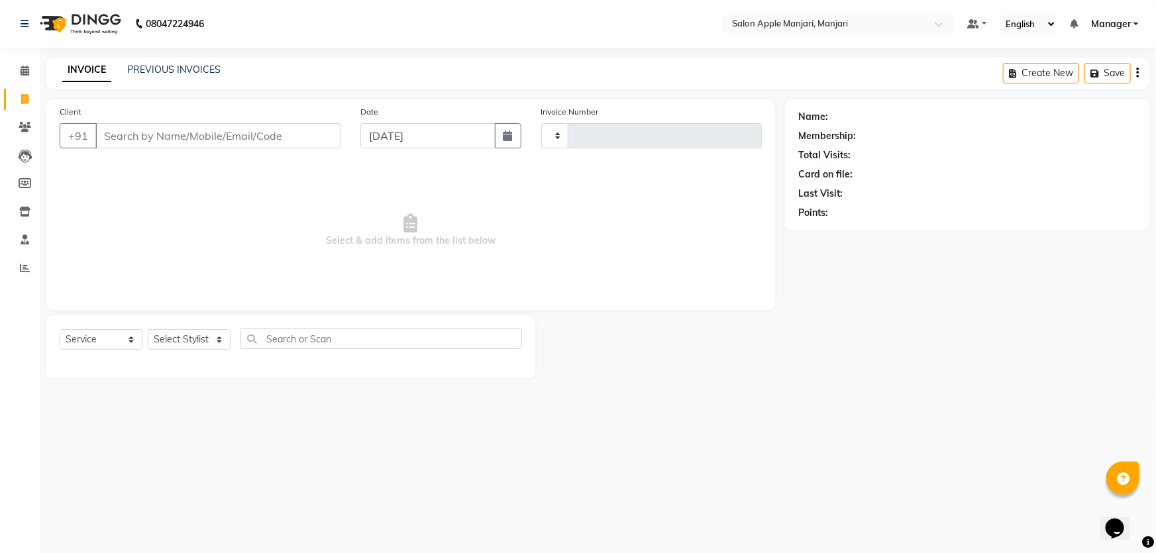
type input "0731"
select select "8088"
click at [201, 148] on input "Client" at bounding box center [217, 135] width 245 height 25
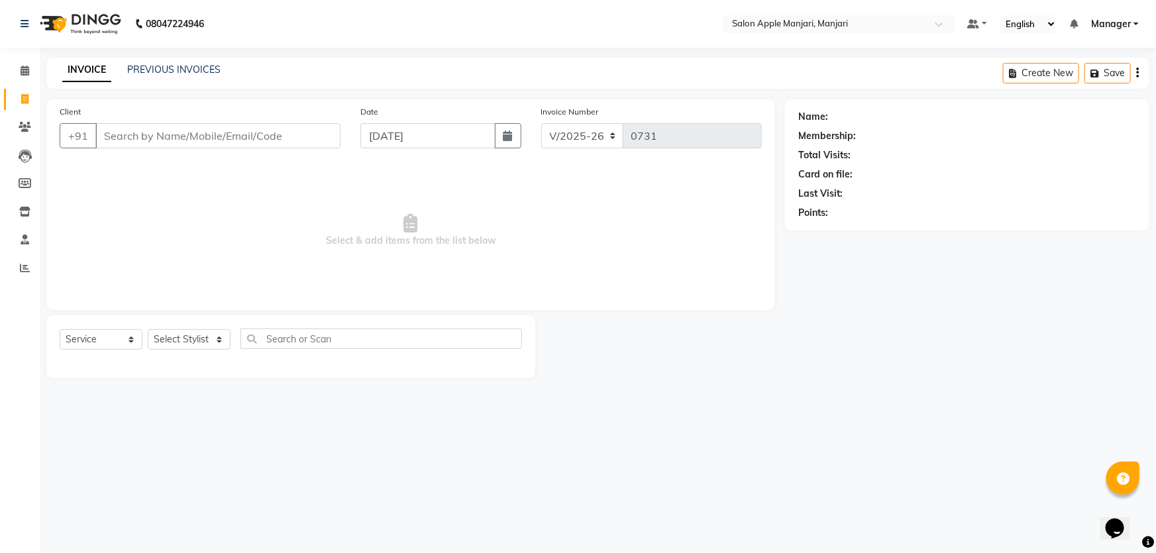
click at [201, 148] on input "Client" at bounding box center [217, 135] width 245 height 25
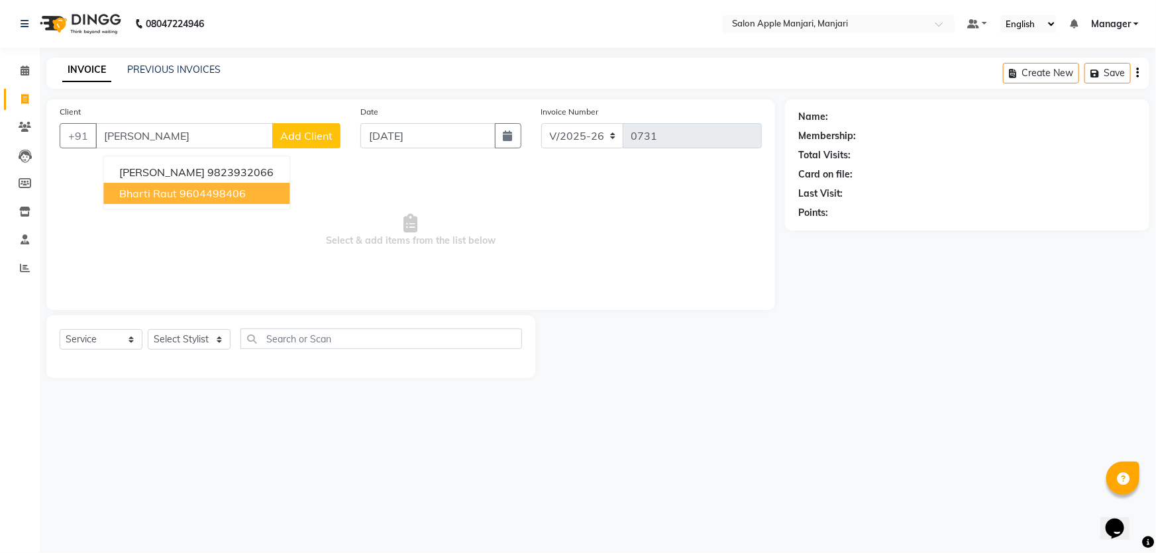
click at [246, 200] on ngb-highlight "9604498406" at bounding box center [213, 193] width 66 height 13
type input "9604498406"
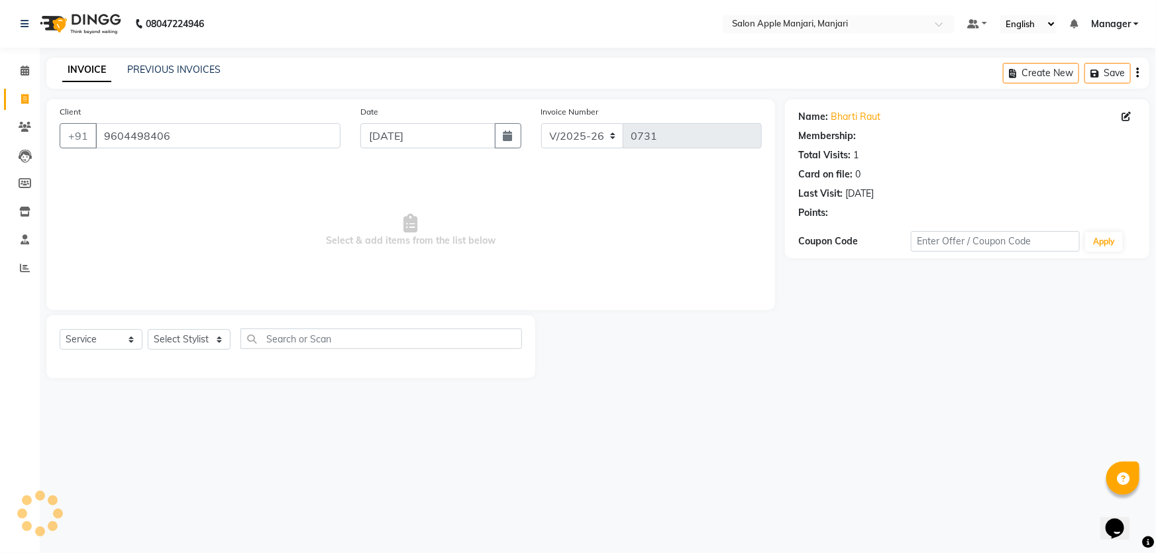
select select "1: Object"
click at [139, 350] on select "Select Service Product Membership Package Voucher Prepaid Gift Card" at bounding box center [101, 339] width 83 height 21
select select "product"
click at [63, 350] on select "Select Service Product Membership Package Voucher Prepaid Gift Card" at bounding box center [101, 339] width 83 height 21
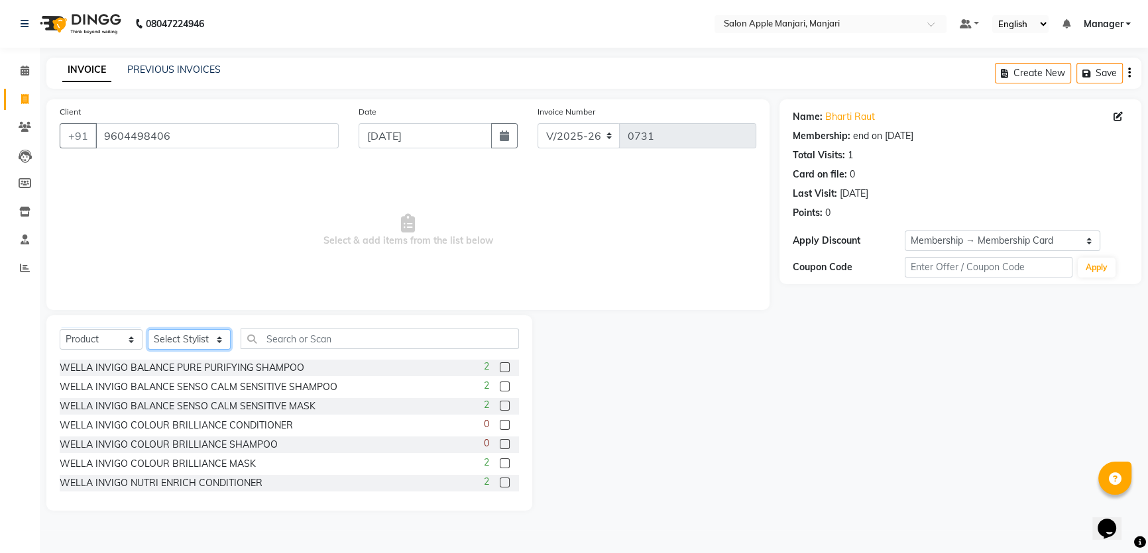
click at [231, 350] on select "Select Stylist [PERSON_NAME] [PERSON_NAME] [PERSON_NAME] Manager [PERSON_NAME] …" at bounding box center [189, 339] width 83 height 21
select select "85931"
click at [152, 350] on select "Select Stylist [PERSON_NAME] [PERSON_NAME] [PERSON_NAME] Manager [PERSON_NAME] …" at bounding box center [189, 339] width 83 height 21
click at [372, 349] on input "text" at bounding box center [379, 339] width 278 height 21
click at [500, 372] on label at bounding box center [505, 367] width 10 height 10
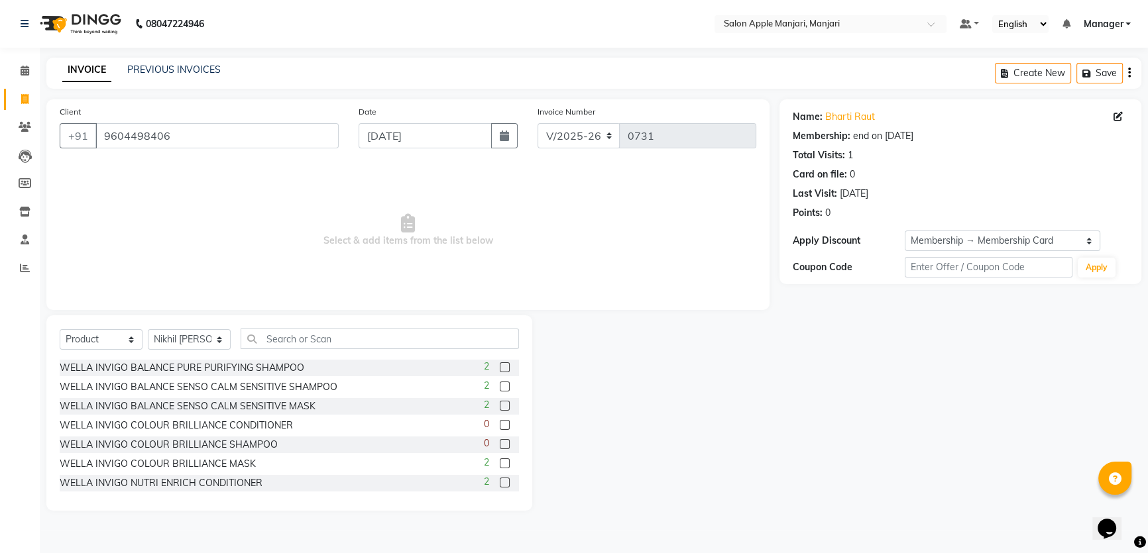
click at [500, 372] on input "checkbox" at bounding box center [504, 368] width 9 height 9
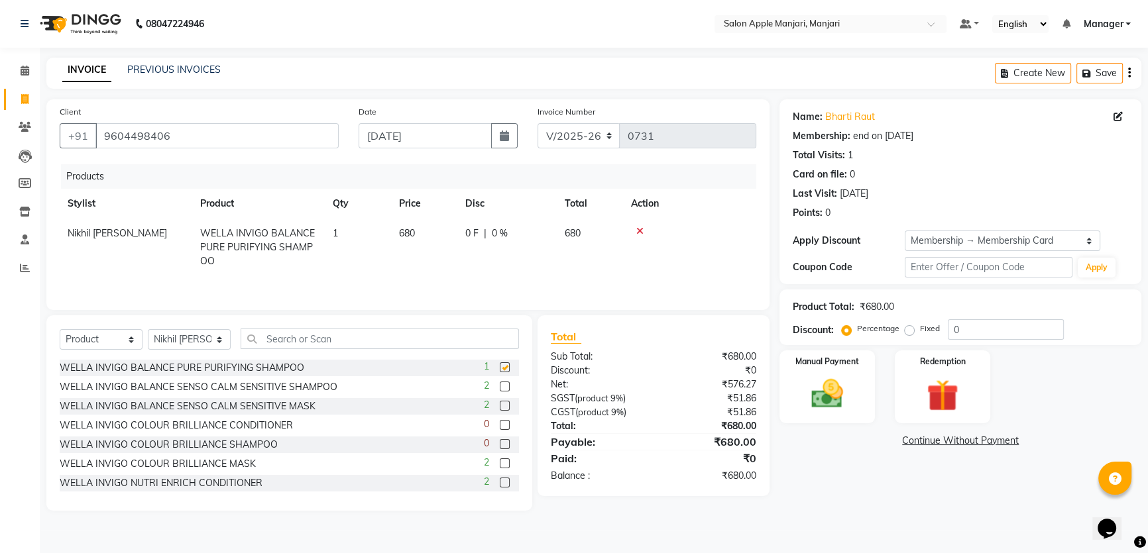
checkbox input "false"
click at [411, 349] on input "text" at bounding box center [379, 339] width 278 height 21
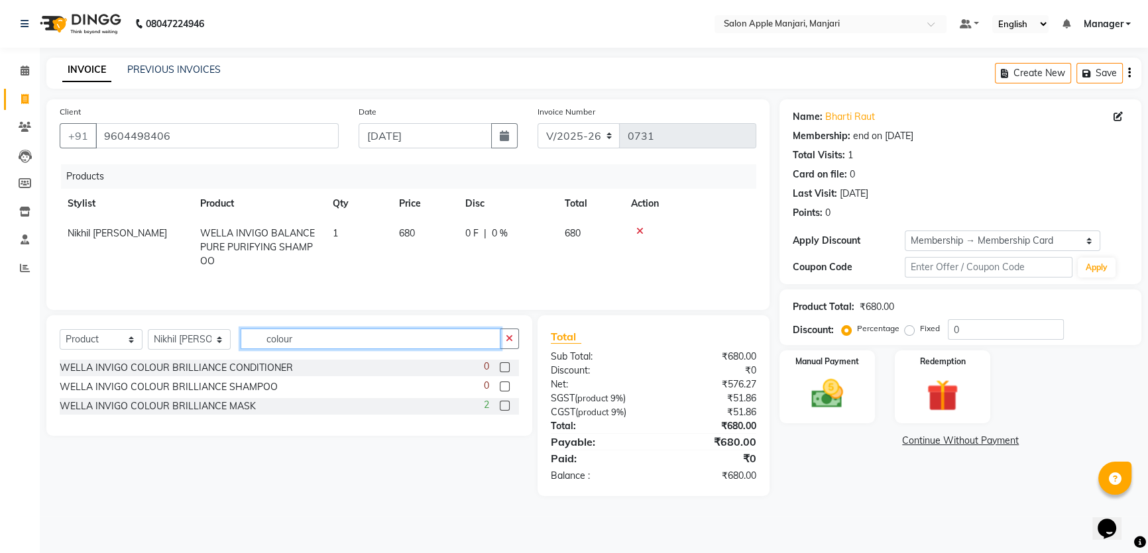
type input "colour"
click at [500, 372] on label at bounding box center [505, 367] width 10 height 10
click at [500, 372] on input "checkbox" at bounding box center [504, 368] width 9 height 9
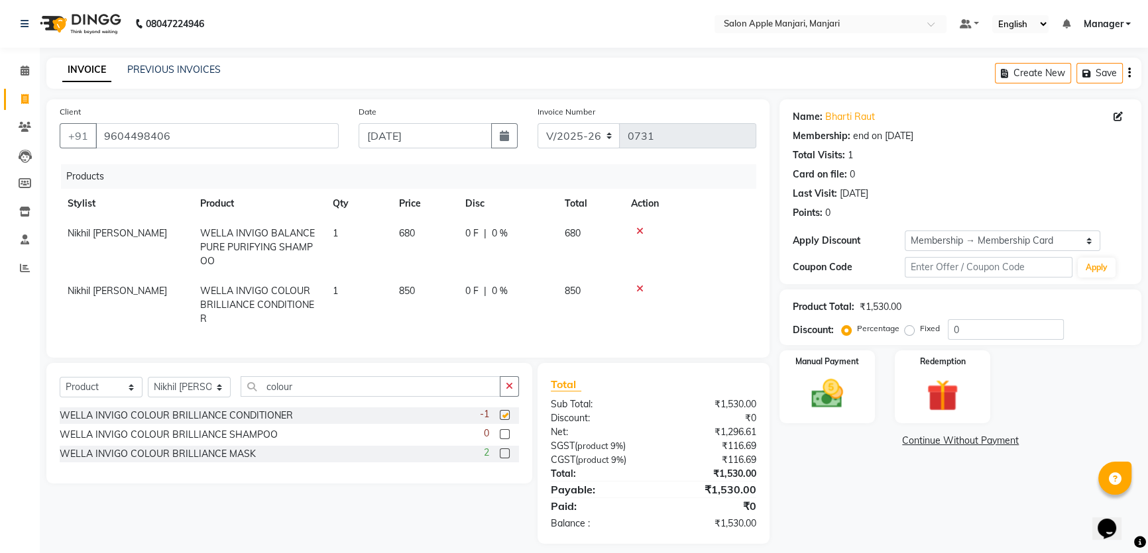
checkbox input "false"
drag, startPoint x: 500, startPoint y: 453, endPoint x: 464, endPoint y: 435, distance: 40.9
click at [506, 391] on icon "button" at bounding box center [509, 386] width 7 height 9
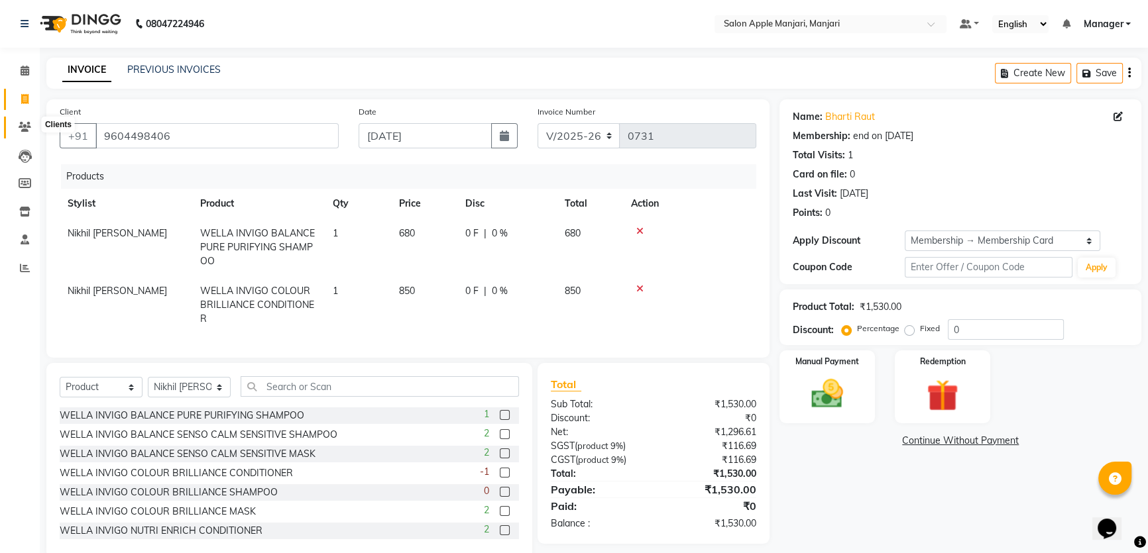
click at [22, 129] on icon at bounding box center [25, 127] width 13 height 10
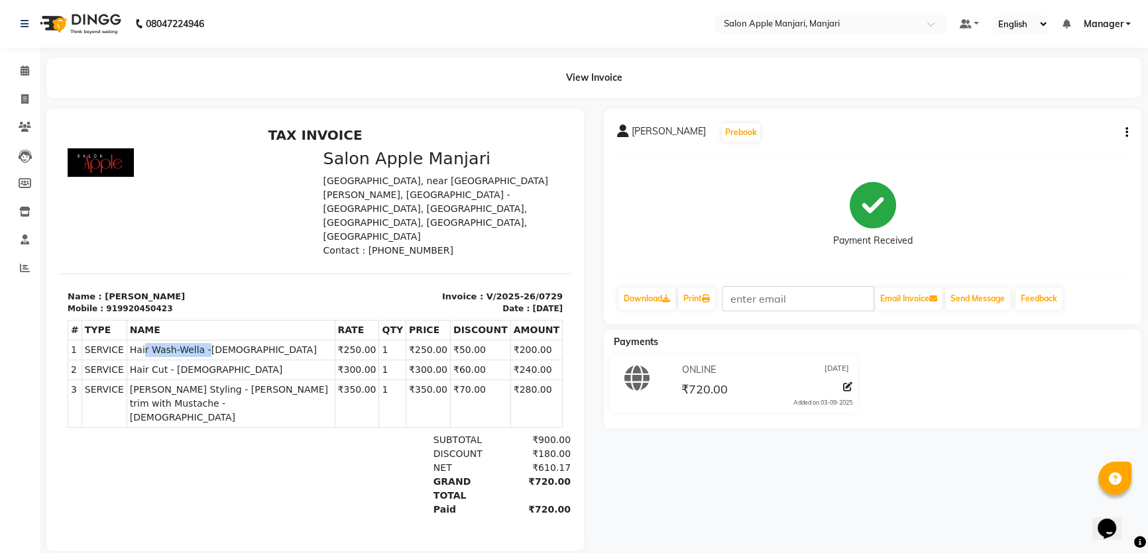
drag, startPoint x: 140, startPoint y: 350, endPoint x: 202, endPoint y: 349, distance: 61.6
click at [202, 349] on span "Hair Wash-Wella -[DEMOGRAPHIC_DATA]" at bounding box center [231, 350] width 202 height 14
drag, startPoint x: 140, startPoint y: 364, endPoint x: 184, endPoint y: 374, distance: 44.4
click at [184, 374] on td "SERVICE Hair Cut - [DEMOGRAPHIC_DATA]" at bounding box center [231, 370] width 208 height 20
drag, startPoint x: 156, startPoint y: 384, endPoint x: 226, endPoint y: 392, distance: 70.0
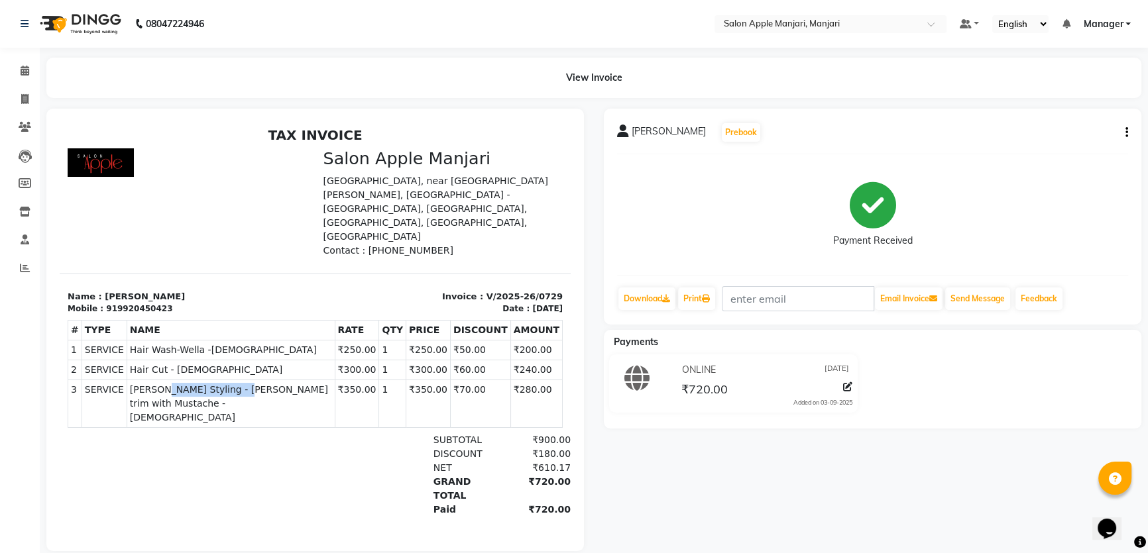
click at [226, 392] on span "[PERSON_NAME] Styling - [PERSON_NAME] trim with Mustache - [DEMOGRAPHIC_DATA]" at bounding box center [231, 404] width 202 height 42
click at [283, 433] on div "SUBTOTAL ₹900.00" at bounding box center [398, 440] width 346 height 14
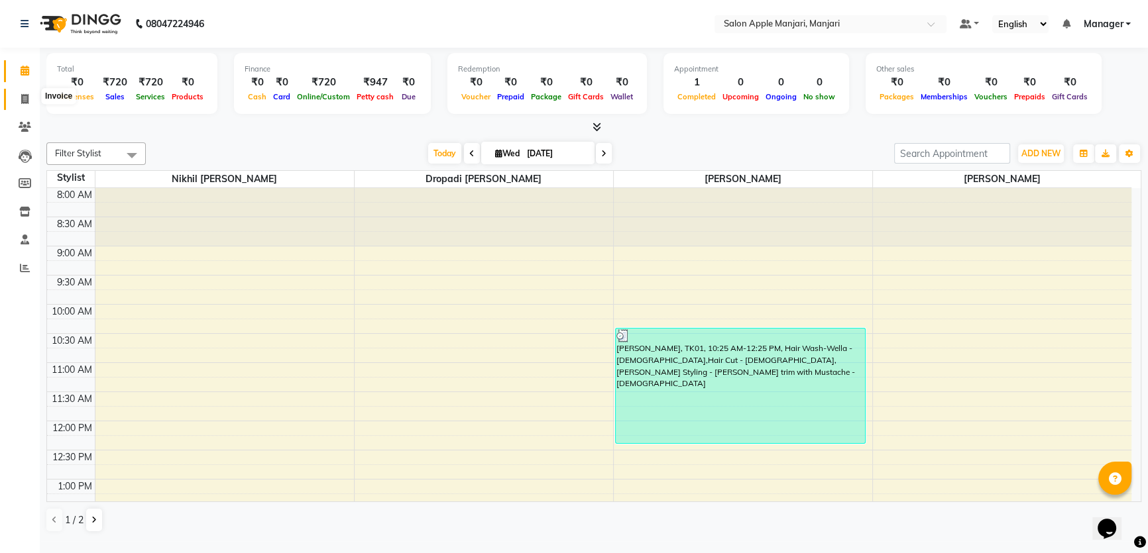
click at [28, 99] on icon at bounding box center [24, 99] width 7 height 10
select select "8088"
select select "service"
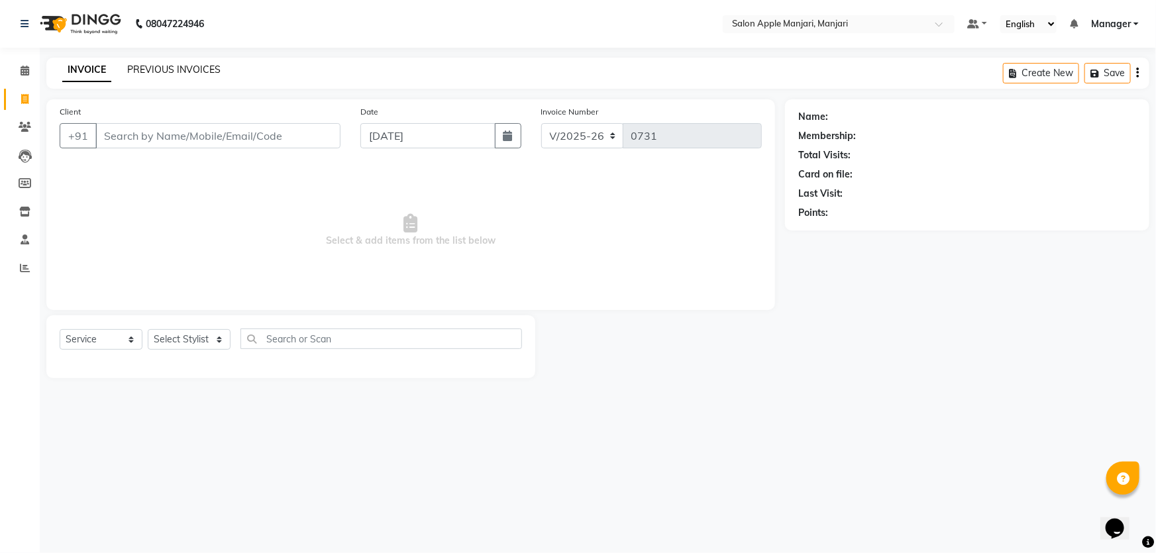
click at [199, 70] on link "PREVIOUS INVOICES" at bounding box center [173, 70] width 93 height 12
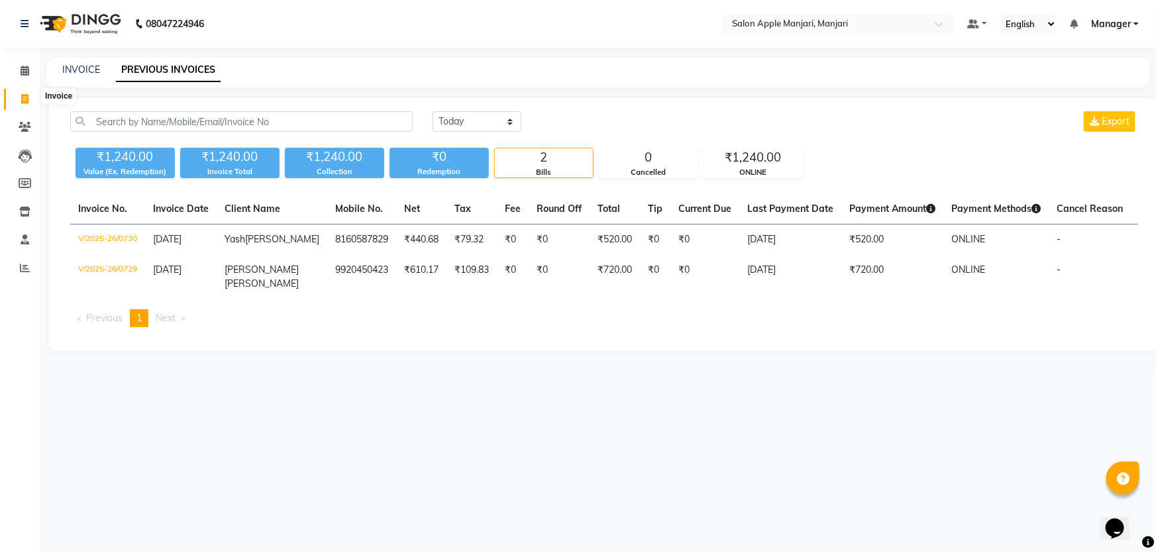
click at [27, 103] on icon at bounding box center [24, 99] width 7 height 10
select select "service"
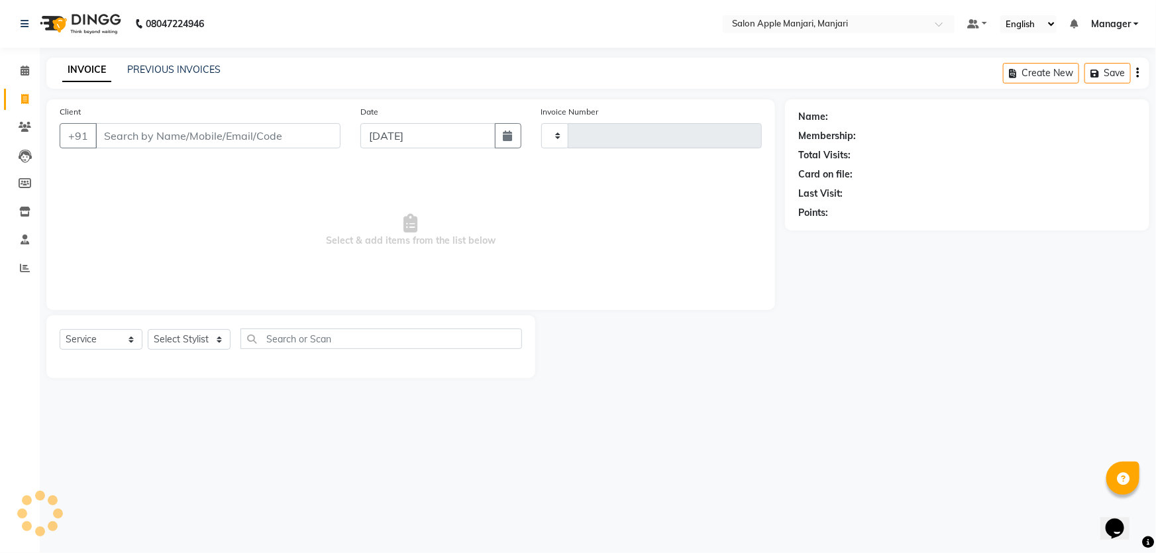
type input "0731"
select select "8088"
click at [225, 148] on input "Client" at bounding box center [217, 135] width 245 height 25
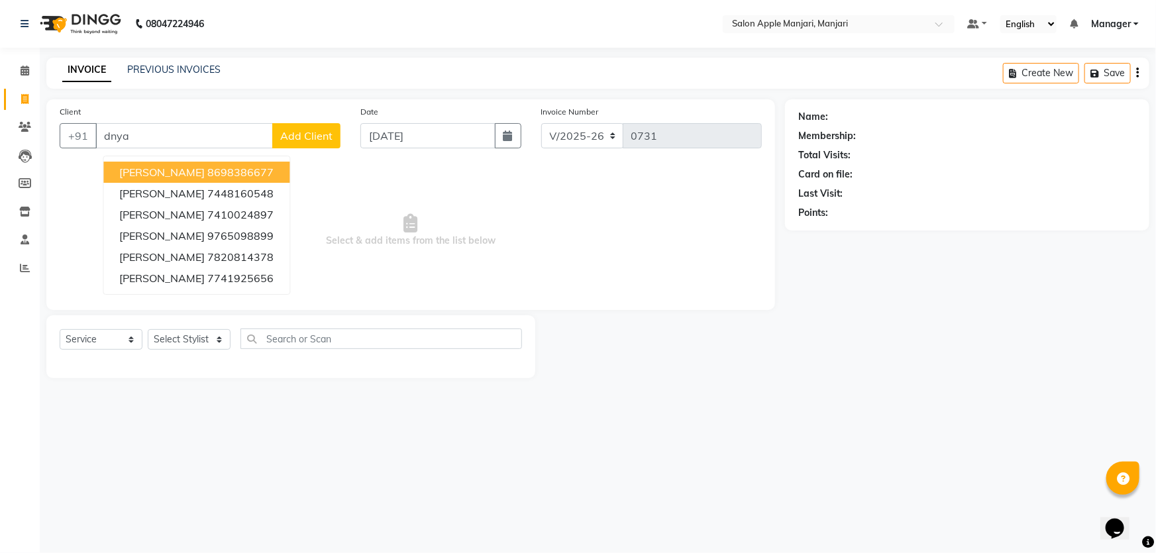
drag, startPoint x: 263, startPoint y: 193, endPoint x: 236, endPoint y: 176, distance: 32.2
click at [263, 179] on ngb-highlight "8698386677" at bounding box center [240, 172] width 66 height 13
type input "8698386677"
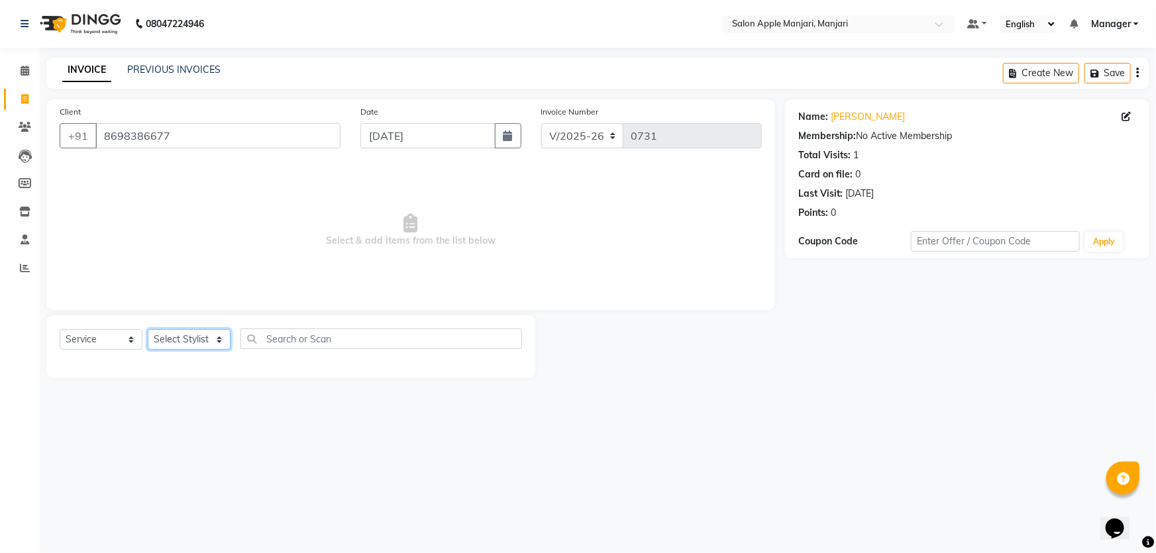
click at [231, 350] on select "Select Stylist [PERSON_NAME] [PERSON_NAME] [PERSON_NAME] Manager [PERSON_NAME] …" at bounding box center [189, 339] width 83 height 21
select select "85931"
click at [152, 350] on select "Select Stylist [PERSON_NAME] [PERSON_NAME] [PERSON_NAME] Manager [PERSON_NAME] …" at bounding box center [189, 339] width 83 height 21
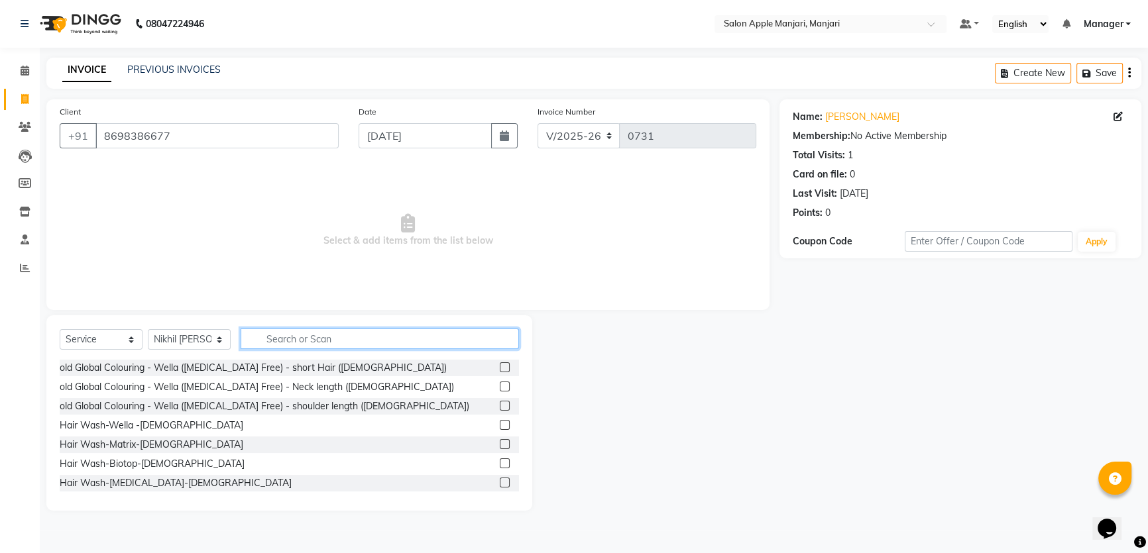
click at [323, 349] on input "text" at bounding box center [379, 339] width 278 height 21
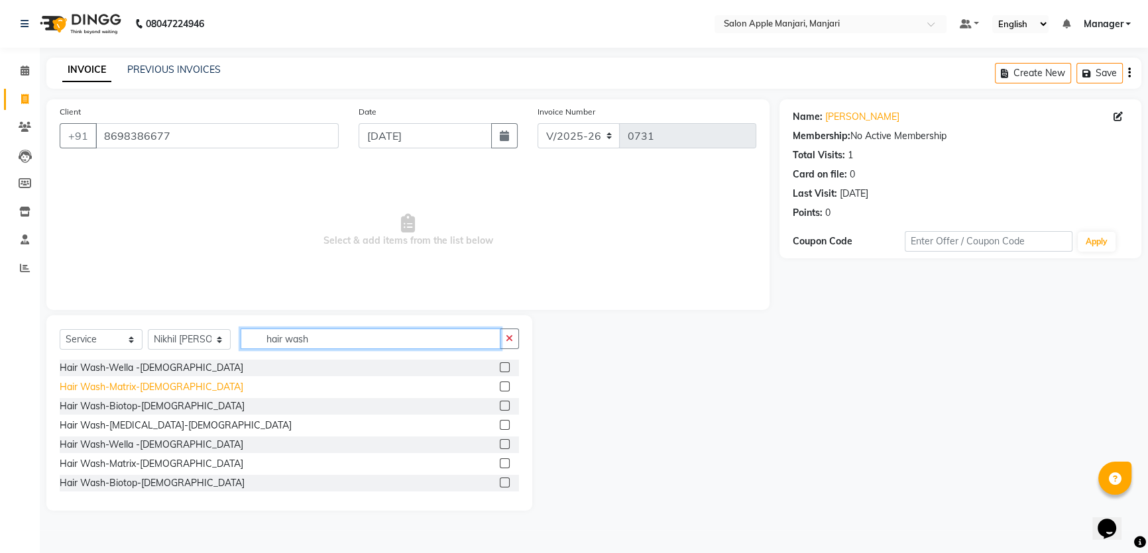
type input "hair wash"
click at [152, 394] on div "Hair Wash-Matrix-[DEMOGRAPHIC_DATA]" at bounding box center [152, 387] width 184 height 14
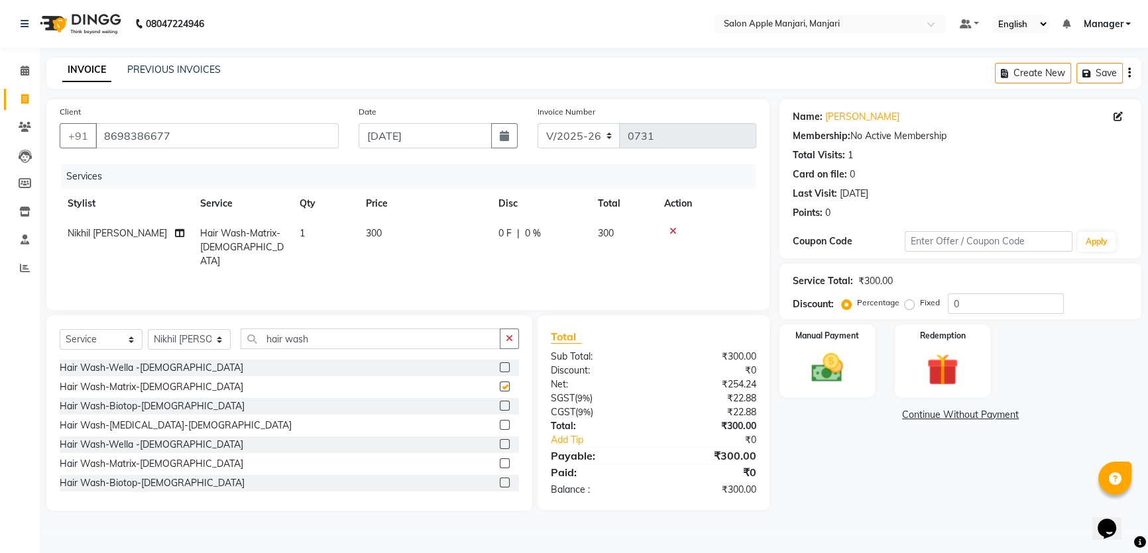
checkbox input "false"
drag, startPoint x: 384, startPoint y: 378, endPoint x: 138, endPoint y: 378, distance: 246.5
click at [138, 360] on div "Select Service Product Membership Package Voucher Prepaid Gift Card Select Styl…" at bounding box center [289, 344] width 459 height 31
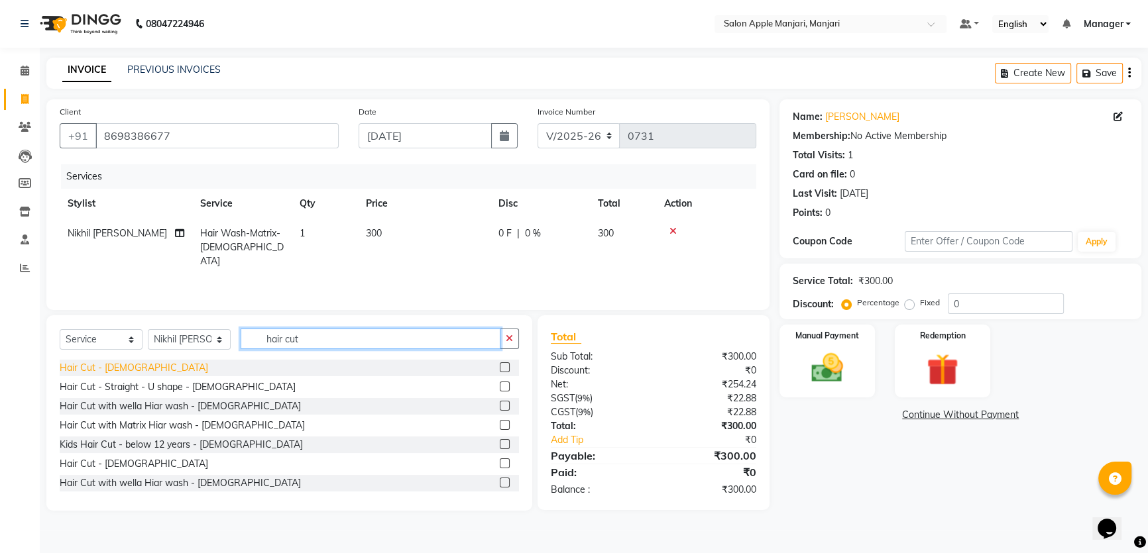
type input "hair cut"
click at [119, 375] on div "Hair Cut - [DEMOGRAPHIC_DATA]" at bounding box center [134, 368] width 148 height 14
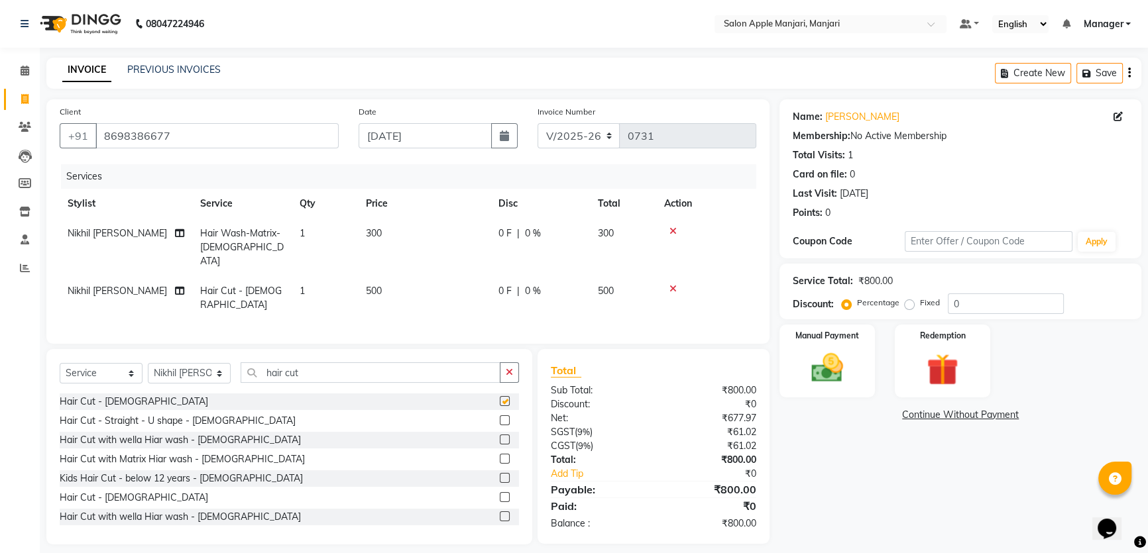
checkbox input "false"
drag, startPoint x: 995, startPoint y: 341, endPoint x: 913, endPoint y: 353, distance: 83.0
click at [917, 314] on div "Percentage Fixed 0" at bounding box center [953, 304] width 219 height 21
type input "20"
click at [861, 510] on div "Name: Dnyaneswhari Bhure Membership: No Active Membership Total Visits: 1 Card …" at bounding box center [965, 321] width 372 height 445
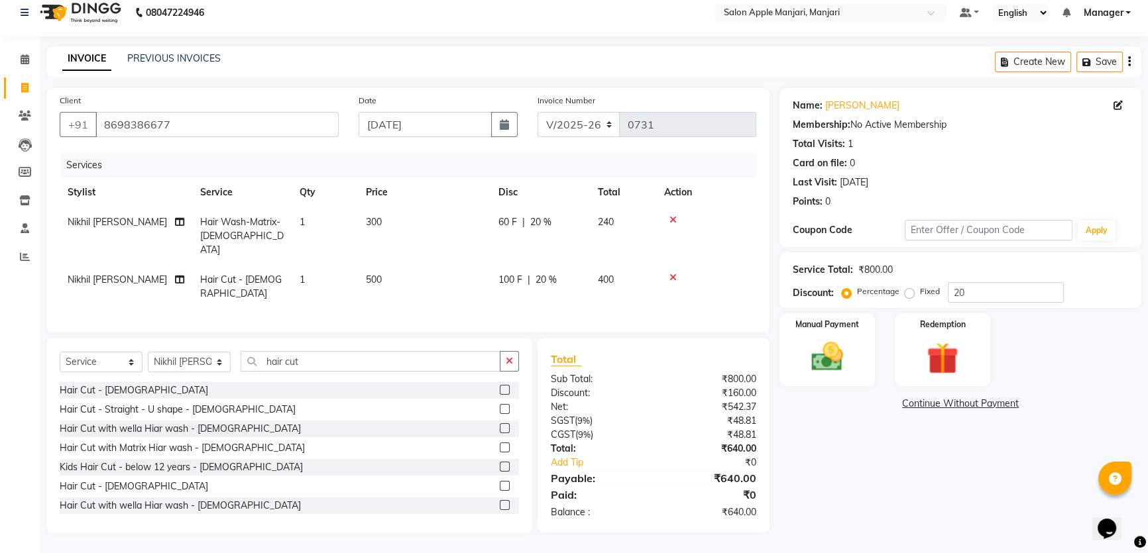
scroll to position [77, 0]
click at [340, 351] on input "hair cut" at bounding box center [370, 361] width 260 height 21
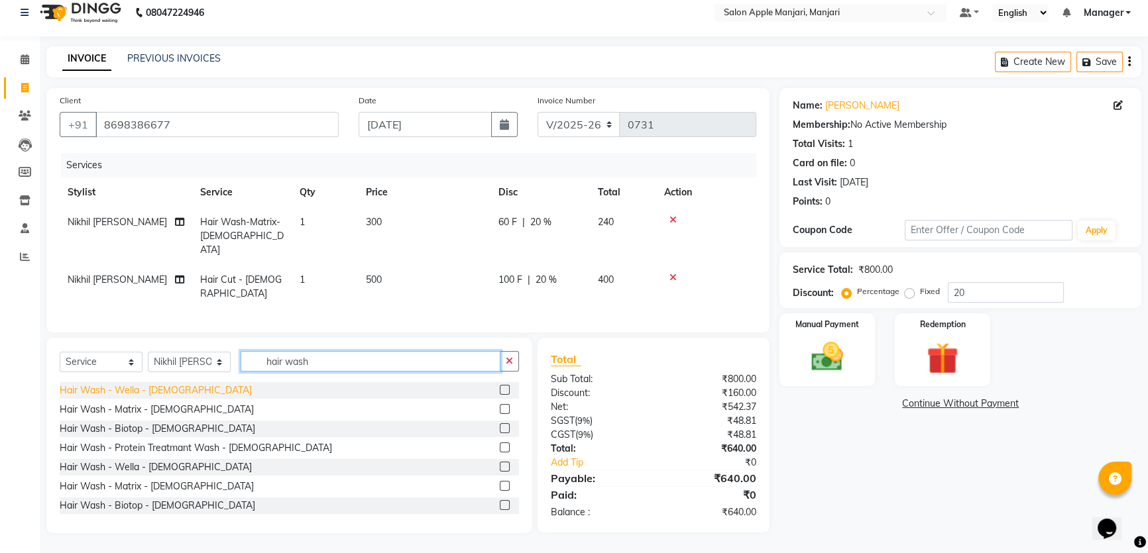
type input "hair wash"
click at [161, 384] on div "Hair Wash - Wella - [DEMOGRAPHIC_DATA]" at bounding box center [156, 391] width 192 height 14
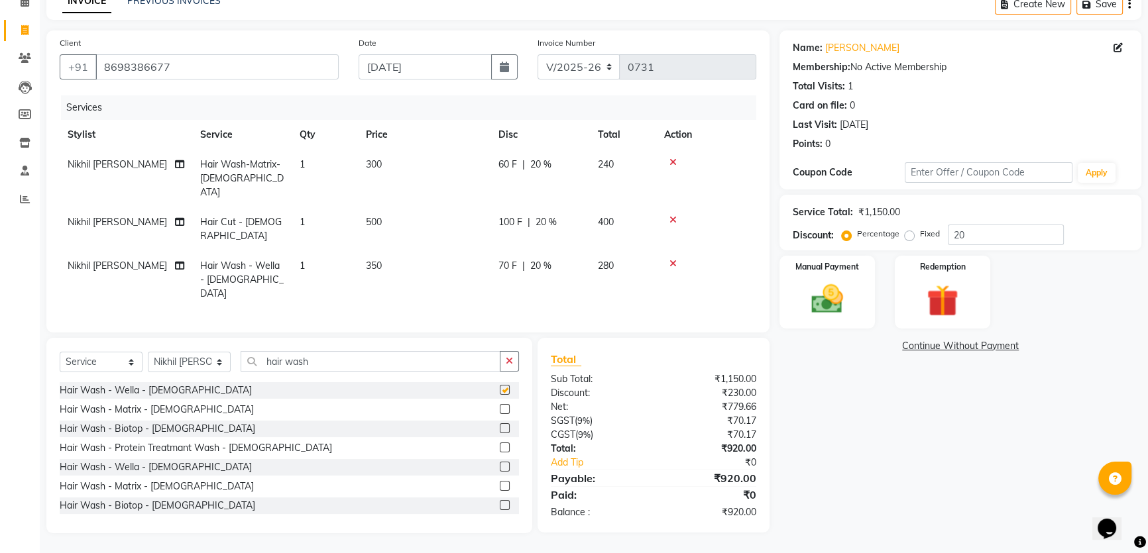
checkbox input "false"
click at [676, 167] on icon at bounding box center [672, 162] width 7 height 9
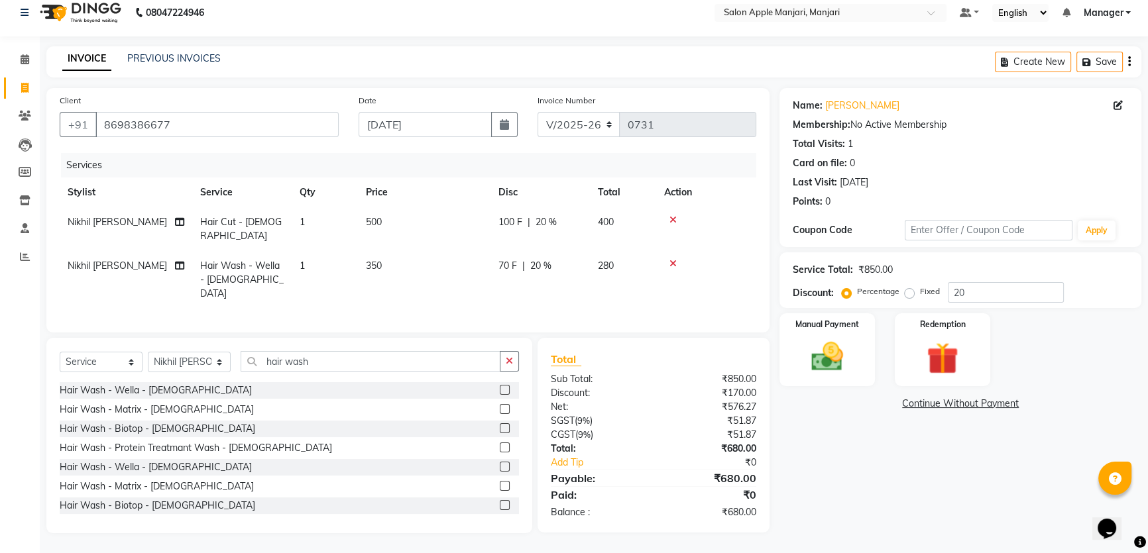
scroll to position [17, 0]
click at [676, 268] on icon at bounding box center [672, 263] width 7 height 9
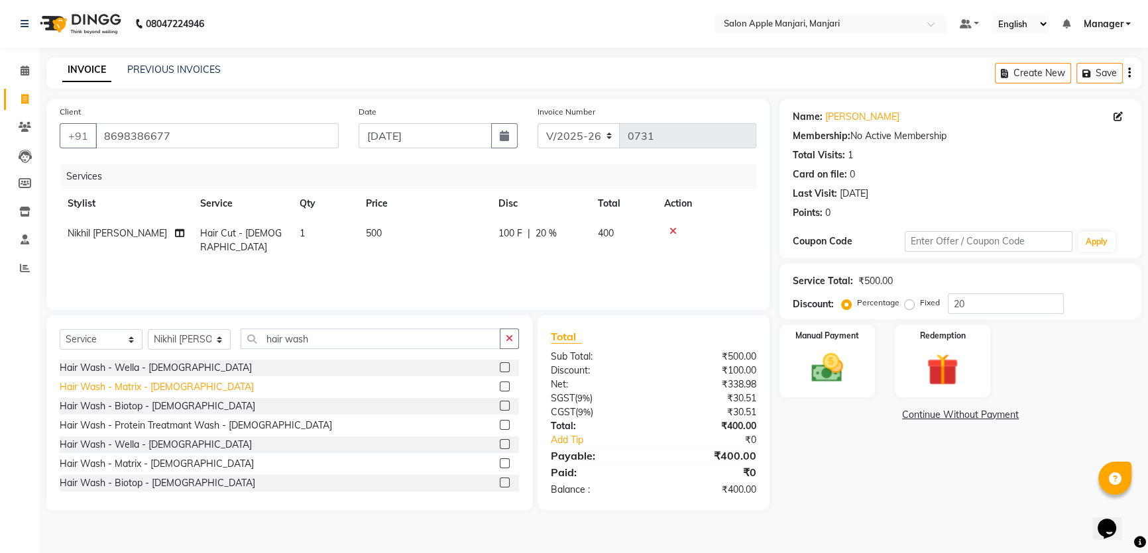
click at [152, 394] on div "Hair Wash - Matrix - [DEMOGRAPHIC_DATA]" at bounding box center [157, 387] width 194 height 14
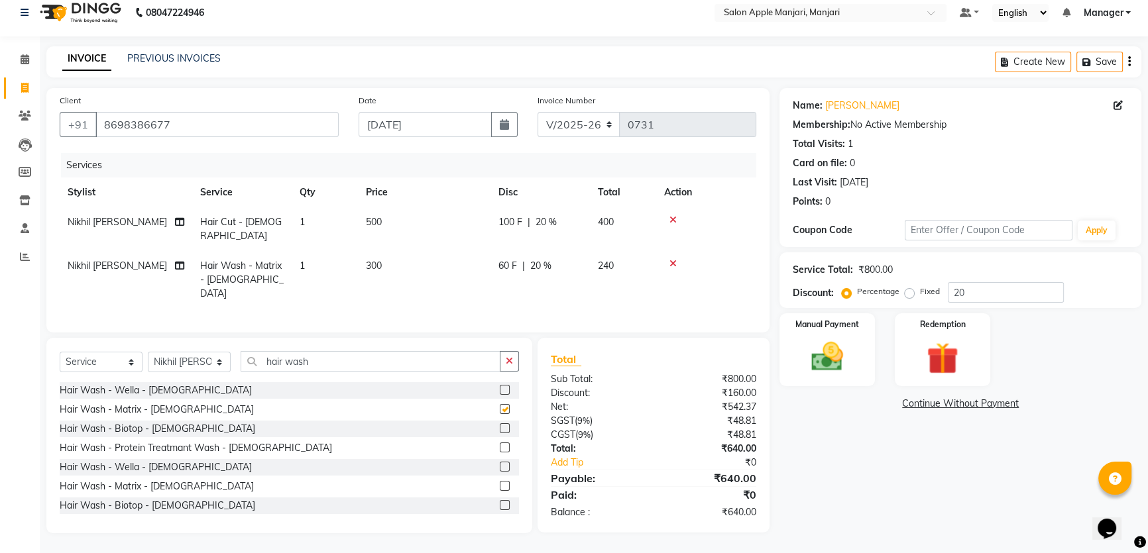
checkbox input "false"
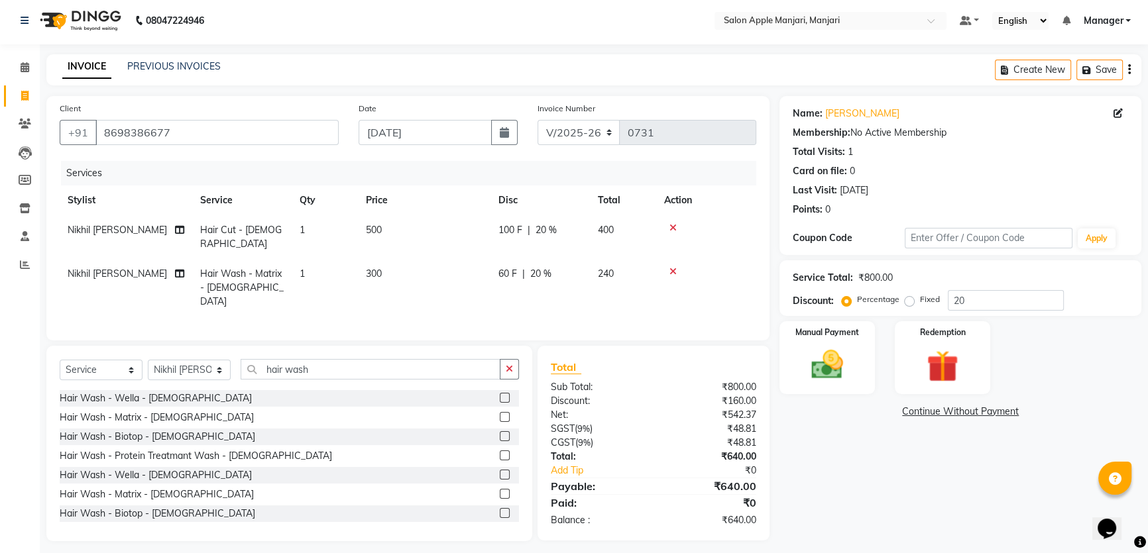
scroll to position [0, 0]
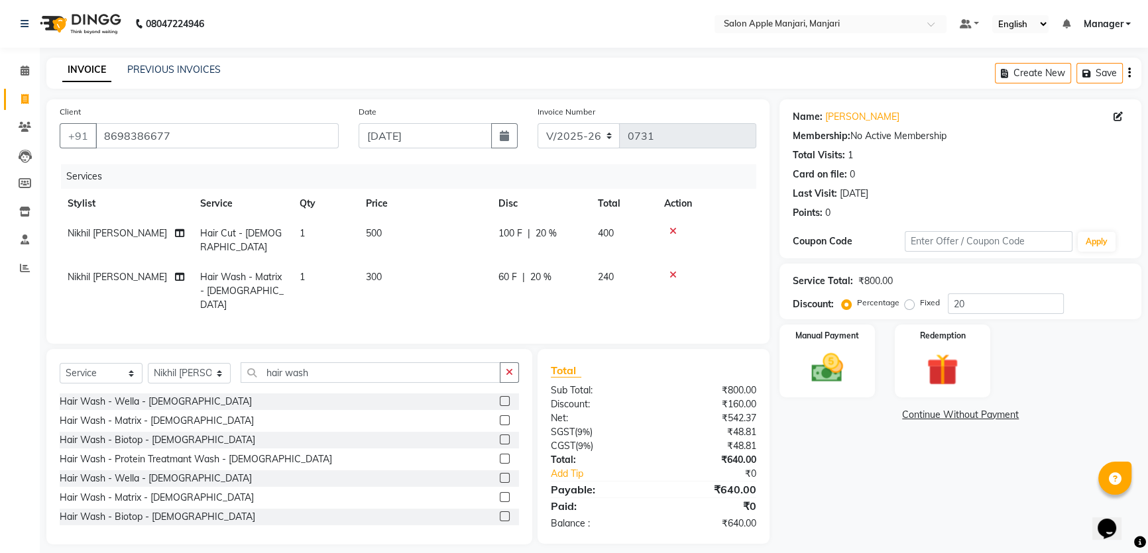
click at [845, 496] on div "Name: Dnyaneswhari Bhure Membership: No Active Membership Total Visits: 1 Card …" at bounding box center [965, 321] width 372 height 445
click at [676, 236] on icon at bounding box center [672, 231] width 7 height 9
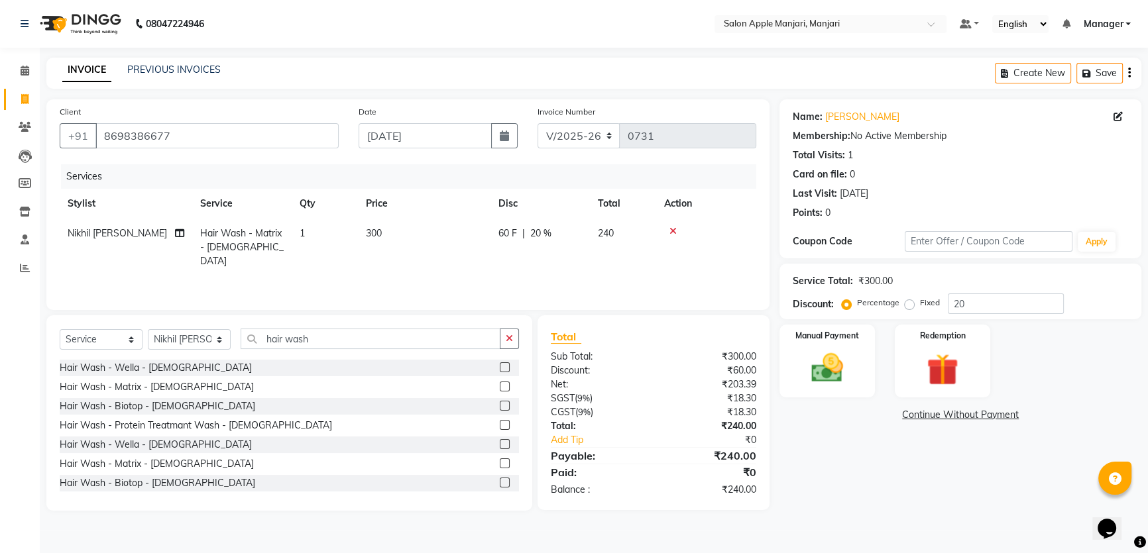
click at [676, 236] on icon at bounding box center [672, 231] width 7 height 9
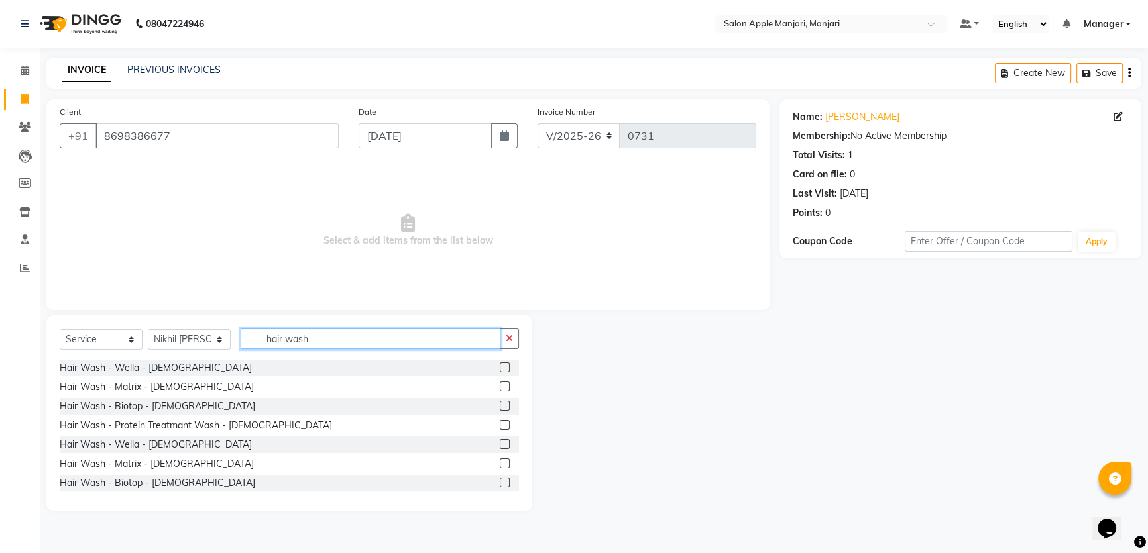
drag, startPoint x: 388, startPoint y: 380, endPoint x: 317, endPoint y: 374, distance: 70.4
click at [317, 349] on input "hair wash" at bounding box center [370, 339] width 260 height 21
click at [338, 349] on input "hair wash" at bounding box center [370, 339] width 260 height 21
drag, startPoint x: 363, startPoint y: 372, endPoint x: 338, endPoint y: 371, distance: 25.2
click at [357, 349] on input "hair wash" at bounding box center [370, 339] width 260 height 21
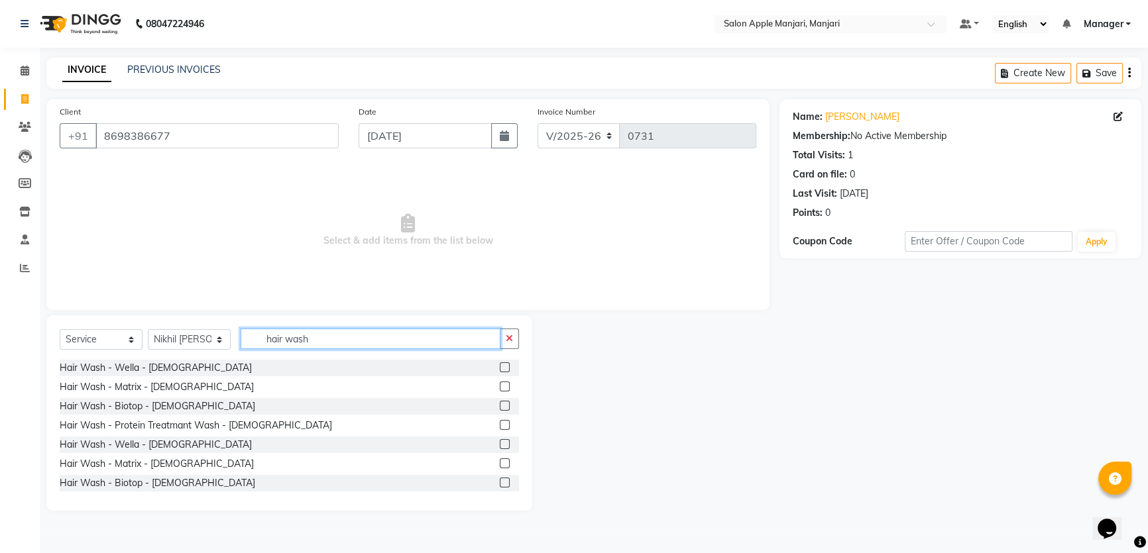
click at [338, 349] on input "hair wash" at bounding box center [370, 339] width 260 height 21
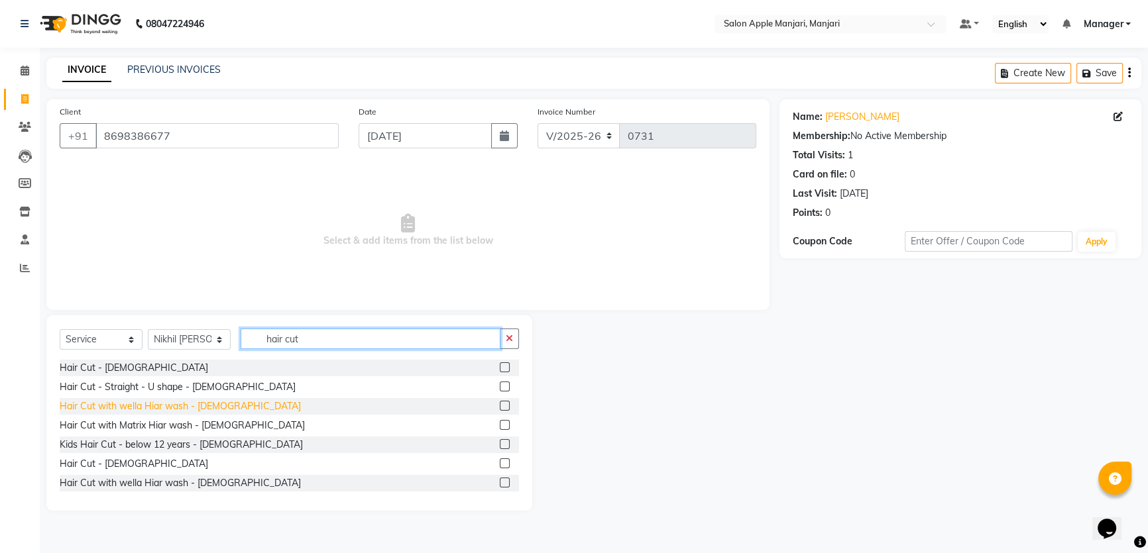
type input "hair cut"
click at [219, 413] on div "Hair Cut with wella Hiar wash - [DEMOGRAPHIC_DATA]" at bounding box center [180, 407] width 241 height 14
checkbox input "false"
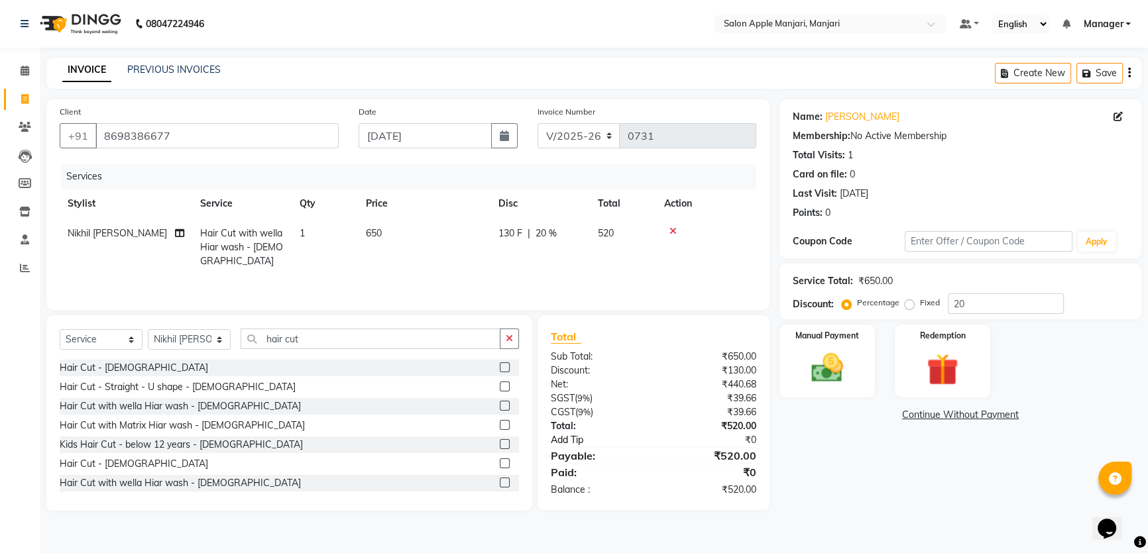
scroll to position [43, 0]
